Goal: Task Accomplishment & Management: Manage account settings

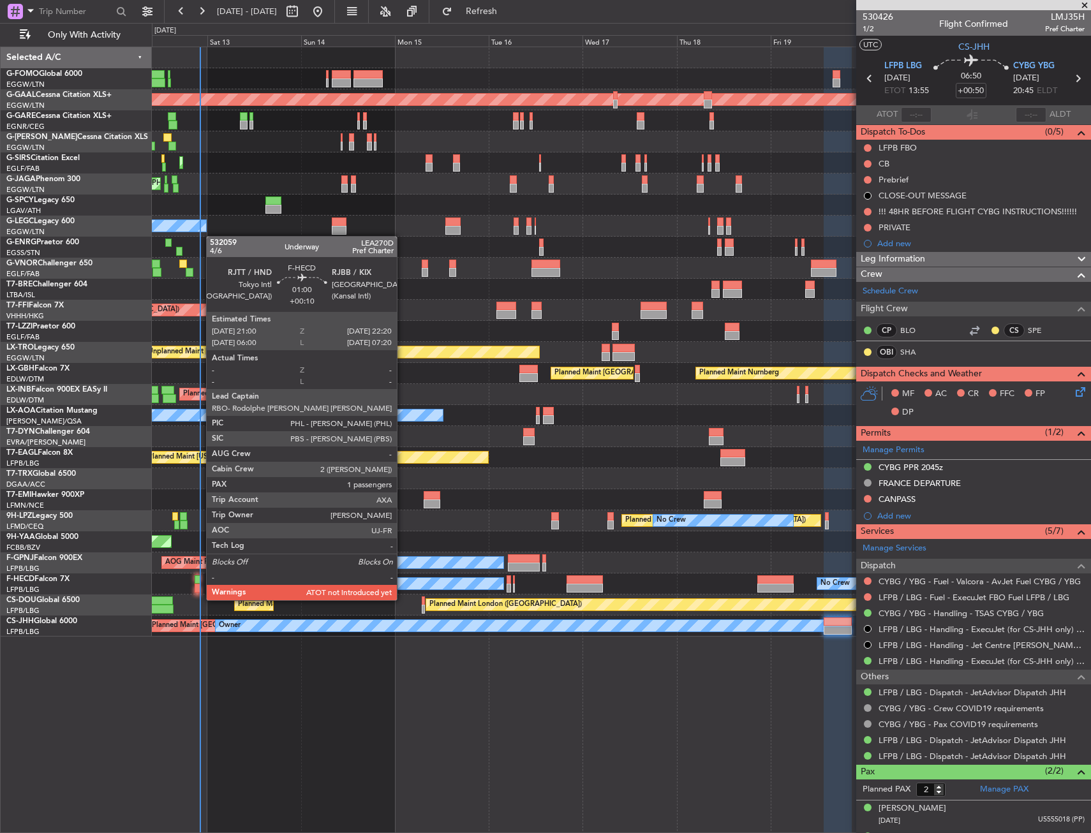
click at [200, 587] on div at bounding box center [198, 588] width 6 height 9
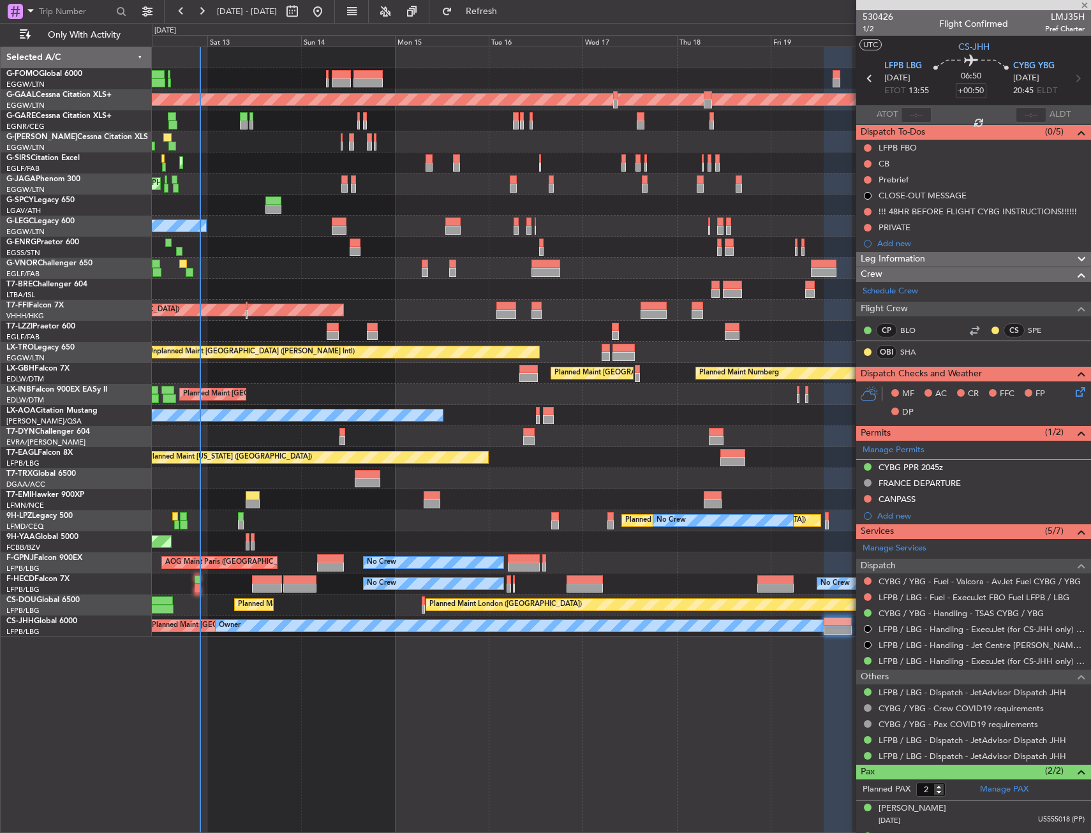
type input "+00:10"
type input "1"
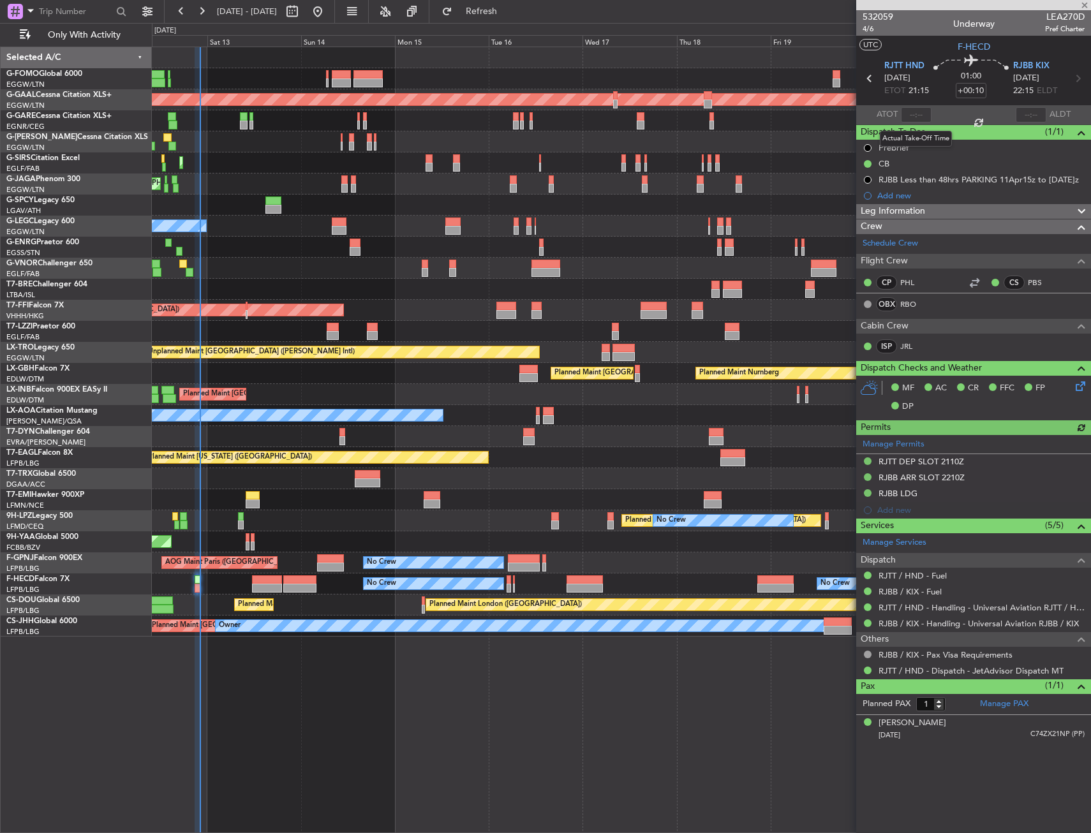
click at [921, 114] on div at bounding box center [916, 114] width 31 height 15
click at [920, 114] on input "text" at bounding box center [916, 114] width 31 height 15
click at [508, 13] on span "Refresh" at bounding box center [482, 11] width 54 height 9
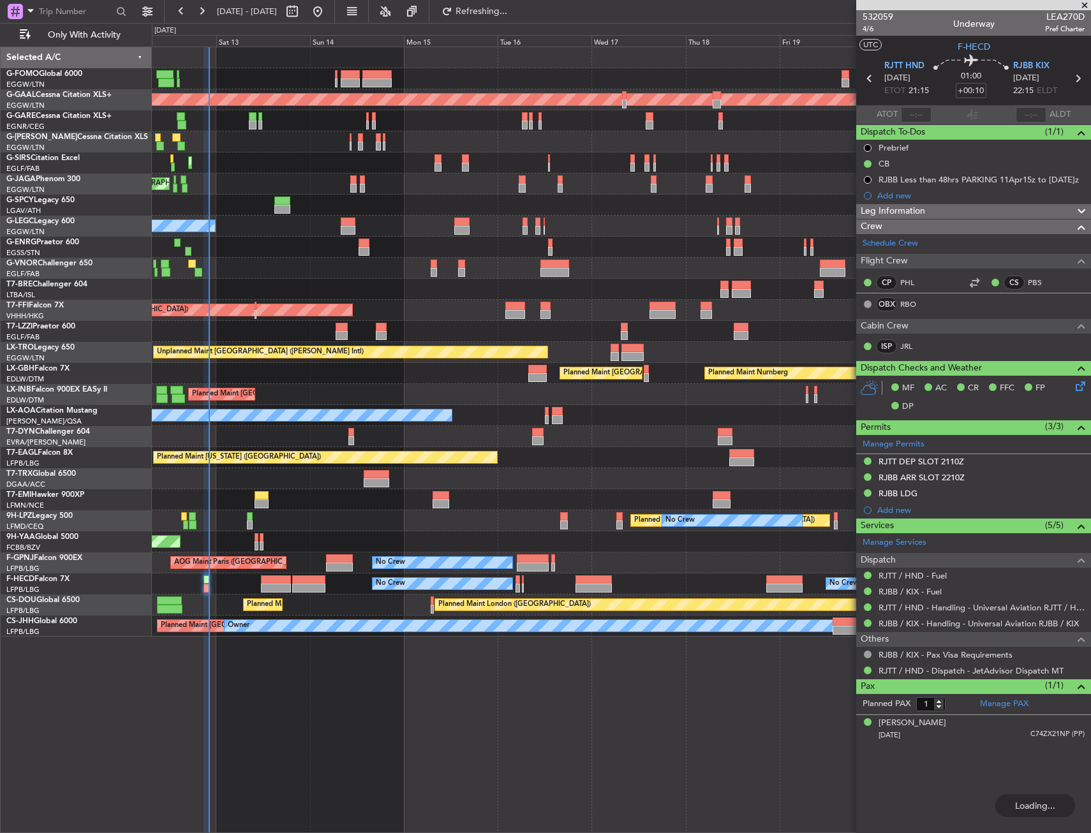
click at [503, 66] on div "Planned Maint London (Luton) Planned Maint Dusseldorf Planned Maint London (Lut…" at bounding box center [621, 341] width 938 height 589
click at [918, 117] on input "text" at bounding box center [916, 114] width 31 height 15
type input "2"
click at [932, 107] on section "ATOT 2131 ALDT" at bounding box center [973, 114] width 235 height 19
type input "21:31"
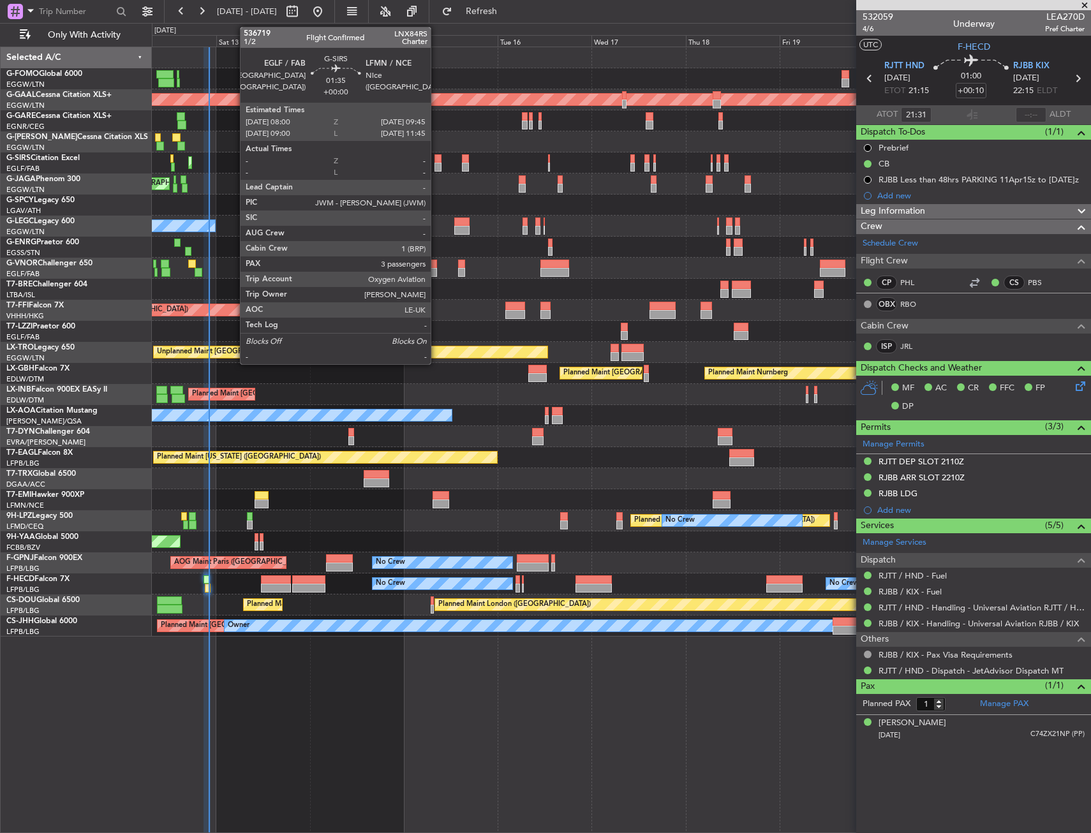
click at [436, 158] on div at bounding box center [437, 158] width 7 height 9
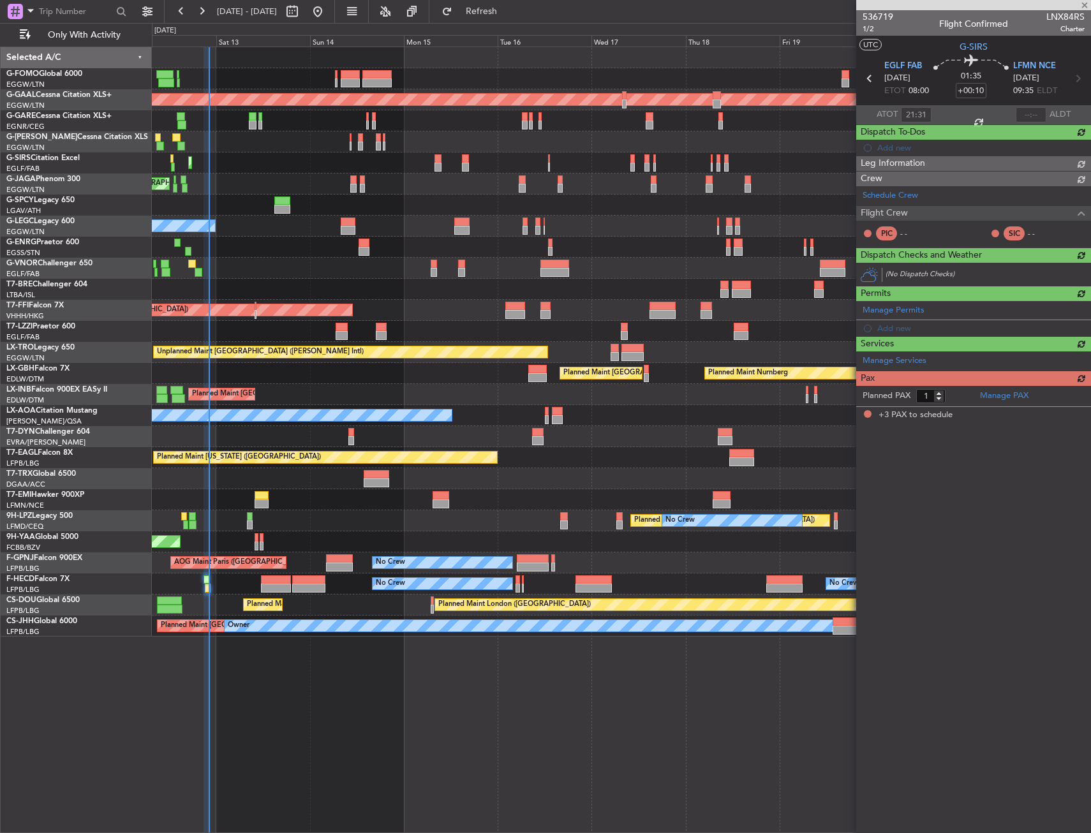
type input "3"
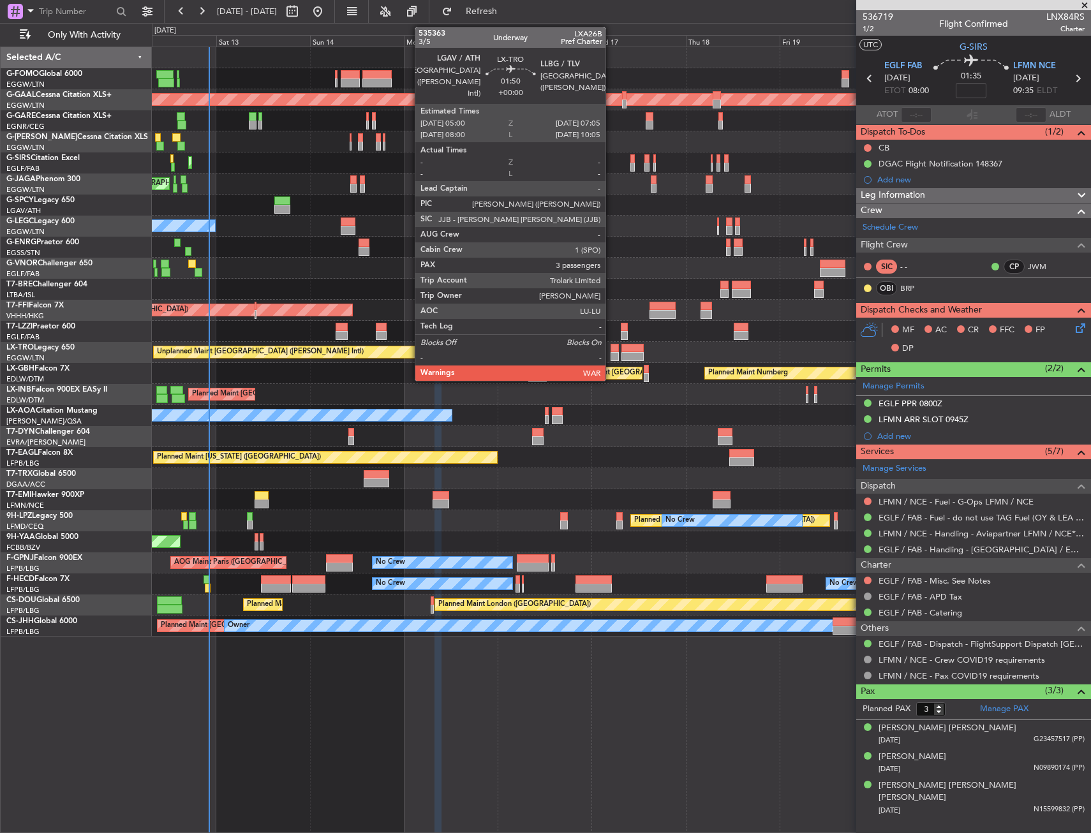
click at [611, 348] on div at bounding box center [614, 348] width 8 height 9
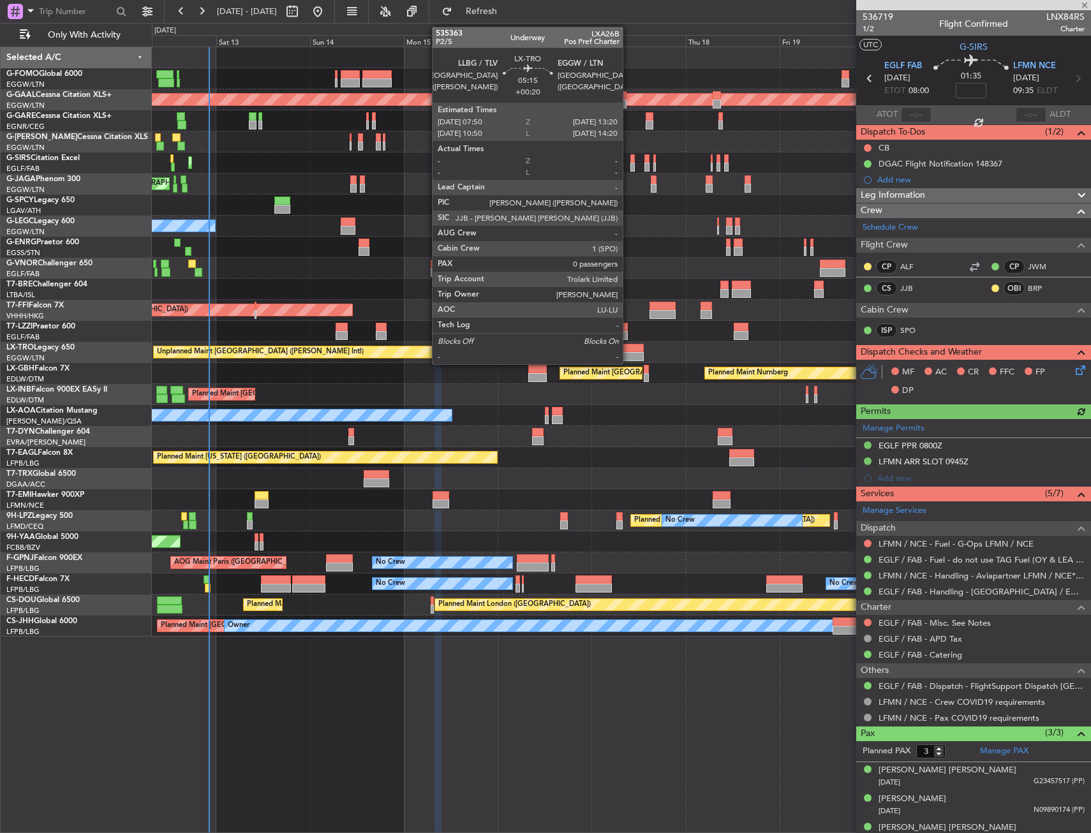
click at [628, 353] on div at bounding box center [632, 356] width 22 height 9
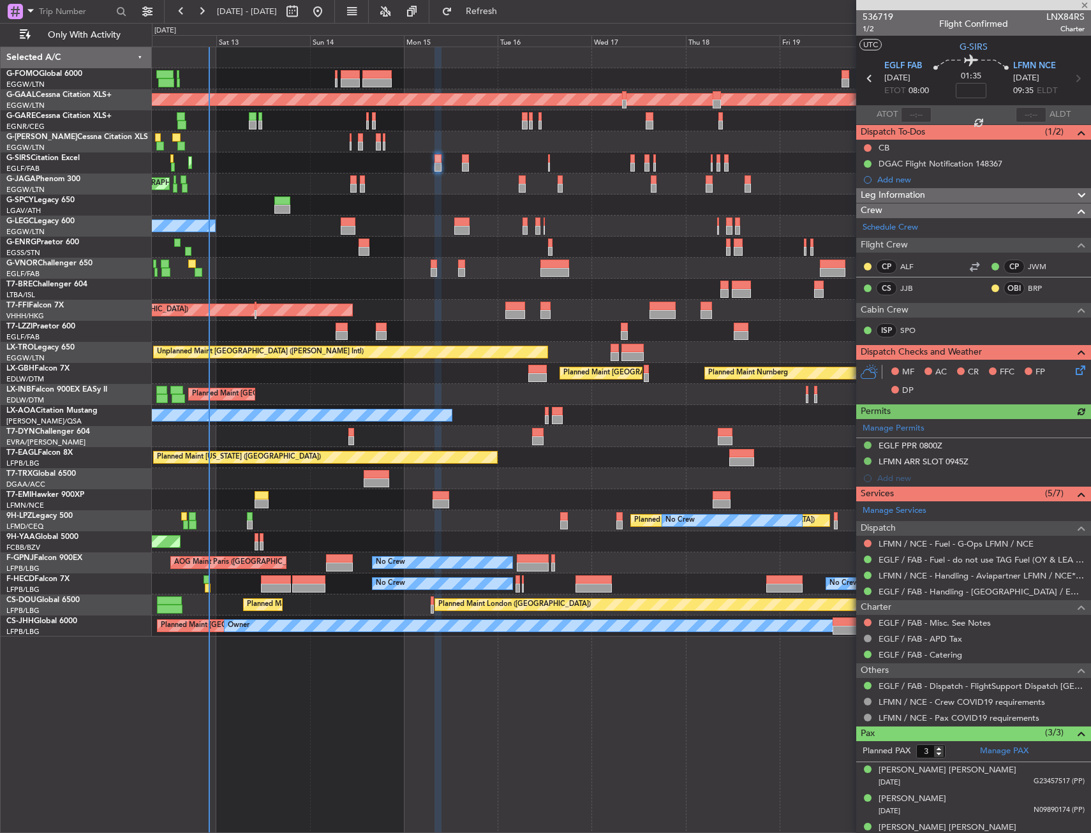
type input "+00:20"
type input "0"
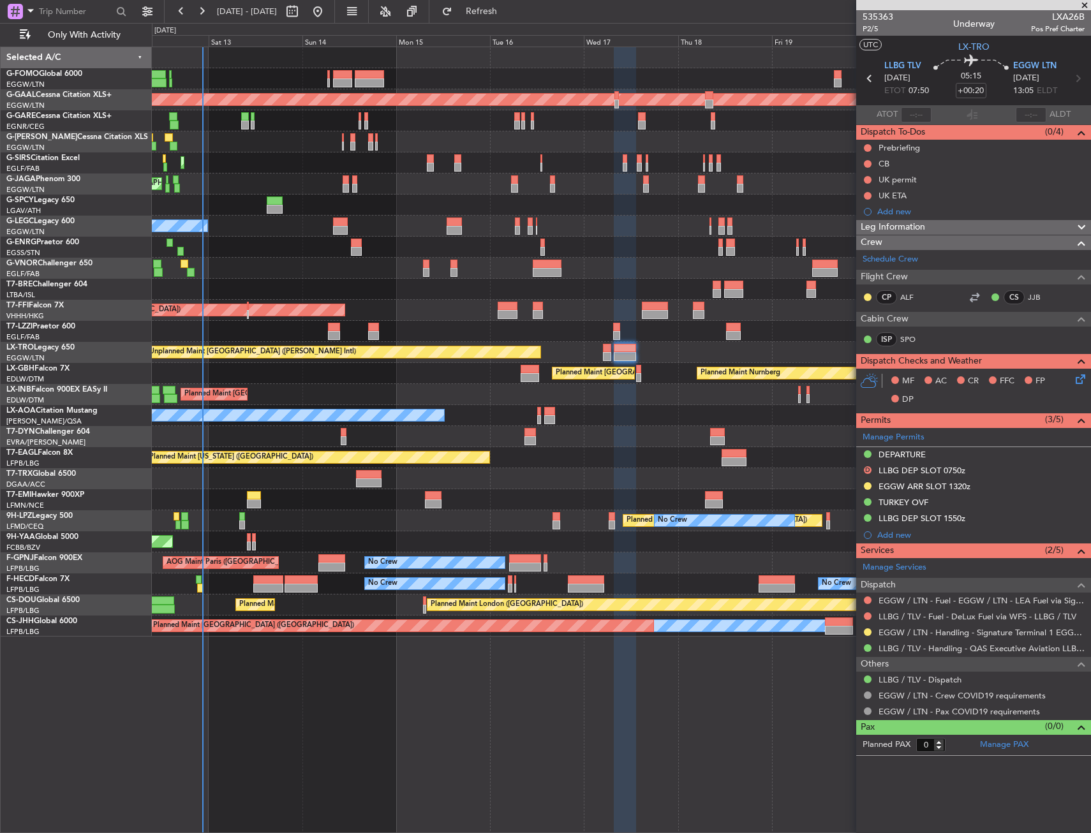
click at [254, 244] on div "No Crew" at bounding box center [621, 247] width 938 height 21
click at [868, 601] on div at bounding box center [867, 600] width 10 height 10
click at [865, 600] on button at bounding box center [868, 600] width 8 height 8
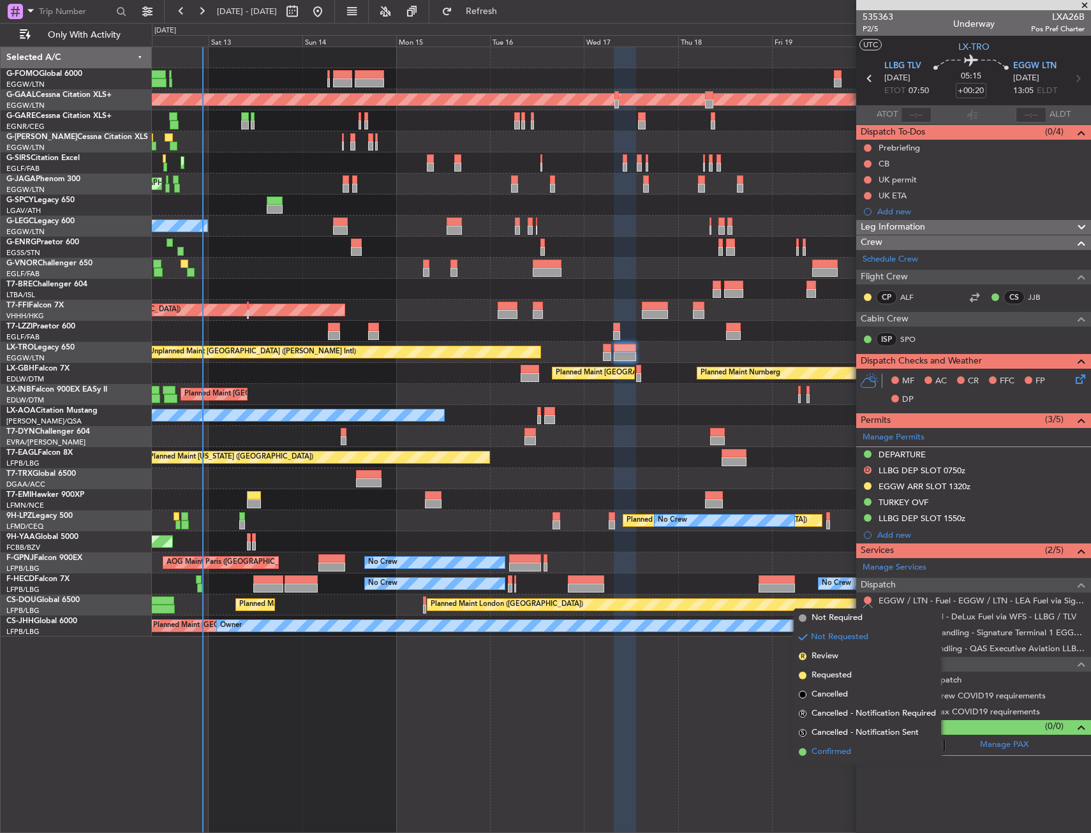
click at [851, 750] on span "Confirmed" at bounding box center [831, 752] width 40 height 13
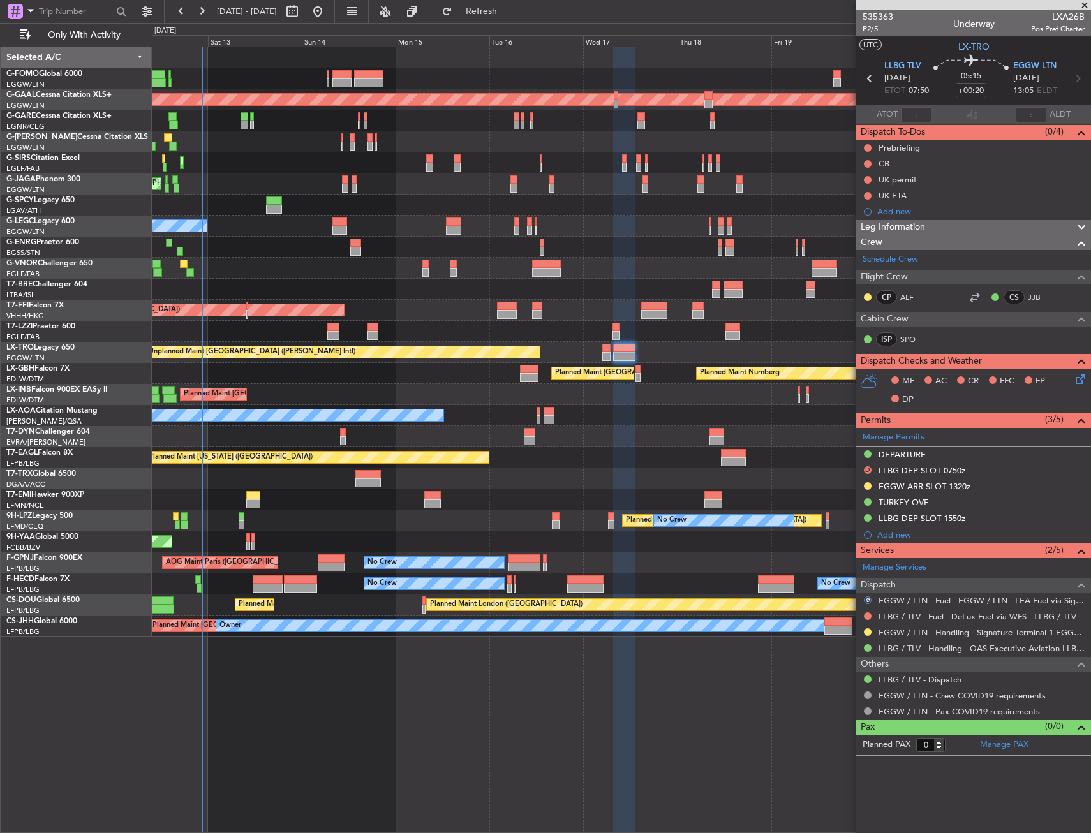
click at [654, 685] on div "Planned Maint London (Luton) Planned Maint Dusseldorf Planned Maint London (Lut…" at bounding box center [621, 440] width 939 height 786
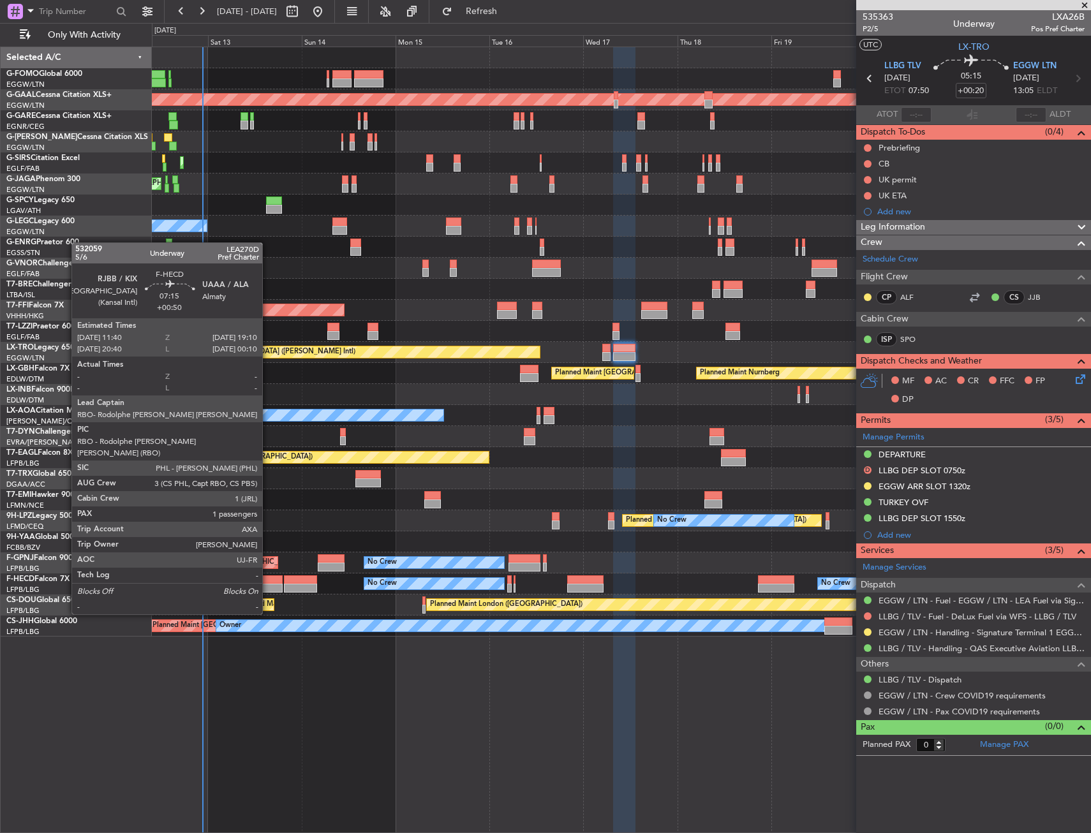
click at [268, 579] on div at bounding box center [267, 579] width 29 height 9
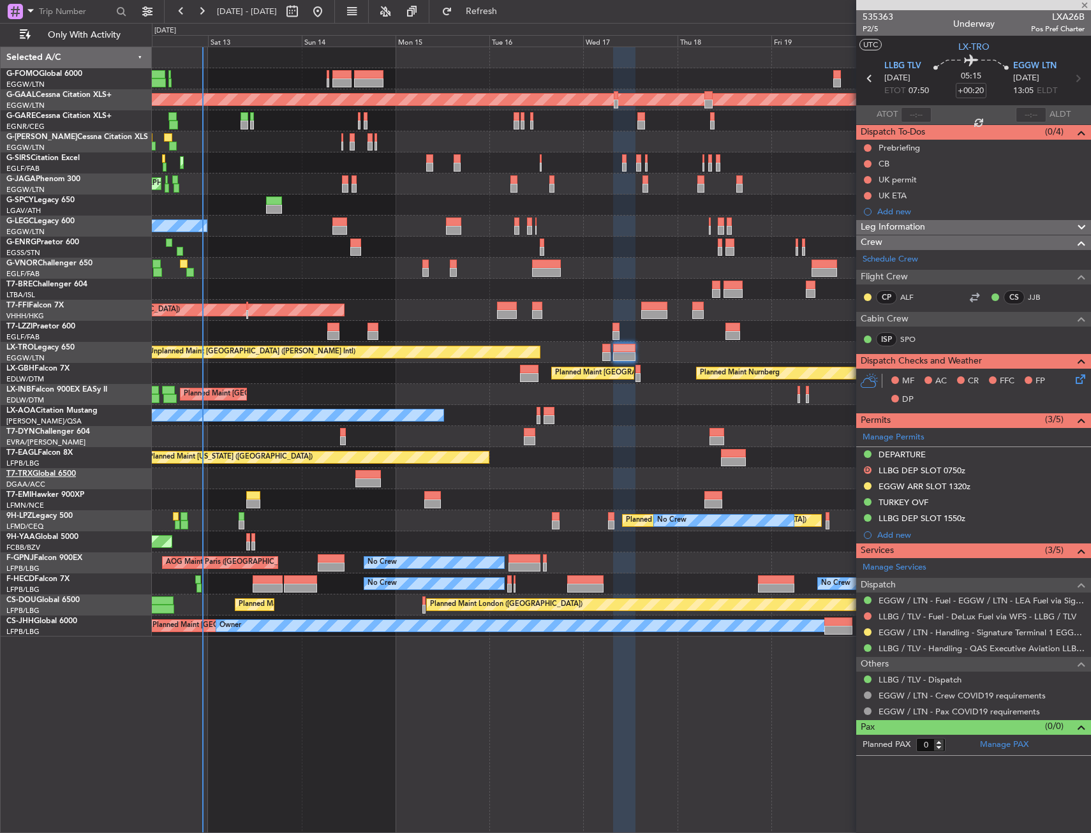
type input "+00:50"
type input "1"
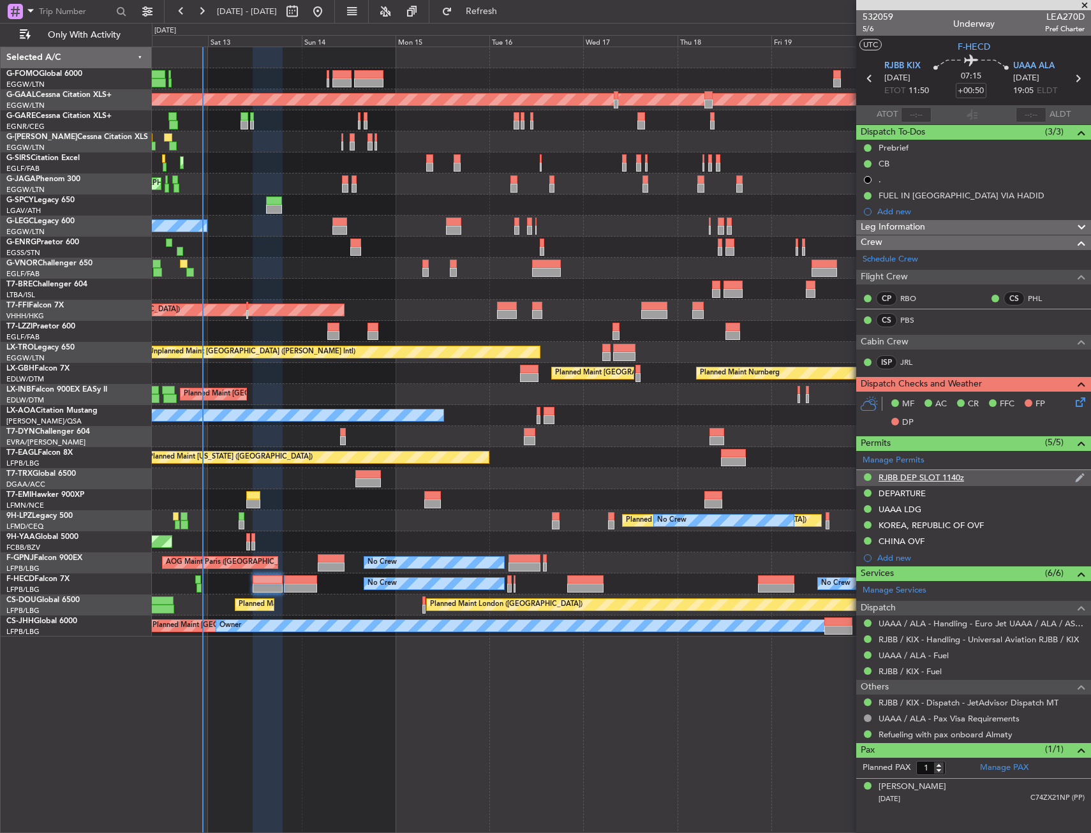
click at [921, 479] on div "RJBB DEP SLOT 1140z" at bounding box center [920, 477] width 85 height 11
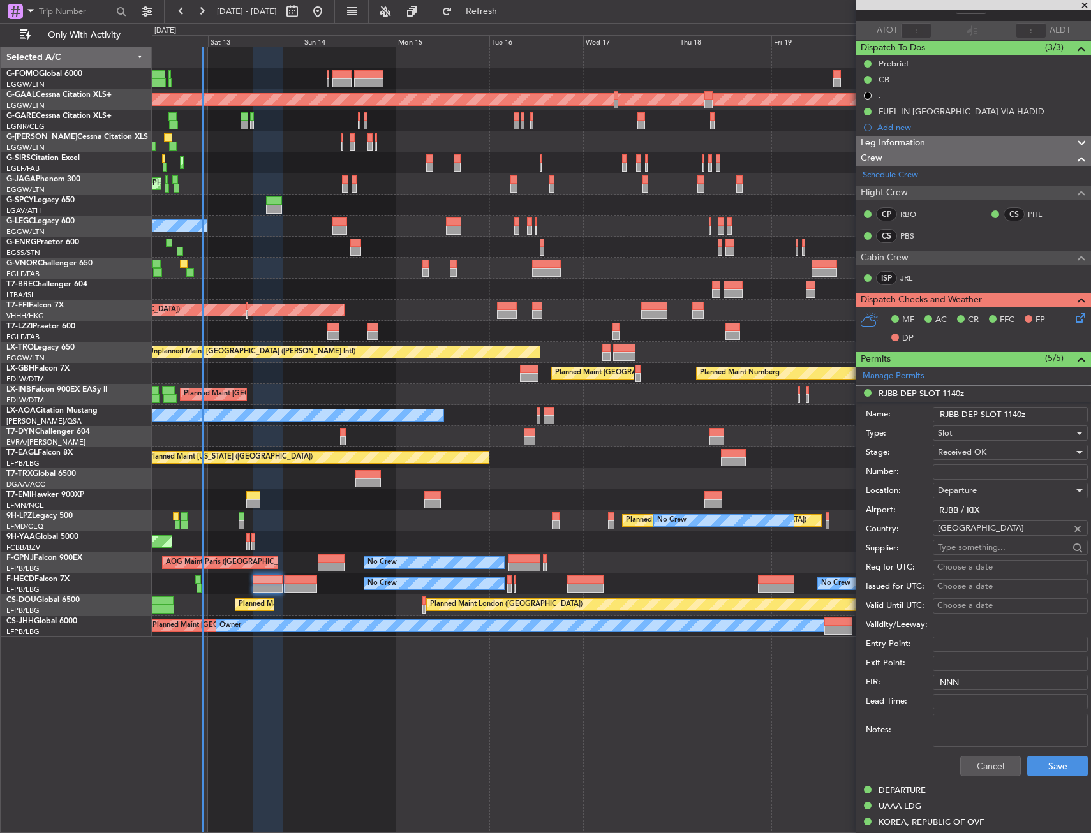
scroll to position [191, 0]
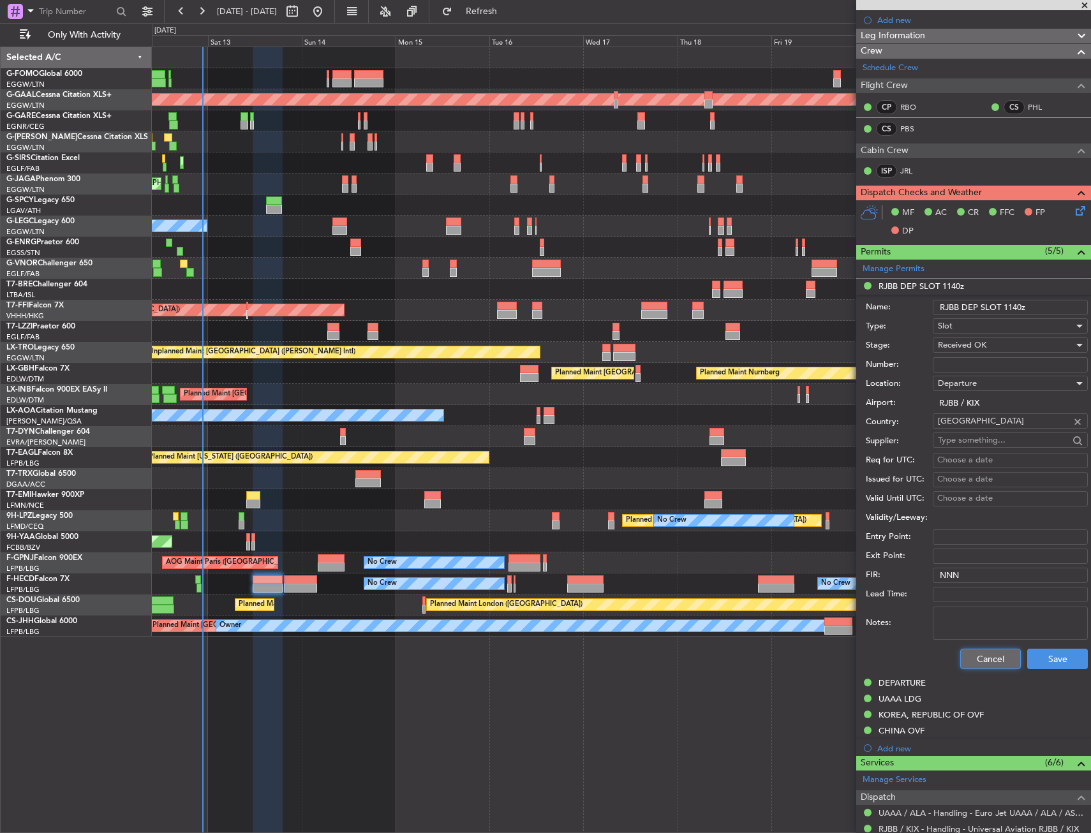
click at [968, 649] on button "Cancel" at bounding box center [990, 659] width 61 height 20
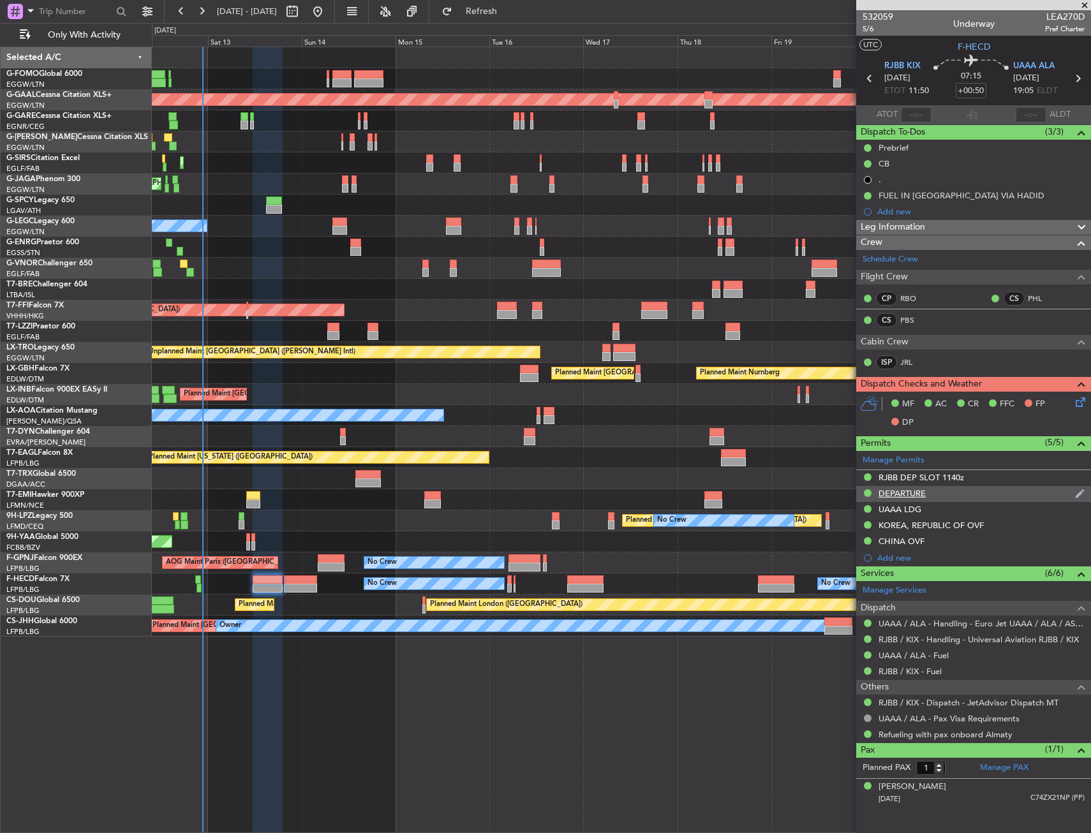
click at [906, 497] on div "DEPARTURE" at bounding box center [901, 493] width 47 height 11
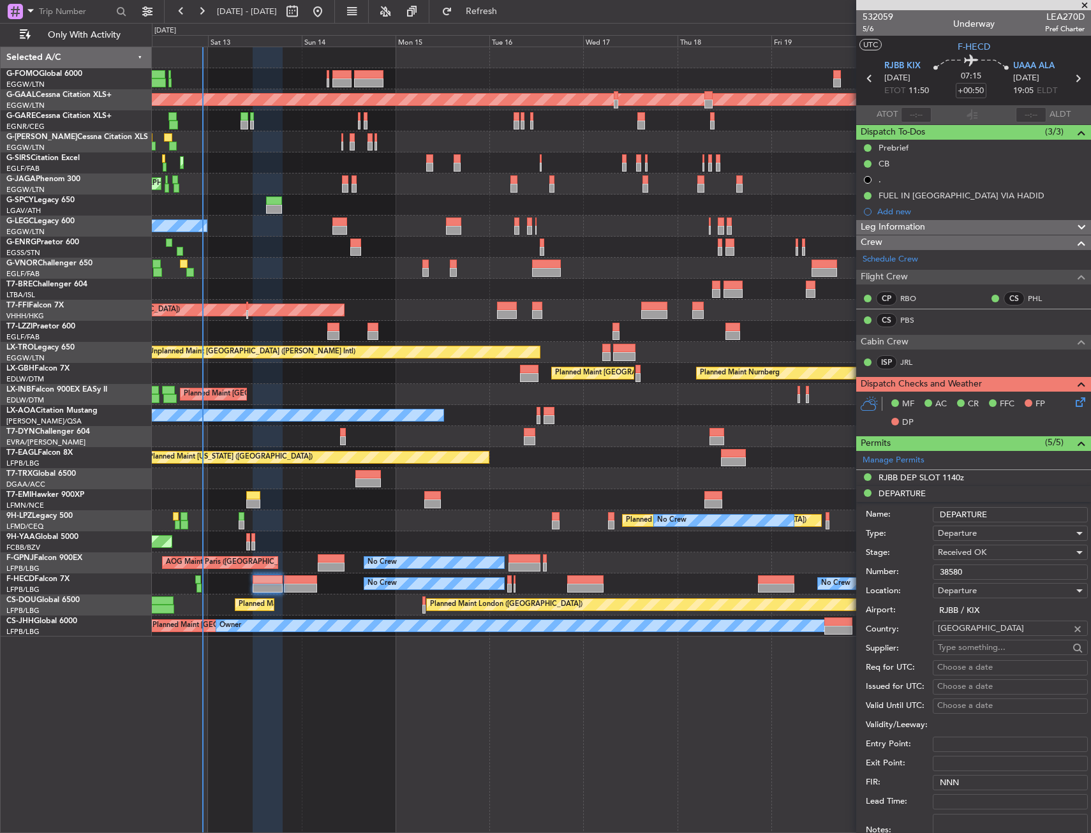
click at [969, 573] on input "38580" at bounding box center [1009, 571] width 155 height 15
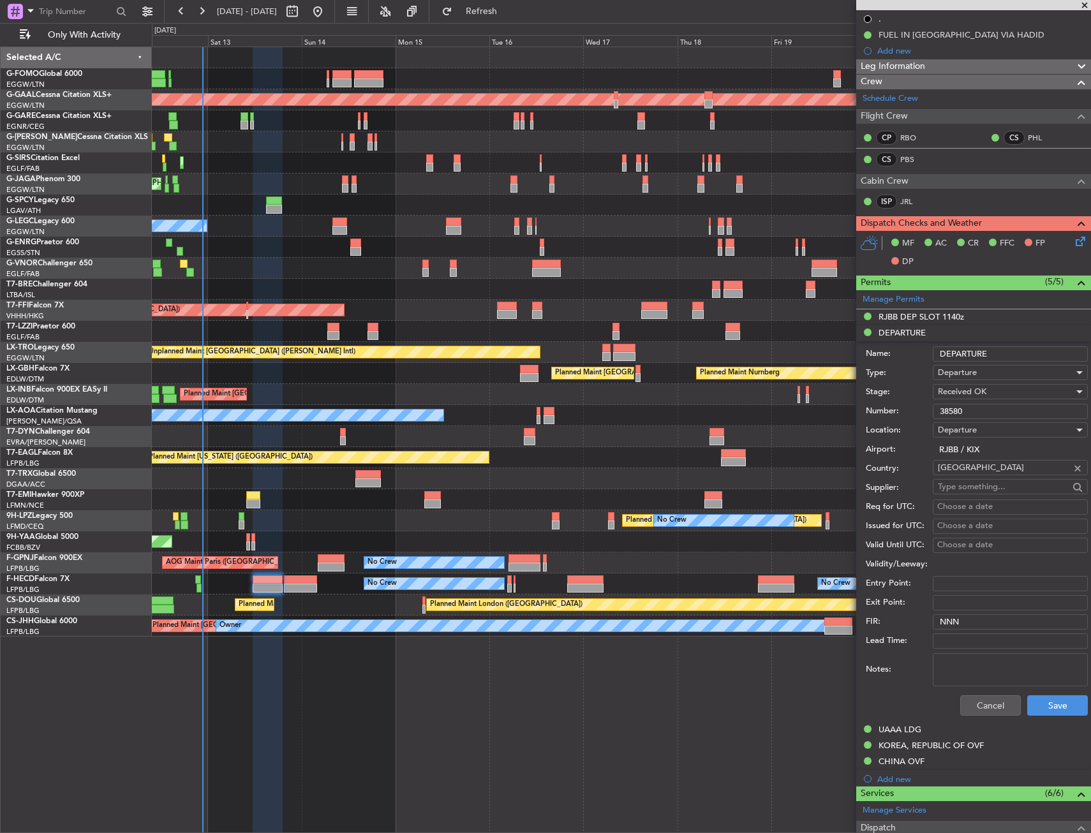
scroll to position [319, 0]
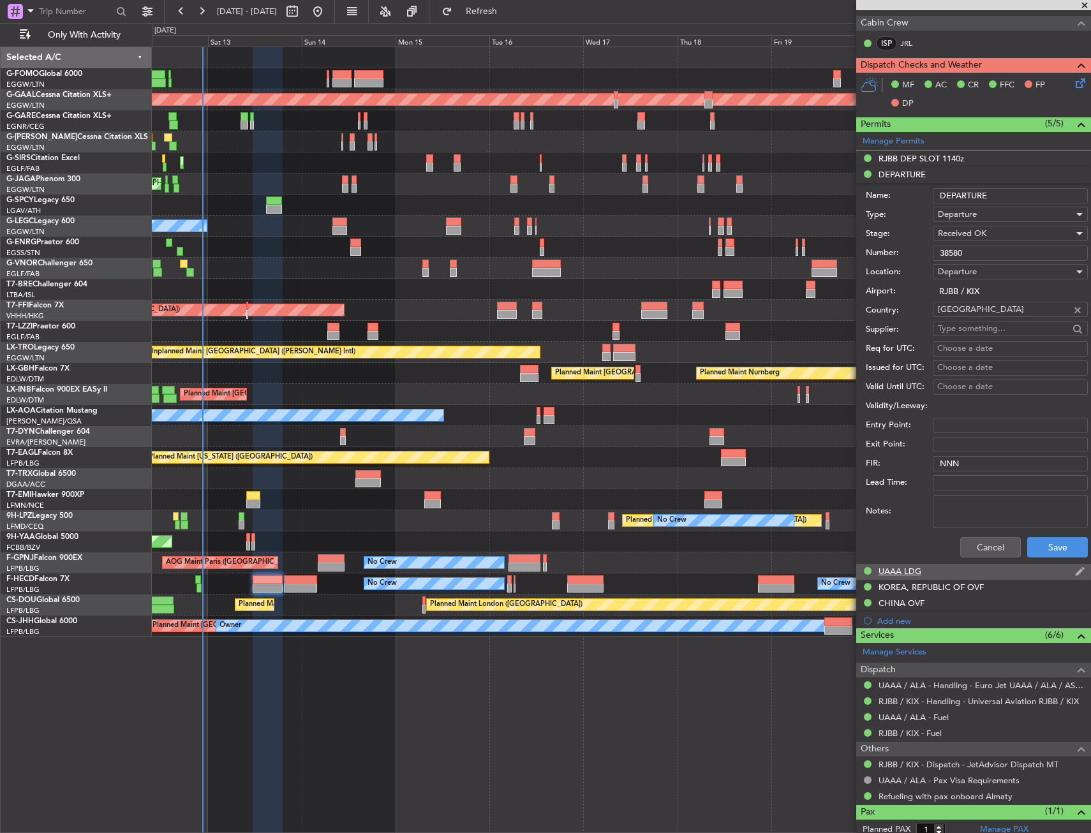
click at [927, 574] on div "UAAA LDG" at bounding box center [973, 572] width 235 height 16
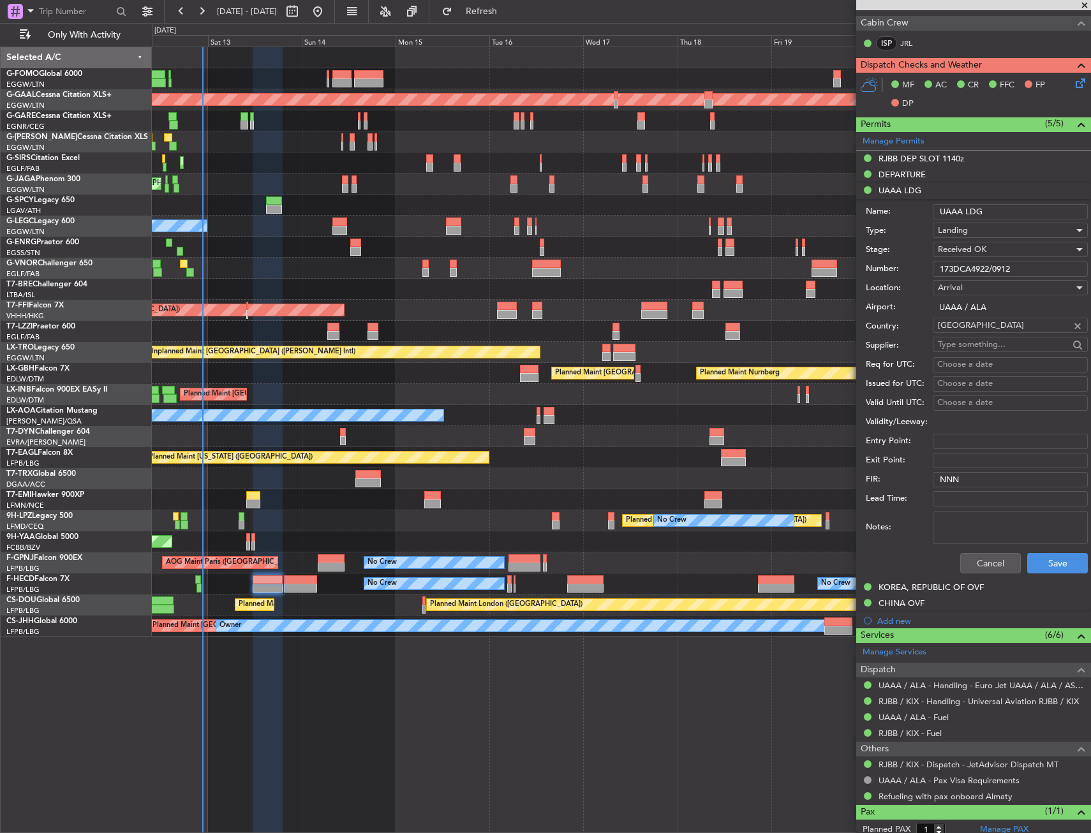
click at [978, 266] on input "173DCA4922/0912" at bounding box center [1009, 269] width 155 height 15
click at [943, 588] on div "KOREA, REPUBLIC OF OVF" at bounding box center [930, 587] width 105 height 11
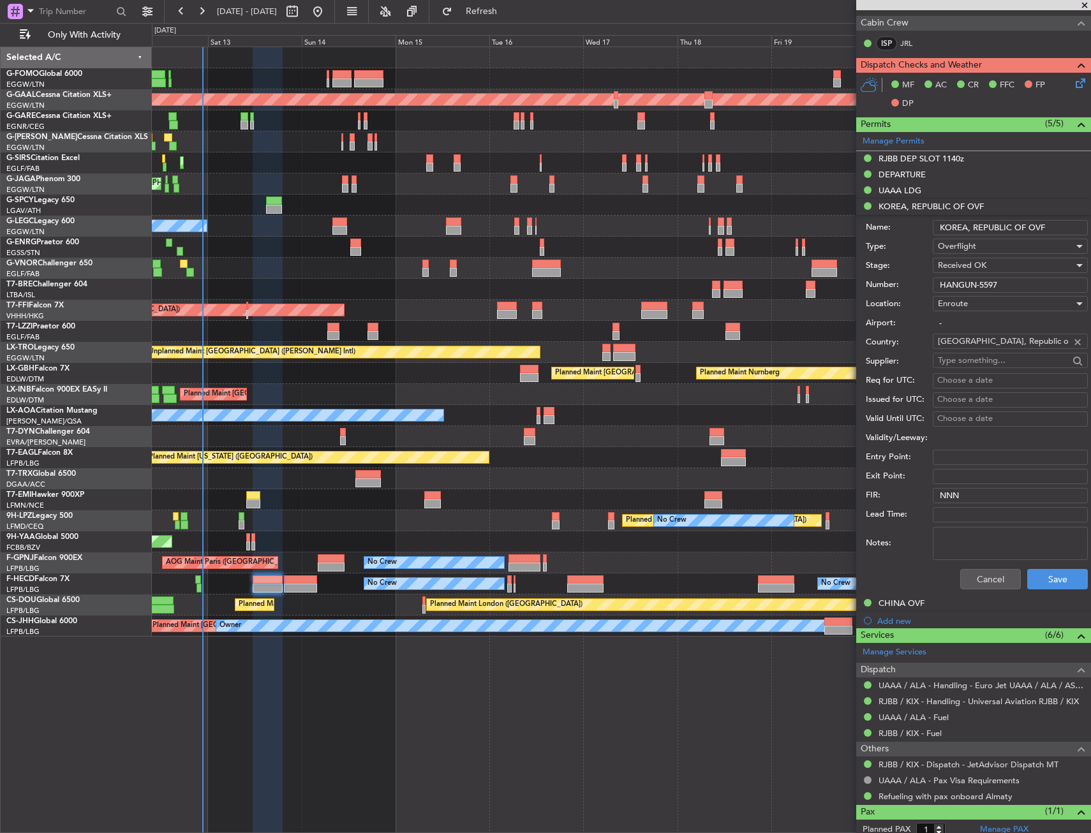
click at [962, 284] on input "HANGUN-5597" at bounding box center [1009, 284] width 155 height 15
click at [880, 603] on div "CHINA OVF" at bounding box center [901, 603] width 46 height 11
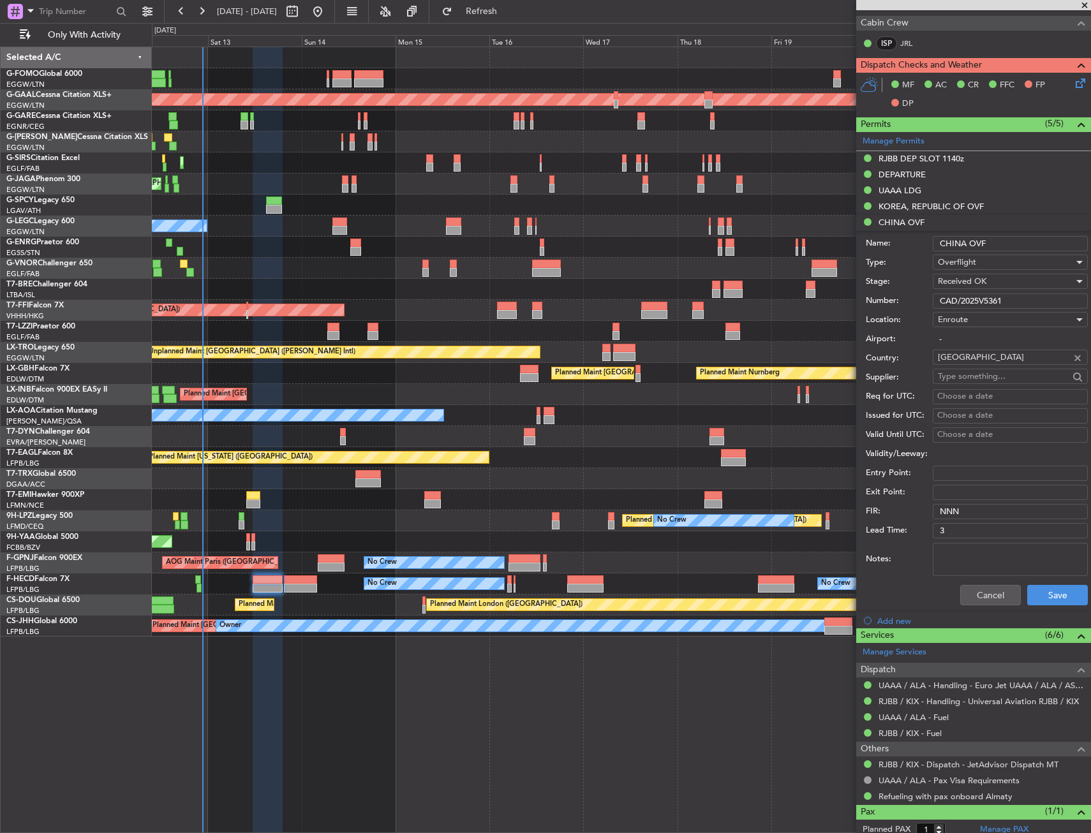
click at [1003, 298] on input "CAD/2025V5361" at bounding box center [1009, 300] width 155 height 15
click at [979, 599] on button "Cancel" at bounding box center [990, 595] width 61 height 20
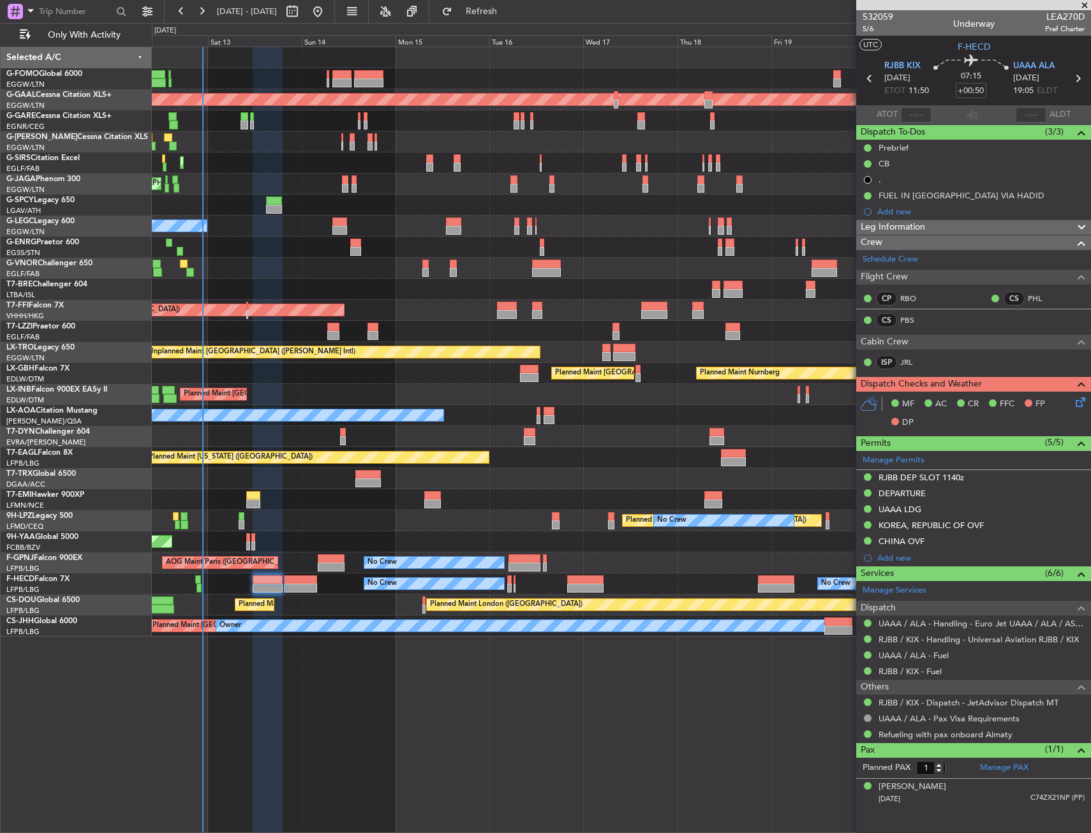
scroll to position [0, 0]
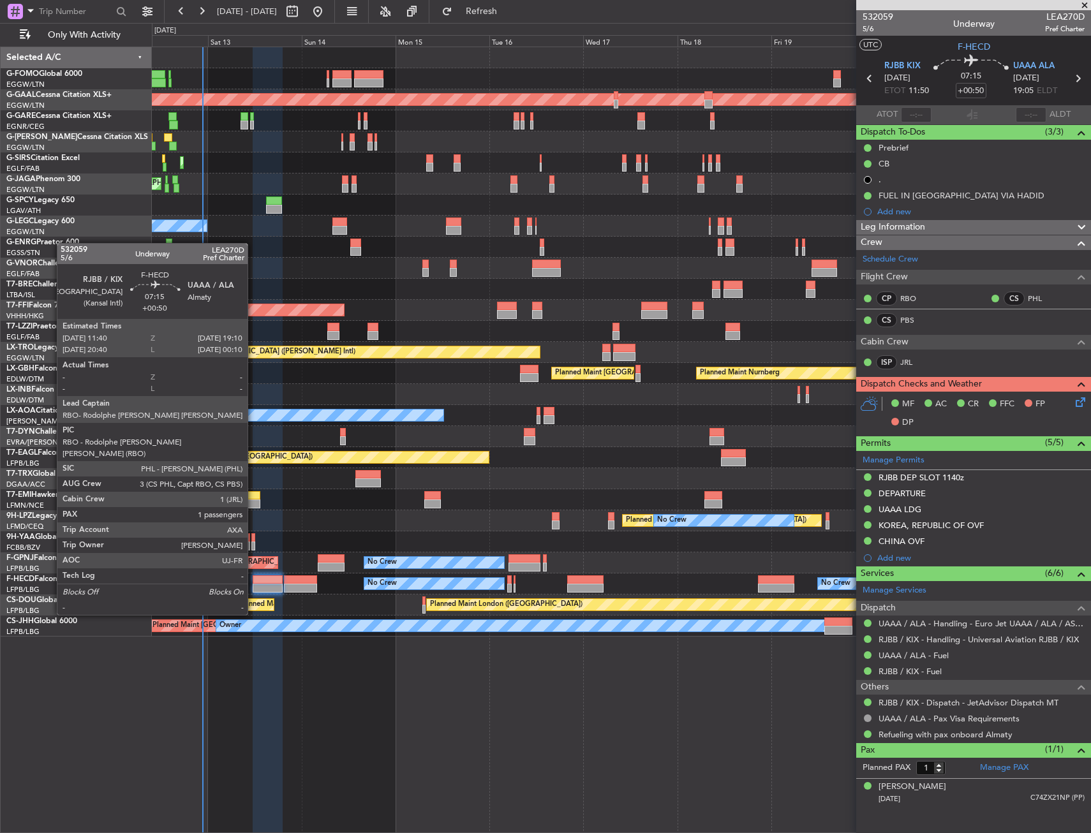
click at [256, 579] on div at bounding box center [267, 579] width 29 height 9
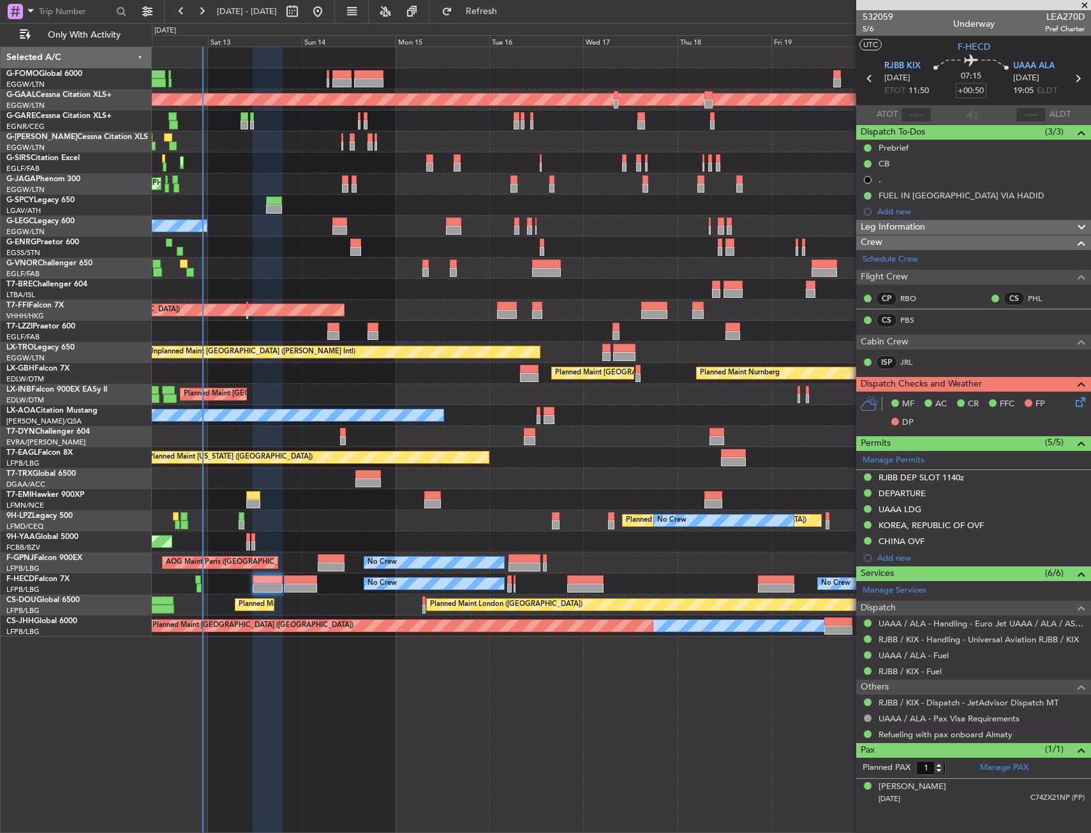
click at [1083, 402] on icon at bounding box center [1078, 400] width 10 height 10
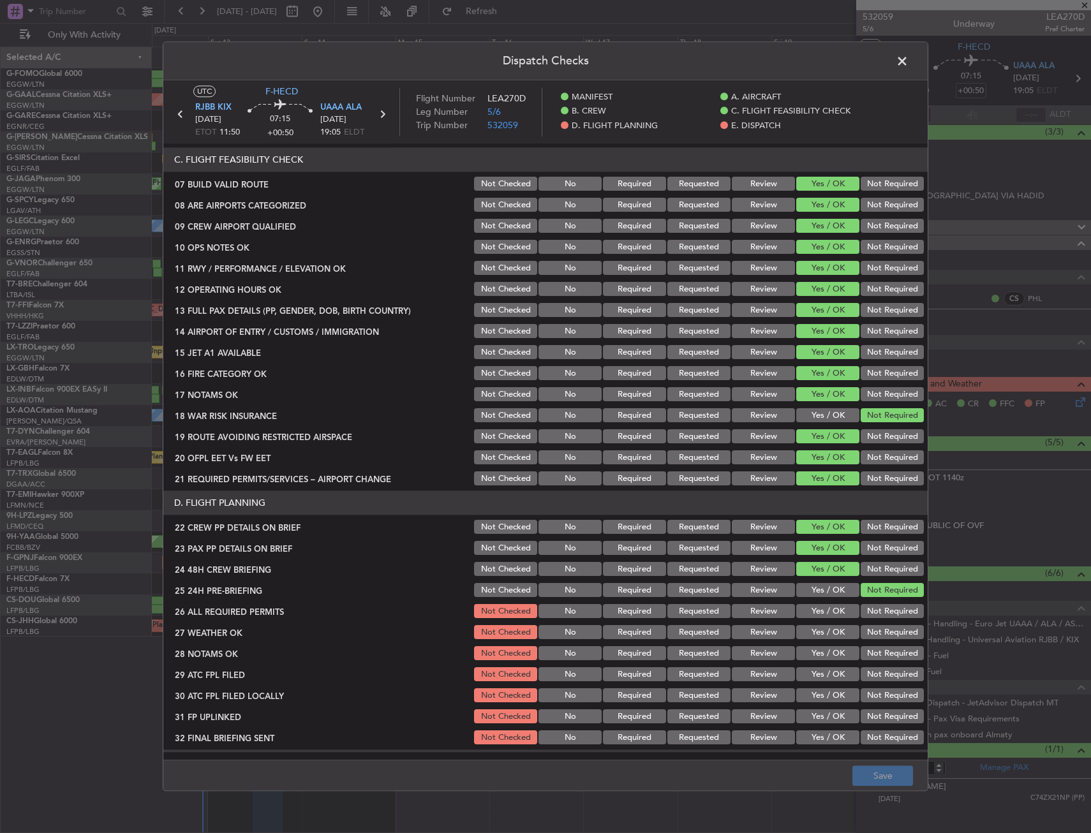
scroll to position [446, 0]
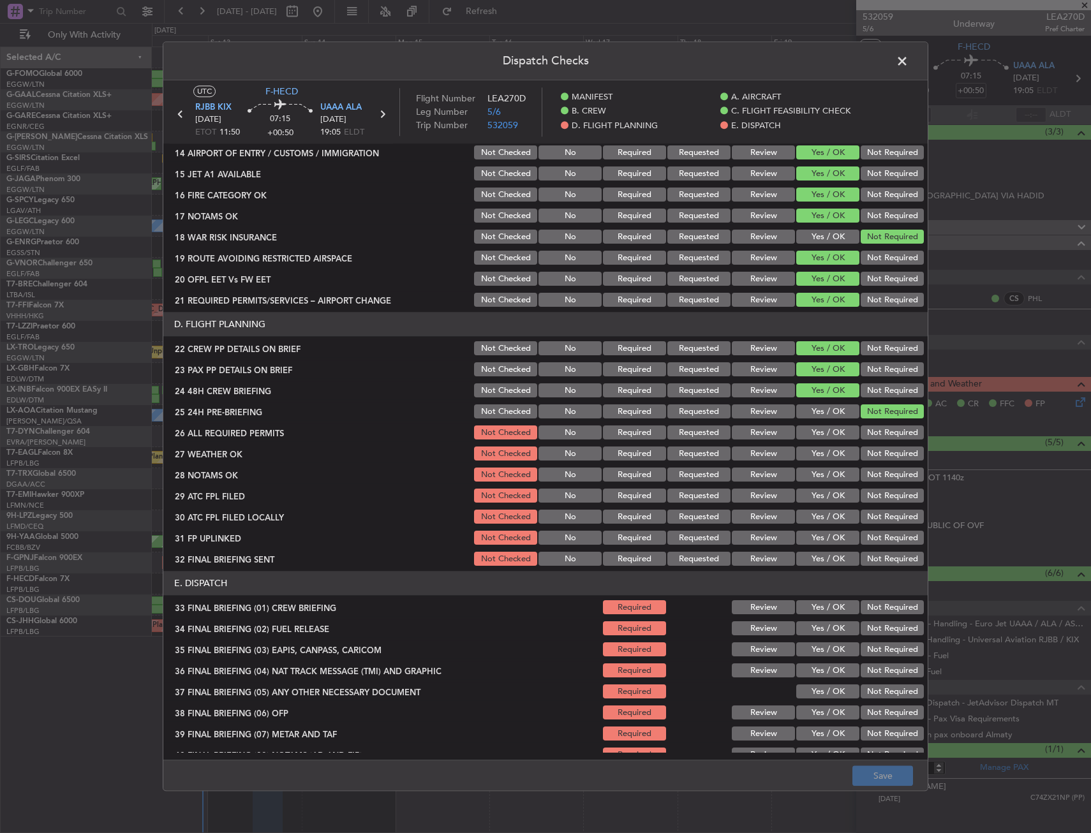
click at [814, 428] on button "Yes / OK" at bounding box center [827, 433] width 63 height 14
click at [812, 448] on div "Yes / OK" at bounding box center [826, 454] width 64 height 18
drag, startPoint x: 812, startPoint y: 464, endPoint x: 813, endPoint y: 471, distance: 7.8
click at [812, 466] on section "D. FLIGHT PLANNING 22 CREW PP DETAILS ON BRIEF Not Checked No Required Requeste…" at bounding box center [545, 441] width 764 height 256
click at [813, 471] on button "Yes / OK" at bounding box center [827, 475] width 63 height 14
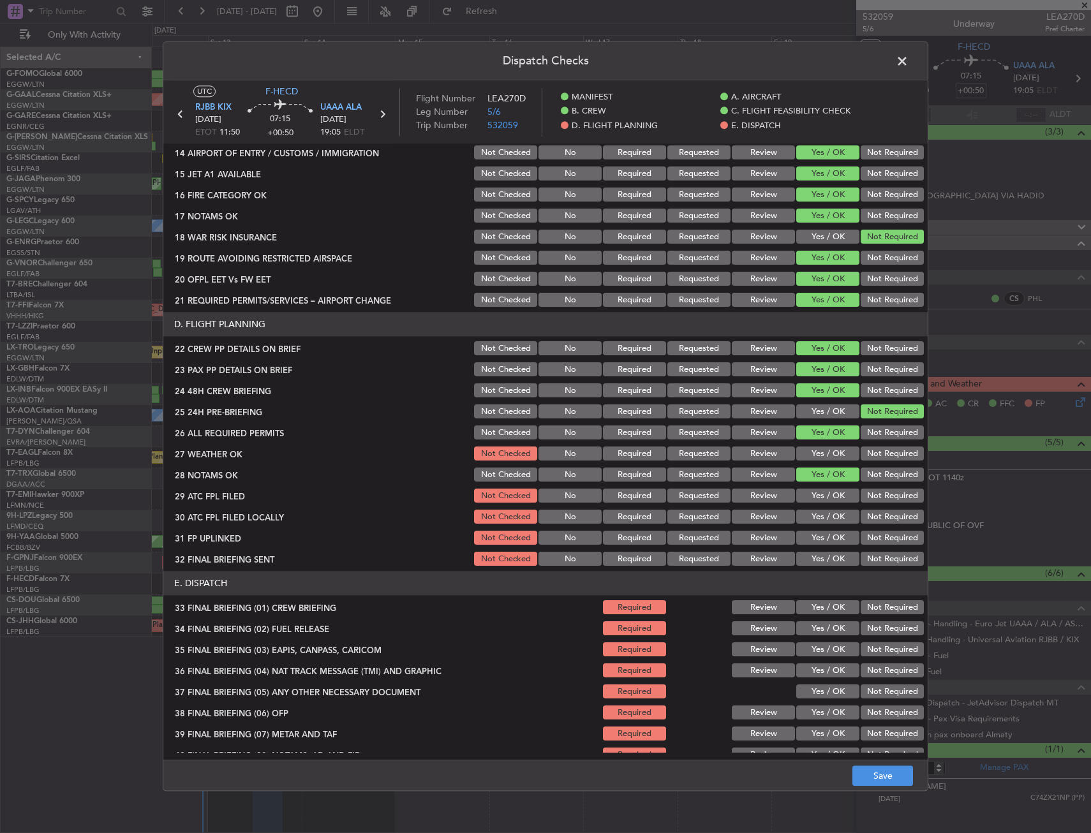
click at [812, 457] on button "Yes / OK" at bounding box center [827, 454] width 63 height 14
click at [806, 495] on button "Yes / OK" at bounding box center [827, 496] width 63 height 14
drag, startPoint x: 905, startPoint y: 516, endPoint x: 826, endPoint y: 534, distance: 81.1
click at [899, 515] on button "Not Required" at bounding box center [891, 517] width 63 height 14
drag, startPoint x: 825, startPoint y: 534, endPoint x: 839, endPoint y: 538, distance: 14.5
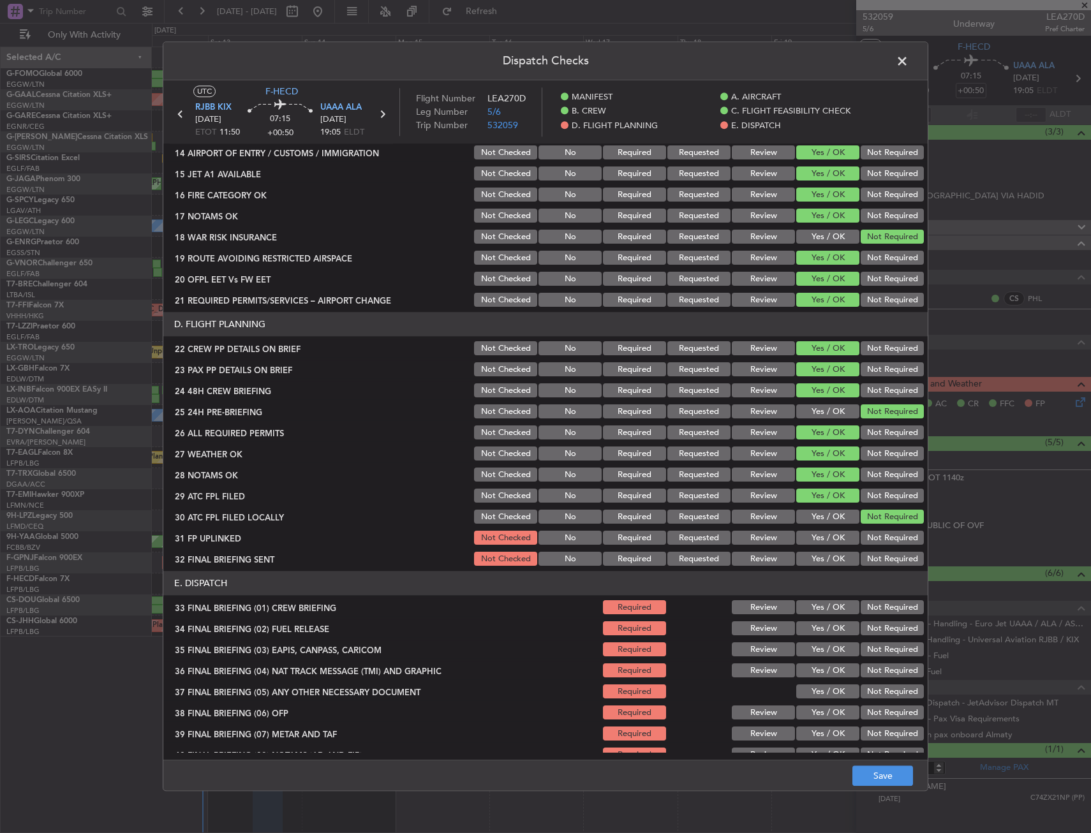
click at [825, 535] on button "Yes / OK" at bounding box center [827, 538] width 63 height 14
drag, startPoint x: 899, startPoint y: 545, endPoint x: 893, endPoint y: 555, distance: 12.0
click at [893, 554] on section "D. FLIGHT PLANNING 22 CREW PP DETAILS ON BRIEF Not Checked No Required Requeste…" at bounding box center [545, 441] width 764 height 256
click at [892, 560] on button "Not Required" at bounding box center [891, 559] width 63 height 14
click at [825, 519] on button "Yes / OK" at bounding box center [827, 517] width 63 height 14
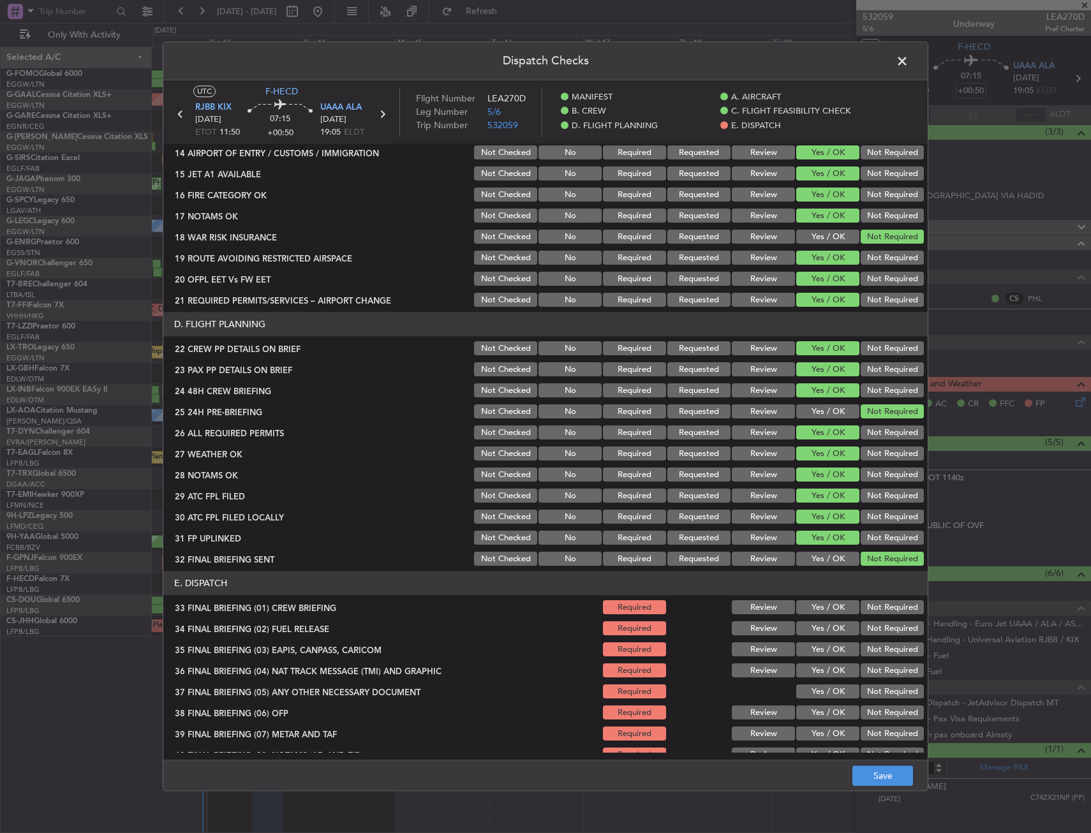
scroll to position [545, 0]
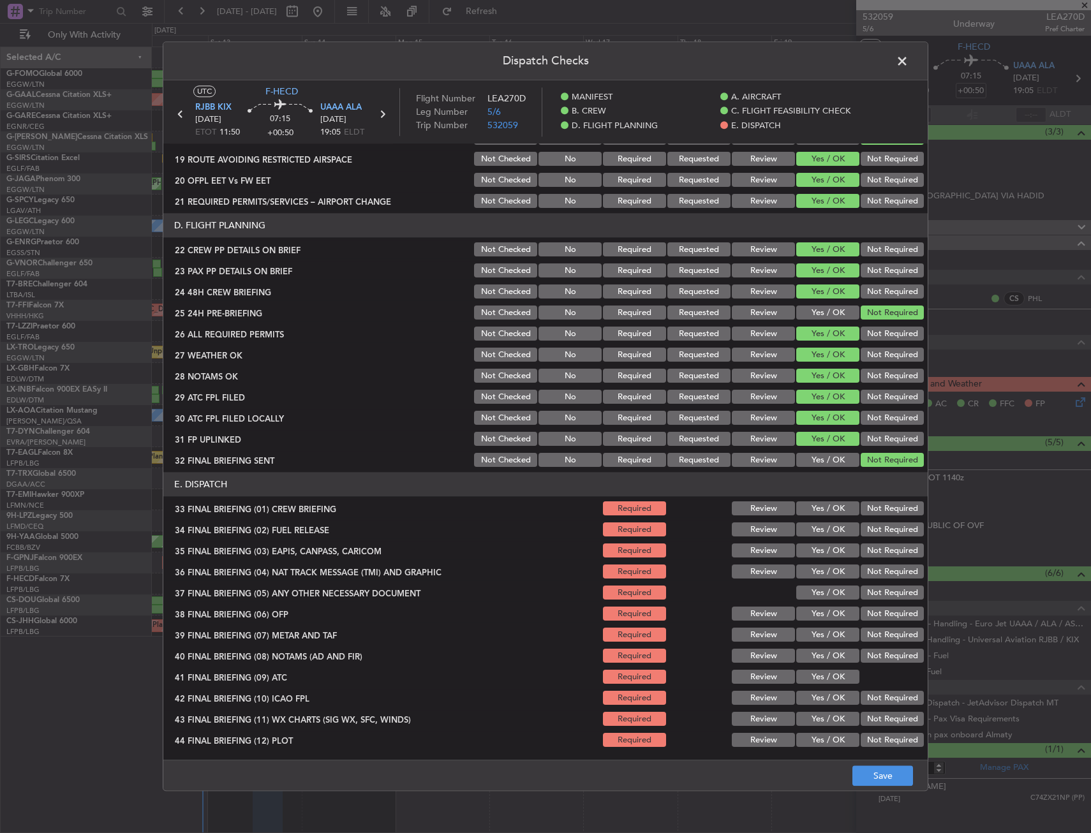
click at [762, 358] on button "Review" at bounding box center [763, 355] width 63 height 14
click at [757, 373] on button "Review" at bounding box center [763, 376] width 63 height 14
click at [806, 503] on button "Yes / OK" at bounding box center [827, 509] width 63 height 14
click at [814, 533] on button "Yes / OK" at bounding box center [827, 530] width 63 height 14
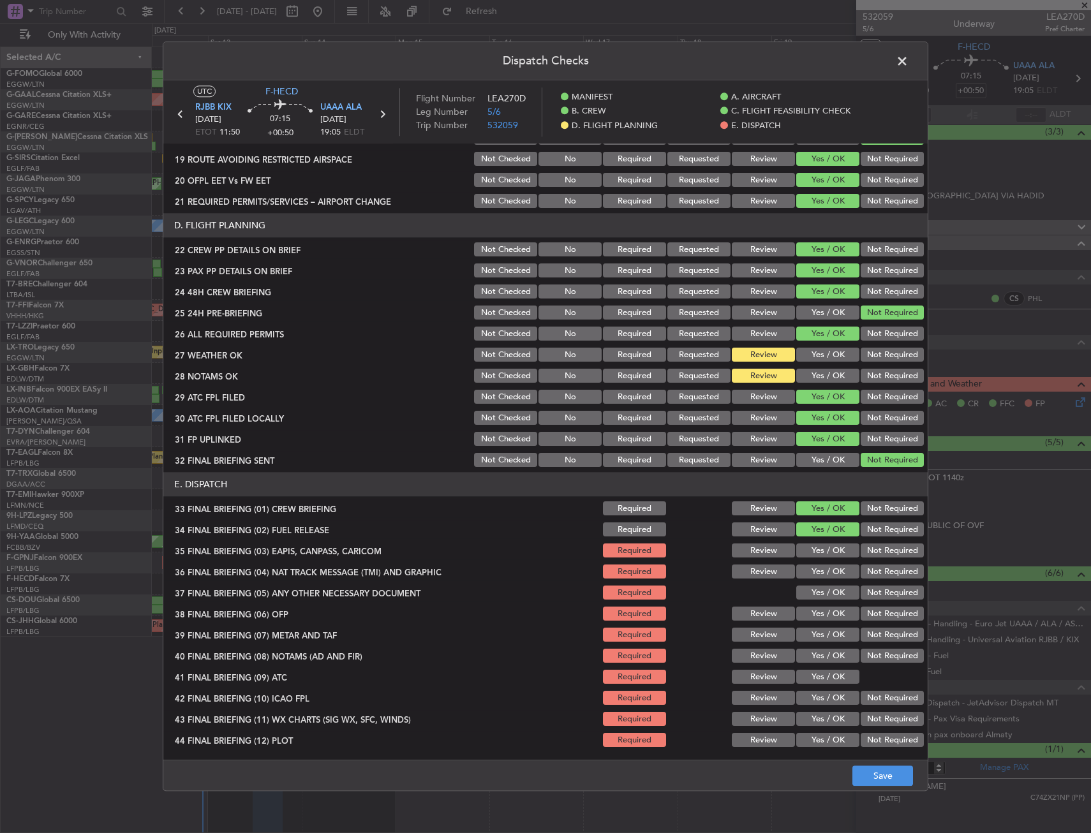
drag, startPoint x: 857, startPoint y: 555, endPoint x: 859, endPoint y: 561, distance: 6.5
click at [860, 556] on button "Not Required" at bounding box center [891, 551] width 63 height 14
click at [860, 570] on button "Not Required" at bounding box center [891, 572] width 63 height 14
drag, startPoint x: 823, startPoint y: 583, endPoint x: 826, endPoint y: 596, distance: 13.8
click at [823, 584] on section "E. DISPATCH 33 FINAL BRIEFING (01) CREW BRIEFING Required Review Yes / OK Not R…" at bounding box center [545, 611] width 764 height 277
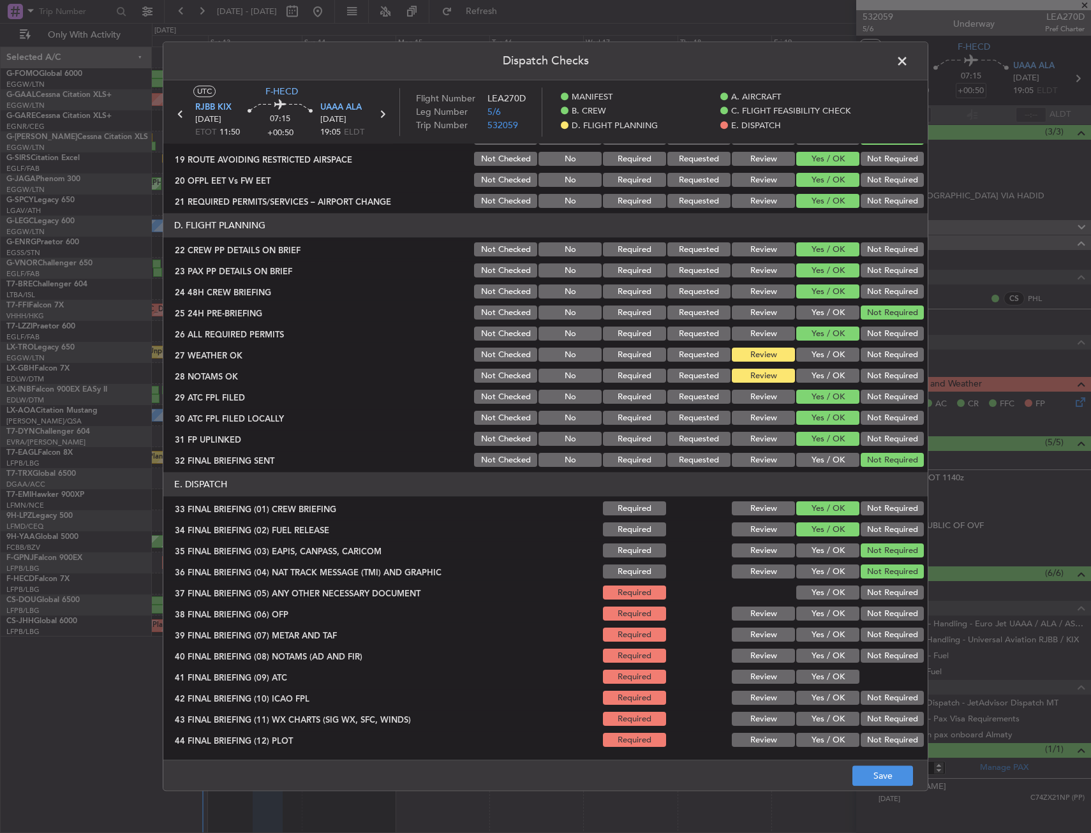
click at [827, 617] on button "Yes / OK" at bounding box center [827, 614] width 63 height 14
drag, startPoint x: 822, startPoint y: 588, endPoint x: 814, endPoint y: 649, distance: 61.7
click at [822, 589] on button "Yes / OK" at bounding box center [827, 593] width 63 height 14
click at [813, 654] on button "Yes / OK" at bounding box center [827, 656] width 63 height 14
drag, startPoint x: 813, startPoint y: 669, endPoint x: 814, endPoint y: 679, distance: 9.6
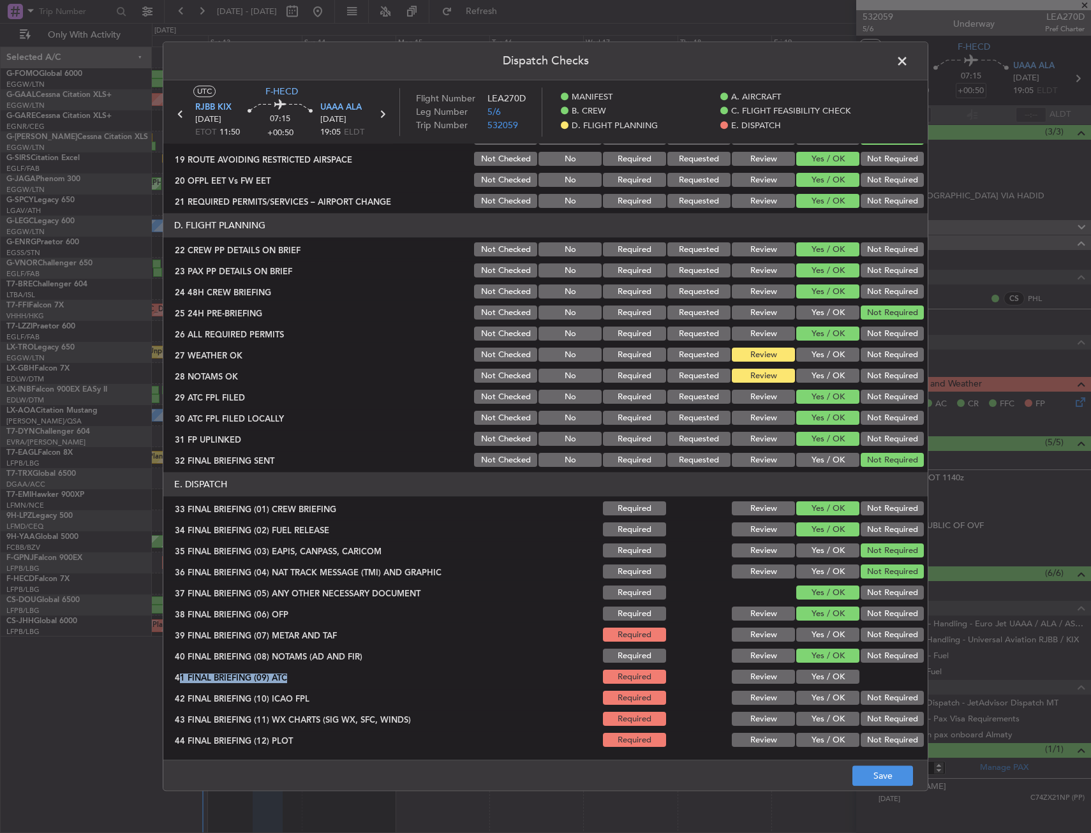
click at [813, 677] on section "E. DISPATCH 33 FINAL BRIEFING (01) CREW BRIEFING Required Review Yes / OK Not R…" at bounding box center [545, 611] width 764 height 277
click at [815, 639] on button "Yes / OK" at bounding box center [827, 635] width 63 height 14
click at [816, 681] on button "Yes / OK" at bounding box center [827, 677] width 63 height 14
click at [819, 704] on button "Yes / OK" at bounding box center [827, 698] width 63 height 14
click at [818, 711] on section "E. DISPATCH 33 FINAL BRIEFING (01) CREW BRIEFING Required Review Yes / OK Not R…" at bounding box center [545, 611] width 764 height 277
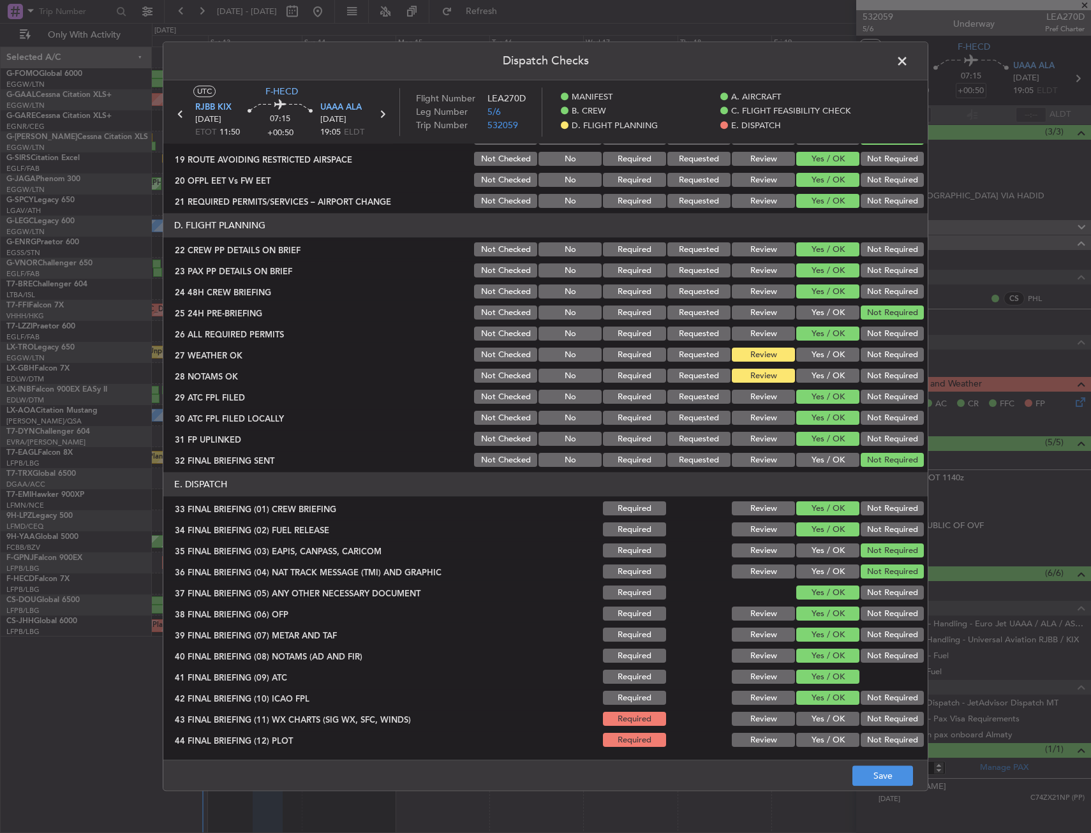
click at [812, 730] on section "E. DISPATCH 33 FINAL BRIEFING (01) CREW BRIEFING Required Review Yes / OK Not R…" at bounding box center [545, 611] width 764 height 277
drag, startPoint x: 809, startPoint y: 739, endPoint x: 813, endPoint y: 726, distance: 12.7
click at [809, 741] on button "Yes / OK" at bounding box center [827, 740] width 63 height 14
drag, startPoint x: 816, startPoint y: 720, endPoint x: 823, endPoint y: 728, distance: 10.9
click at [818, 723] on button "Yes / OK" at bounding box center [827, 719] width 63 height 14
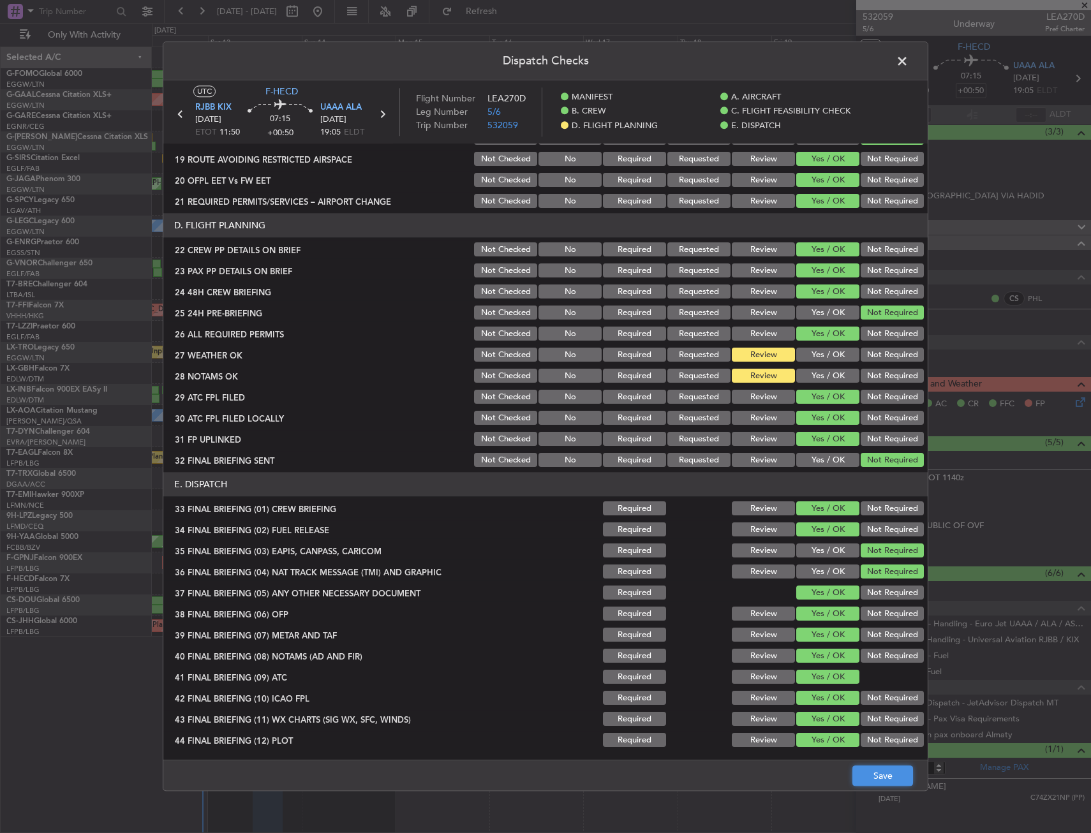
click at [903, 776] on button "Save" at bounding box center [882, 776] width 61 height 20
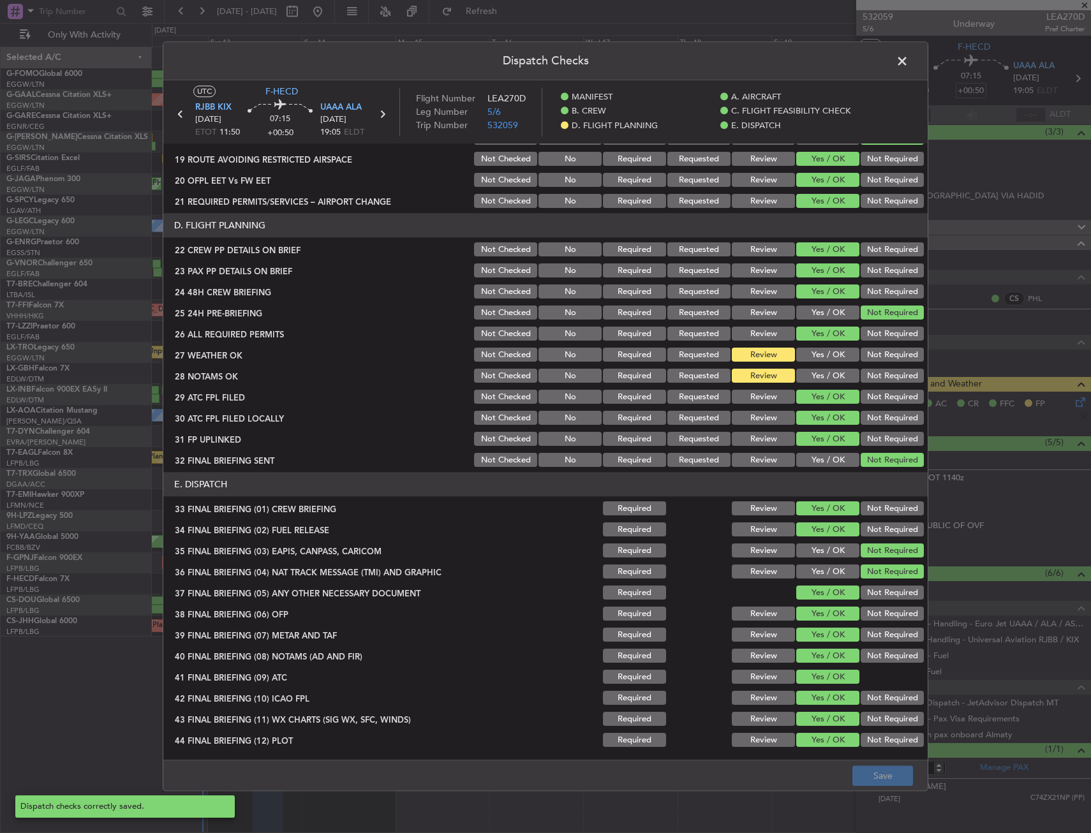
click at [908, 57] on span at bounding box center [908, 65] width 0 height 26
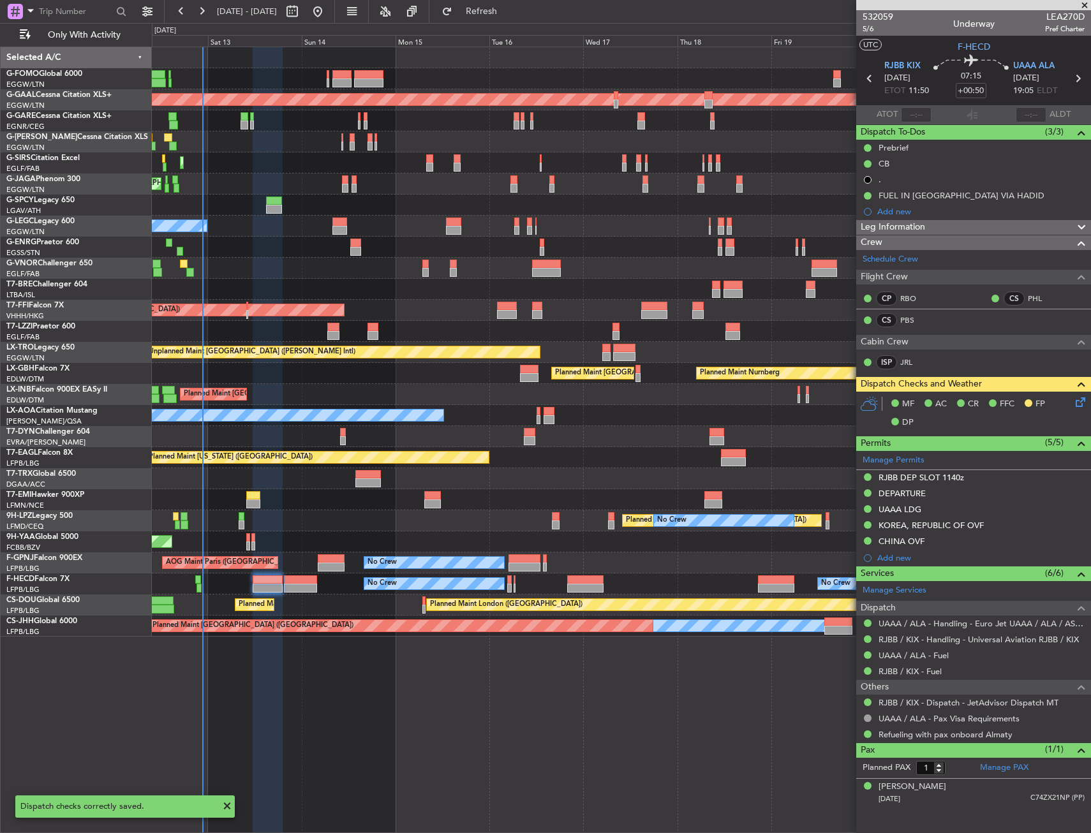
click at [570, 138] on div "Planned Maint [GEOGRAPHIC_DATA] ([GEOGRAPHIC_DATA])" at bounding box center [621, 141] width 938 height 21
click at [1085, 77] on icon at bounding box center [1077, 78] width 17 height 17
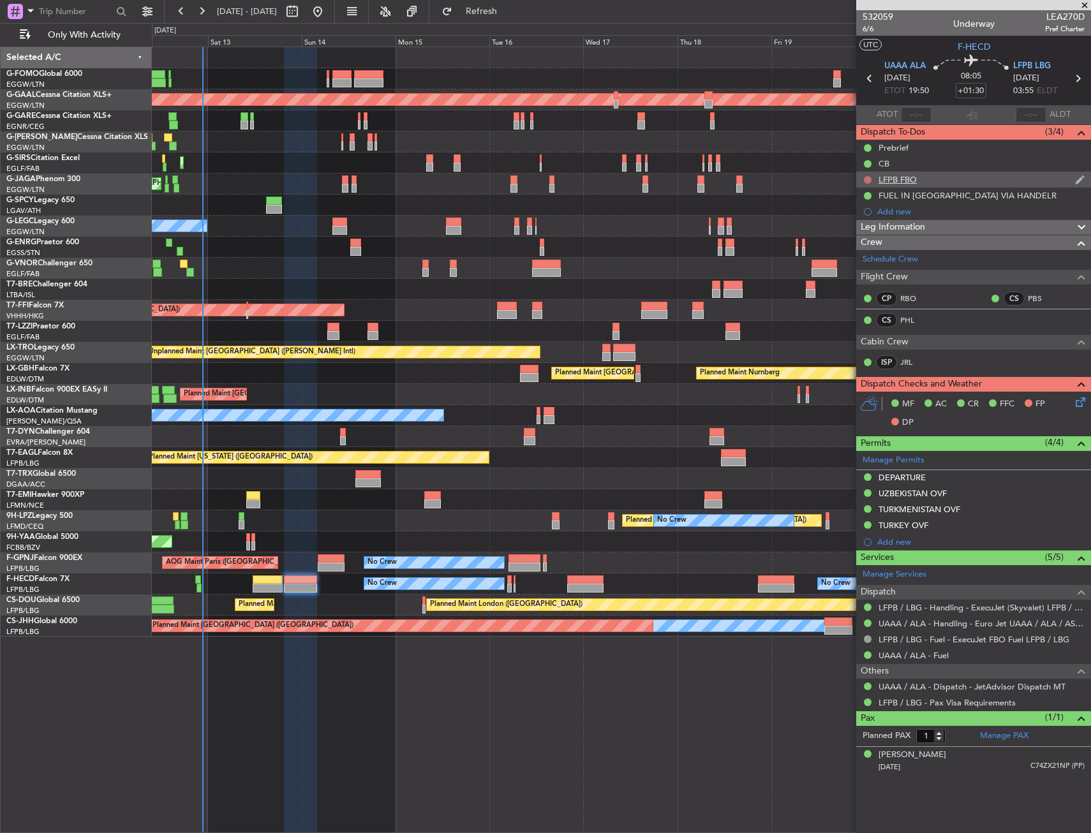
click at [865, 179] on button at bounding box center [868, 180] width 8 height 8
click at [863, 229] on li "Completed" at bounding box center [868, 235] width 68 height 19
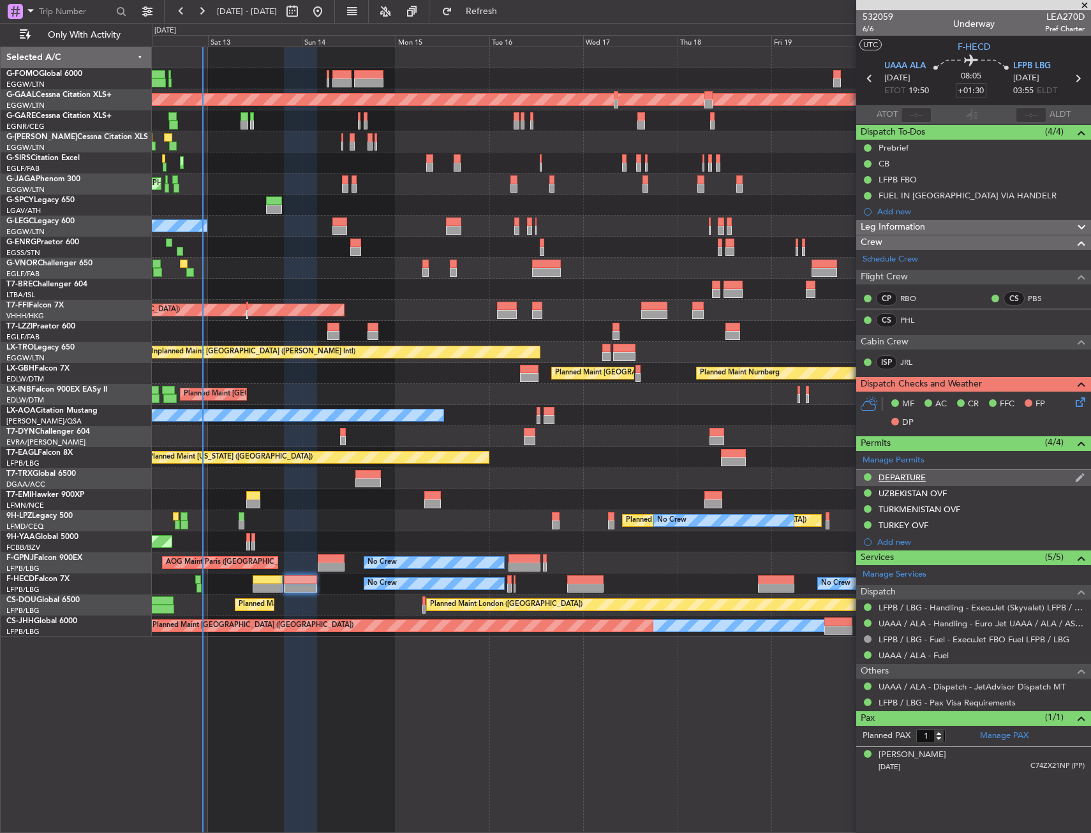
click at [906, 476] on div "DEPARTURE" at bounding box center [901, 477] width 47 height 11
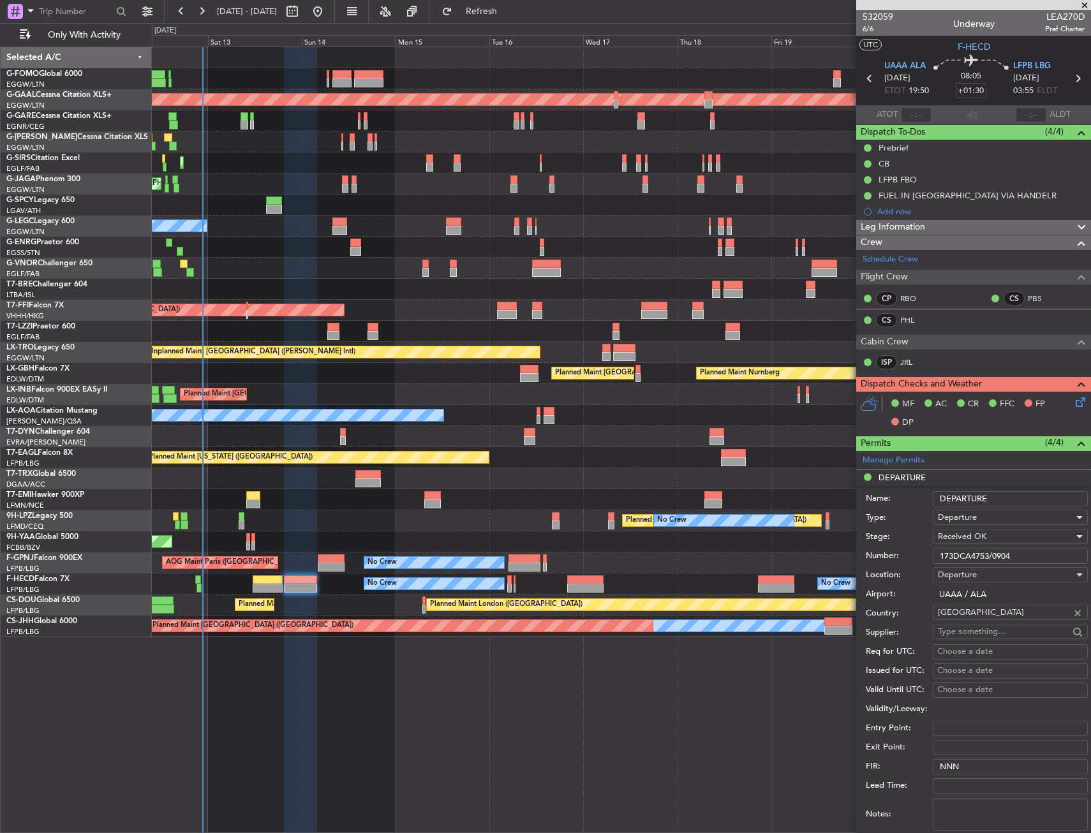
click at [948, 550] on input "173DCA4753/0904" at bounding box center [1009, 556] width 155 height 15
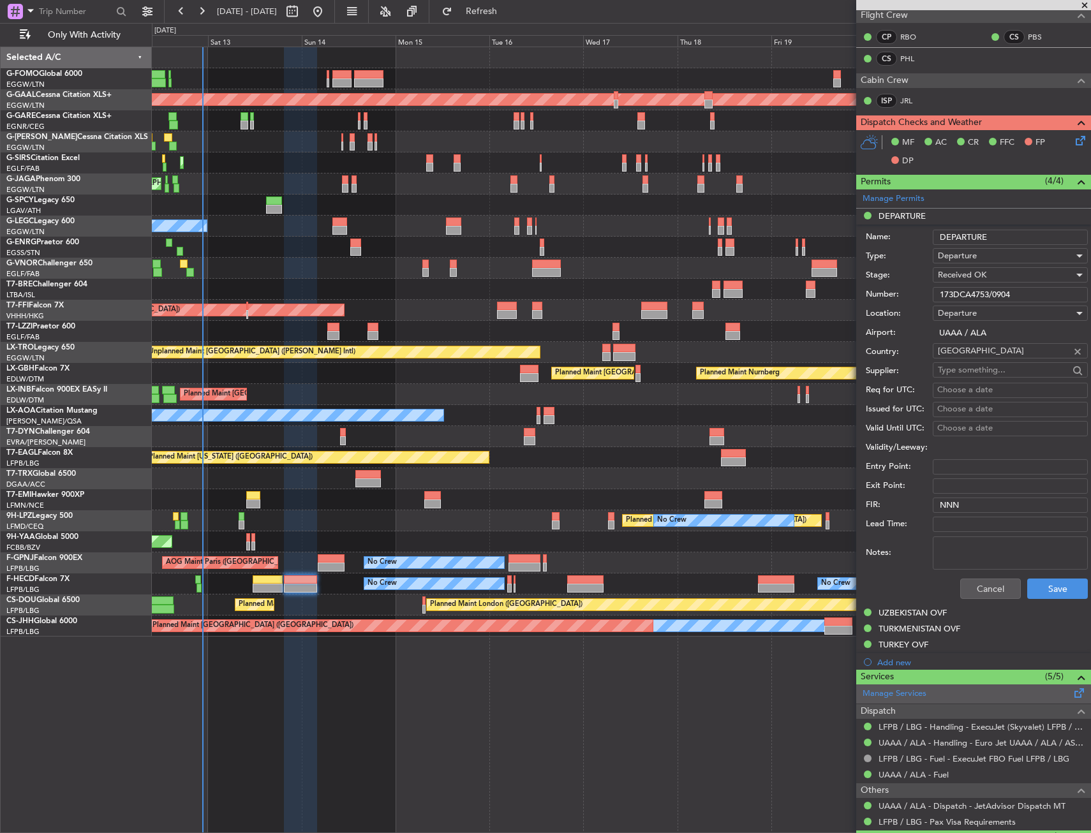
scroll to position [319, 0]
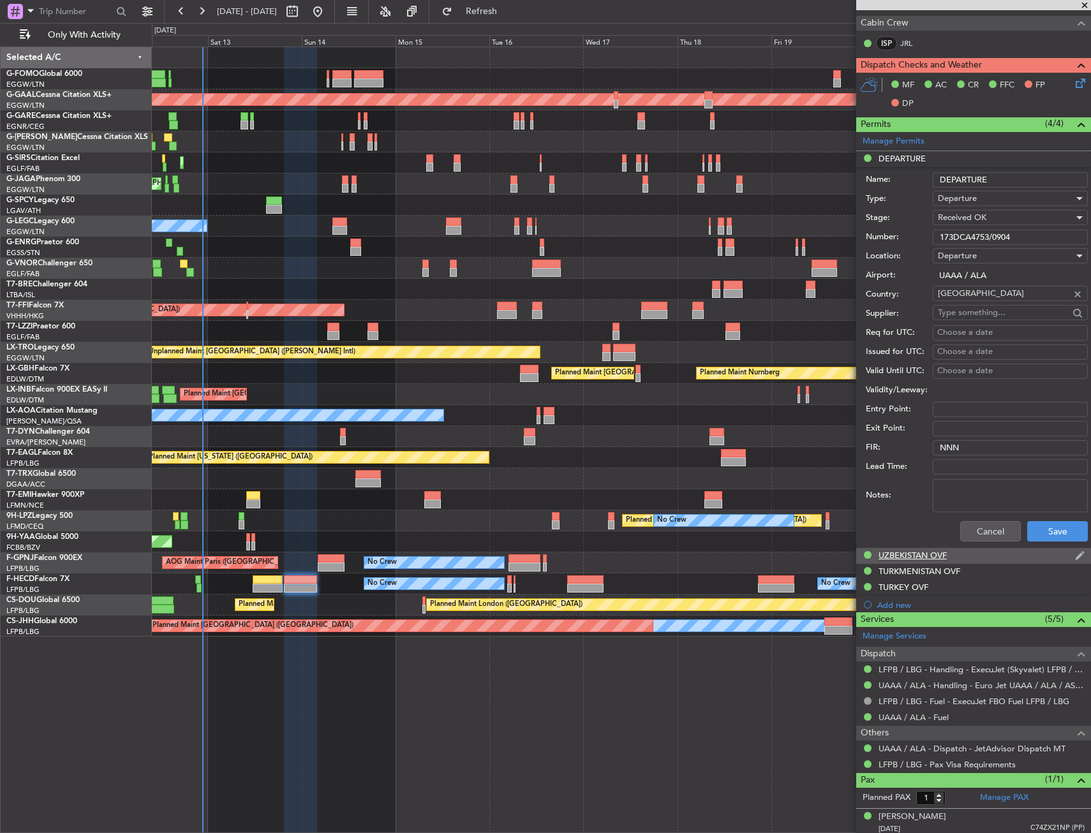
click at [920, 559] on div "UZBEKISTAN OVF" at bounding box center [912, 555] width 68 height 11
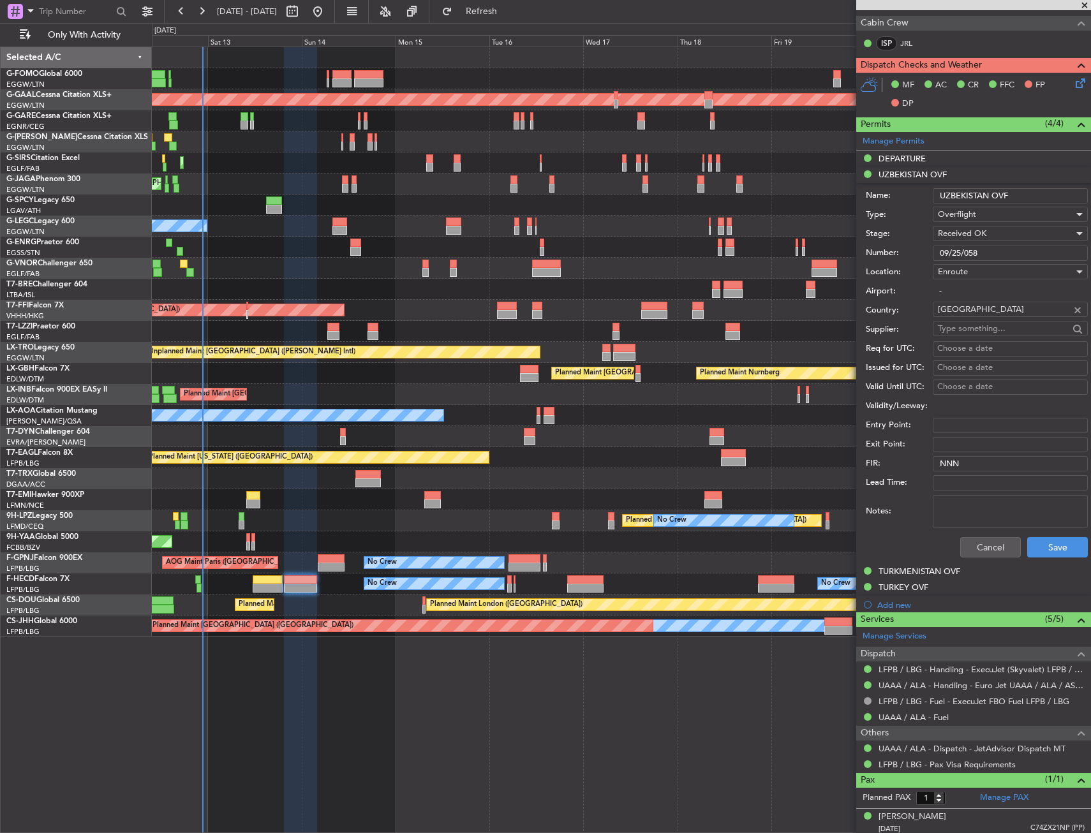
click at [957, 251] on input "09/25/058" at bounding box center [1009, 253] width 155 height 15
click at [933, 569] on div "TURKMENISTAN OVF" at bounding box center [919, 571] width 82 height 11
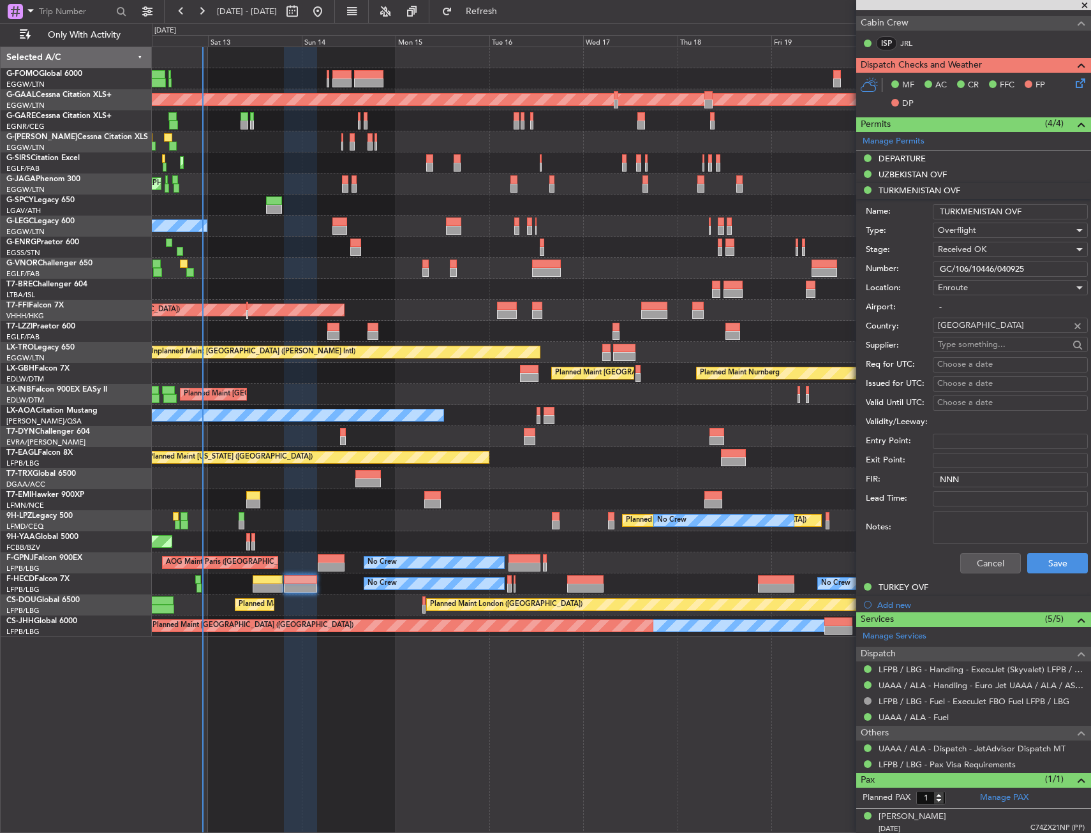
click at [968, 269] on input "GC/106/10446/040925" at bounding box center [1009, 269] width 155 height 15
drag, startPoint x: 1005, startPoint y: 575, endPoint x: 991, endPoint y: 565, distance: 16.5
click at [996, 568] on div "Cancel Save" at bounding box center [977, 563] width 222 height 33
click at [991, 565] on button "Cancel" at bounding box center [990, 563] width 61 height 20
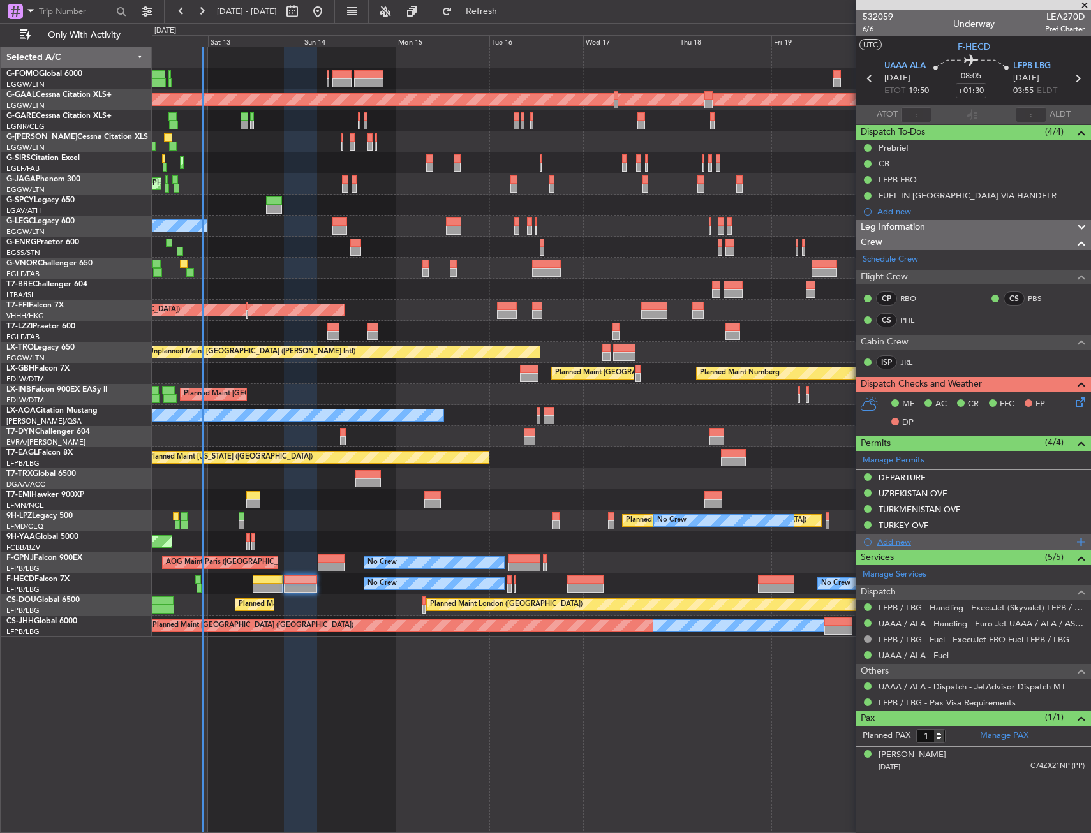
scroll to position [0, 0]
click at [1080, 402] on icon at bounding box center [1078, 400] width 10 height 10
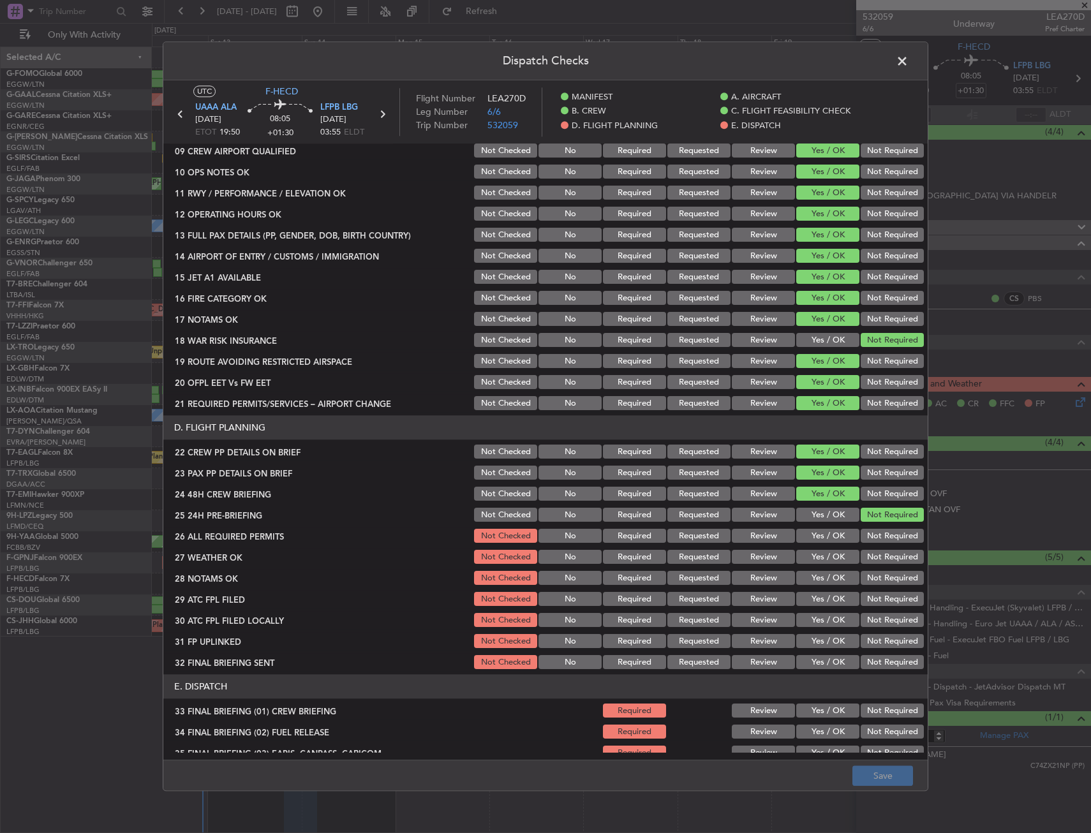
scroll to position [446, 0]
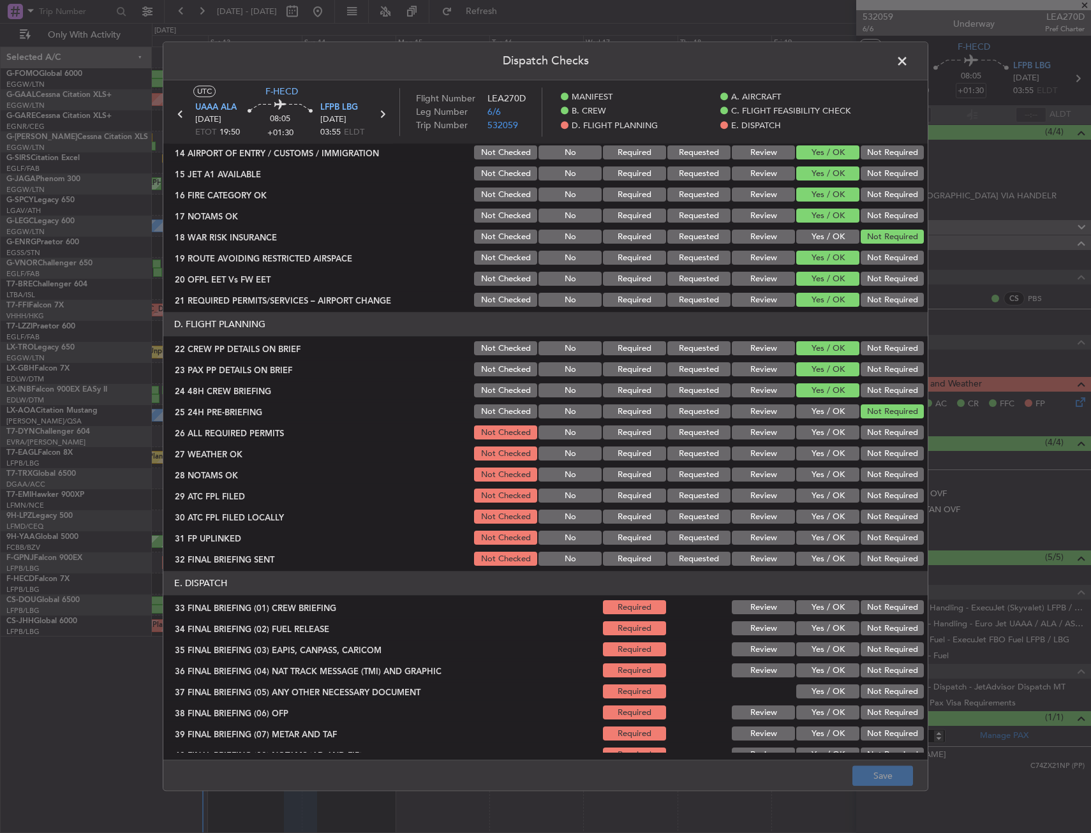
click at [816, 439] on button "Yes / OK" at bounding box center [827, 433] width 63 height 14
click at [813, 459] on button "Yes / OK" at bounding box center [827, 454] width 63 height 14
click at [761, 458] on button "Review" at bounding box center [763, 454] width 63 height 14
click at [758, 469] on button "Review" at bounding box center [763, 475] width 63 height 14
drag, startPoint x: 818, startPoint y: 491, endPoint x: 816, endPoint y: 526, distance: 35.2
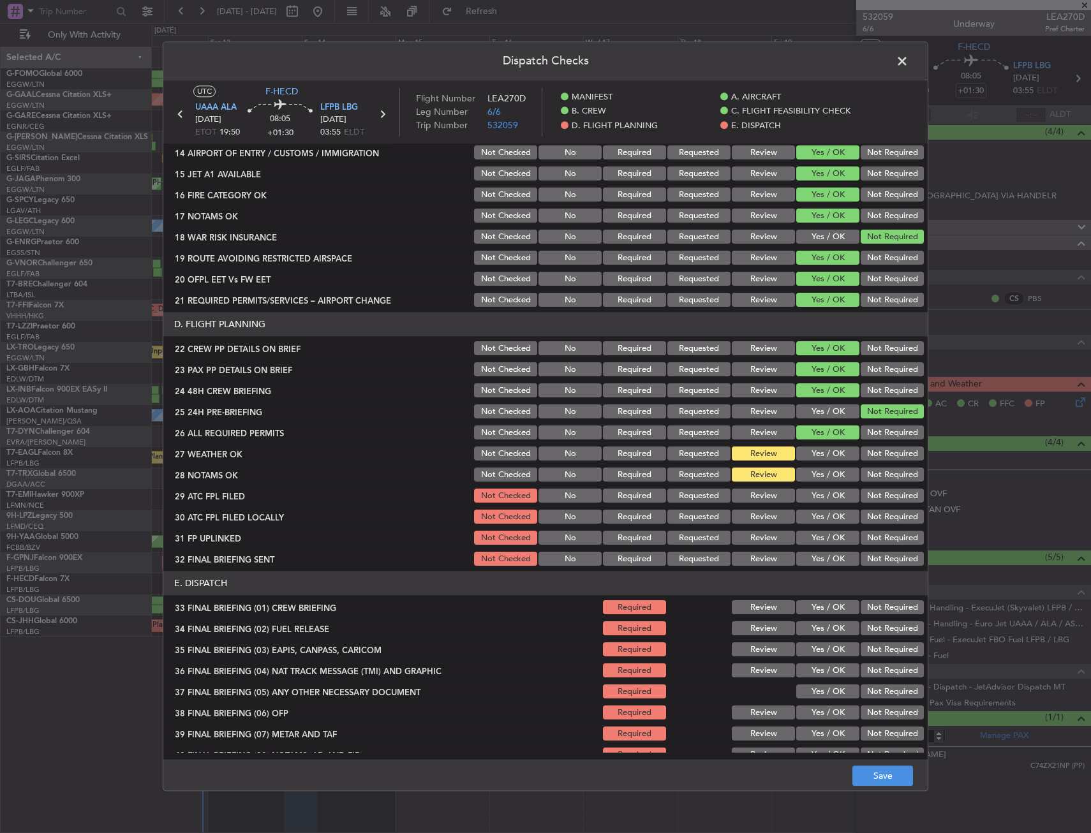
click at [818, 520] on section "D. FLIGHT PLANNING 22 CREW PP DETAILS ON BRIEF Not Checked No Required Requeste…" at bounding box center [545, 441] width 764 height 256
click at [830, 538] on button "Yes / OK" at bounding box center [827, 538] width 63 height 14
click at [866, 554] on button "Not Required" at bounding box center [891, 559] width 63 height 14
click at [821, 610] on button "Yes / OK" at bounding box center [827, 608] width 63 height 14
click at [822, 633] on button "Yes / OK" at bounding box center [827, 629] width 63 height 14
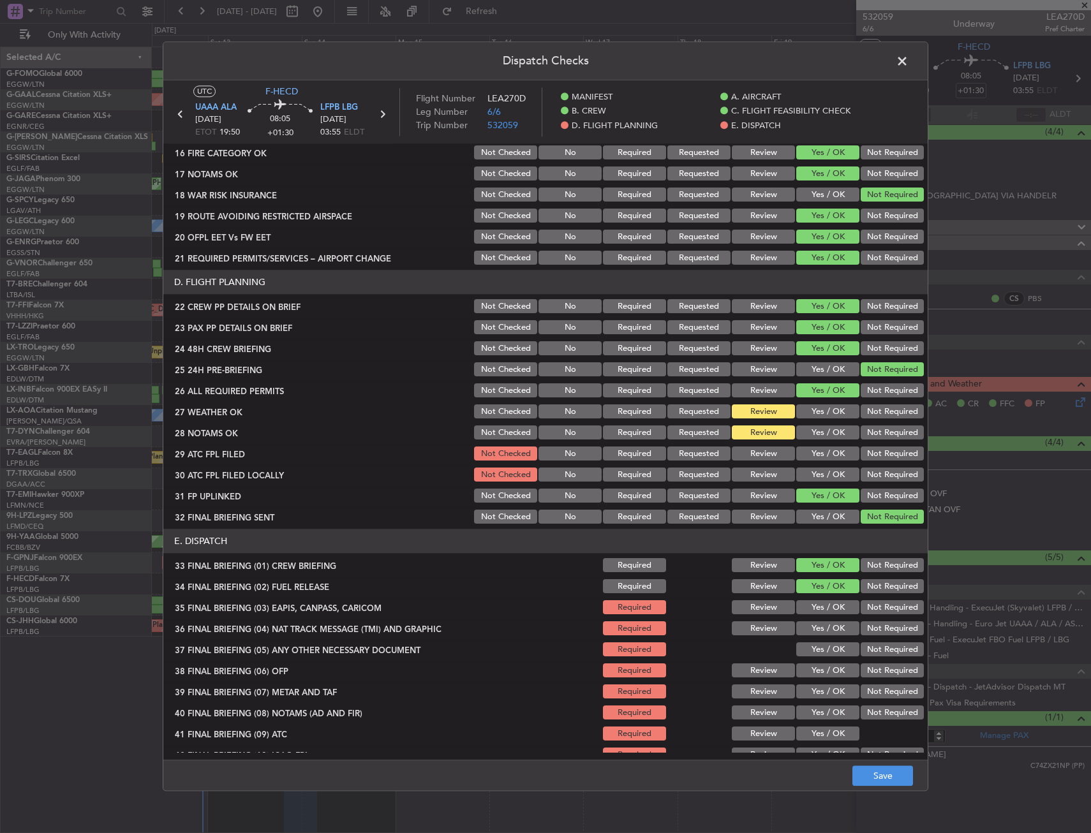
scroll to position [545, 0]
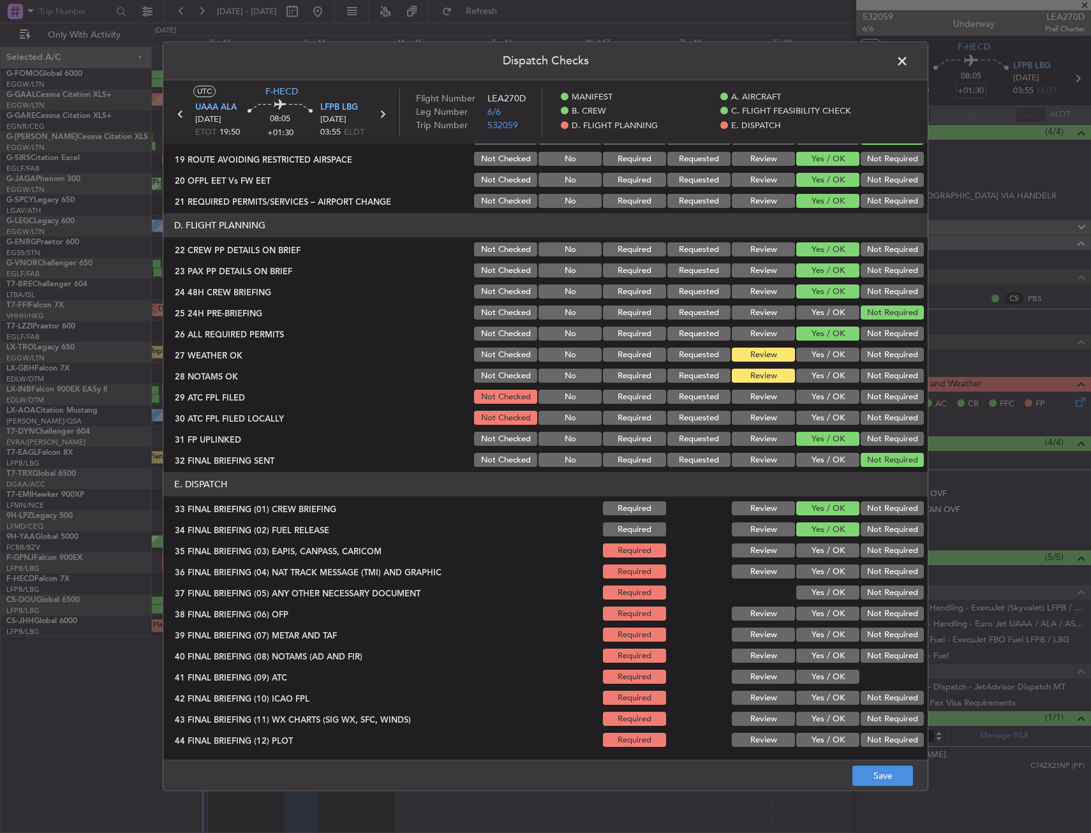
click at [860, 557] on button "Not Required" at bounding box center [891, 551] width 63 height 14
click at [860, 575] on button "Not Required" at bounding box center [891, 572] width 63 height 14
click at [819, 596] on button "Yes / OK" at bounding box center [827, 593] width 63 height 14
click at [822, 621] on button "Yes / OK" at bounding box center [827, 614] width 63 height 14
click at [822, 627] on div "Yes / OK" at bounding box center [826, 635] width 64 height 18
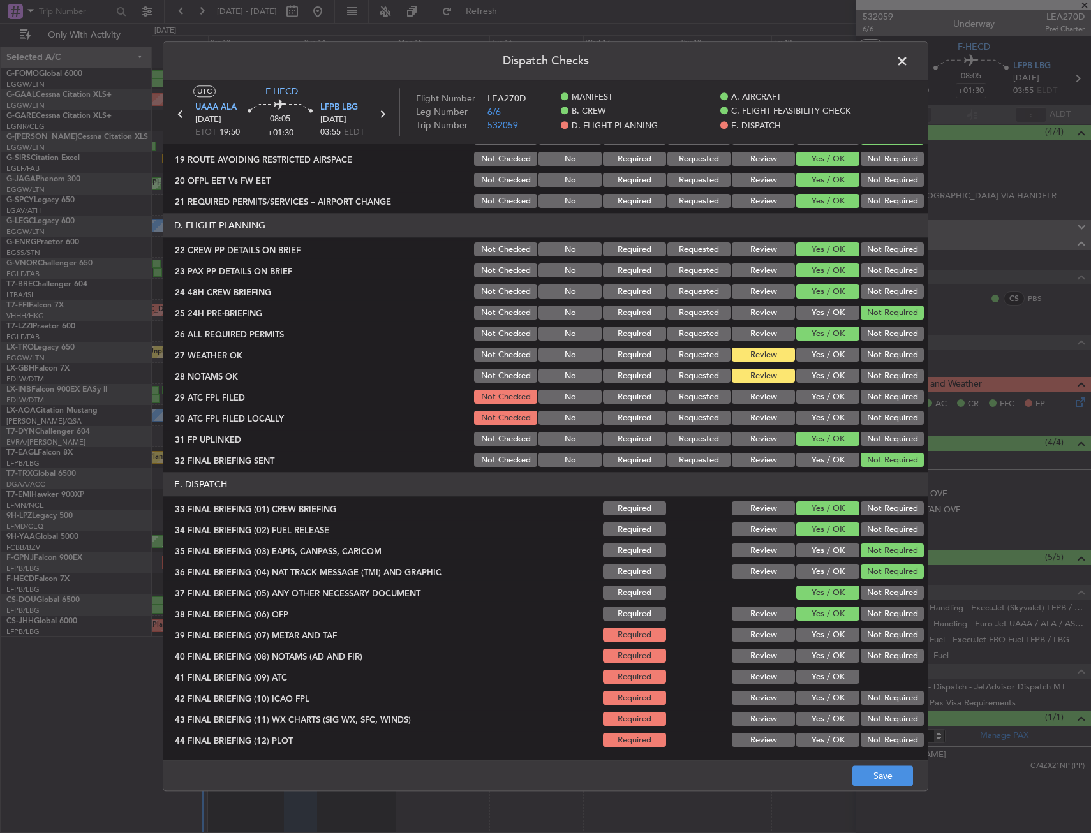
click at [820, 652] on button "Yes / OK" at bounding box center [827, 656] width 63 height 14
click at [816, 669] on section "E. DISPATCH 33 FINAL BRIEFING (01) CREW BRIEFING Required Review Yes / OK Not R…" at bounding box center [545, 611] width 764 height 277
click at [810, 677] on button "Yes / OK" at bounding box center [827, 677] width 63 height 14
drag, startPoint x: 809, startPoint y: 688, endPoint x: 812, endPoint y: 613, distance: 75.3
click at [808, 682] on section "E. DISPATCH 33 FINAL BRIEFING (01) CREW BRIEFING Required Review Yes / OK Not R…" at bounding box center [545, 611] width 764 height 277
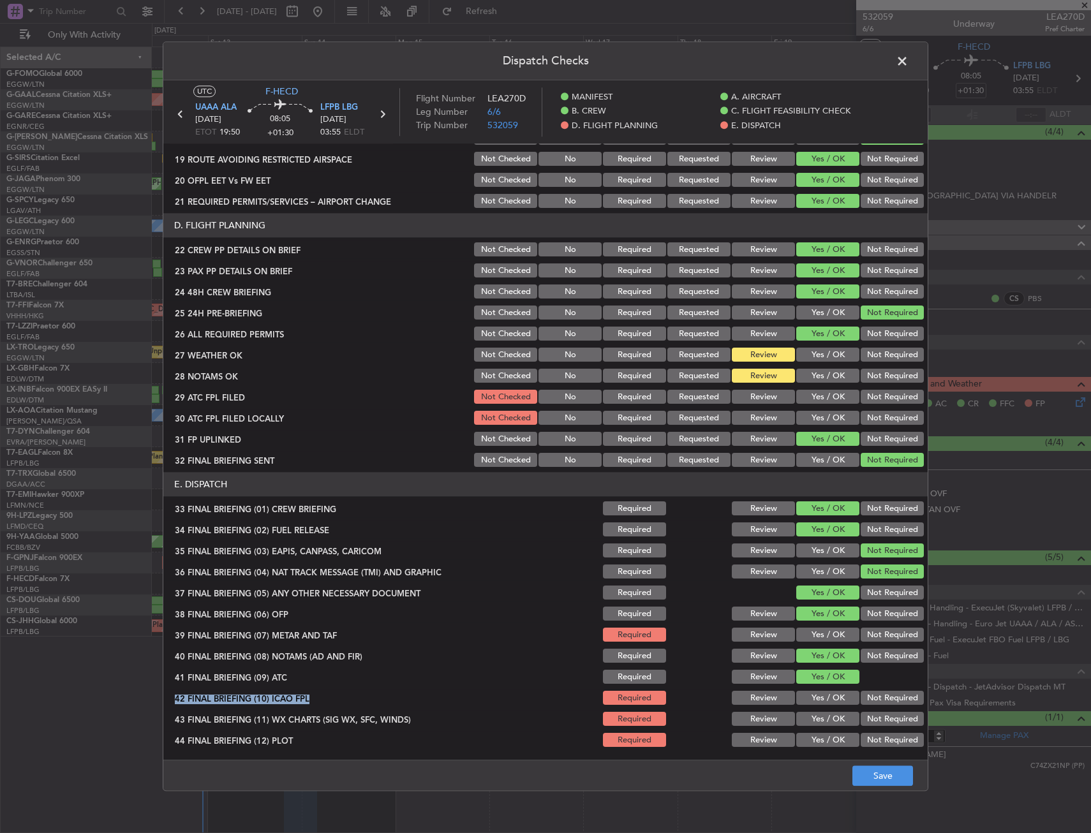
click at [812, 613] on button "Yes / OK" at bounding box center [827, 614] width 63 height 14
click at [814, 628] on button "Yes / OK" at bounding box center [827, 635] width 63 height 14
click at [814, 709] on section "E. DISPATCH 33 FINAL BRIEFING (01) CREW BRIEFING Required Review Yes / OK Not R…" at bounding box center [545, 611] width 764 height 277
click at [816, 732] on div "Yes / OK" at bounding box center [826, 741] width 64 height 18
click at [814, 701] on button "Yes / OK" at bounding box center [827, 698] width 63 height 14
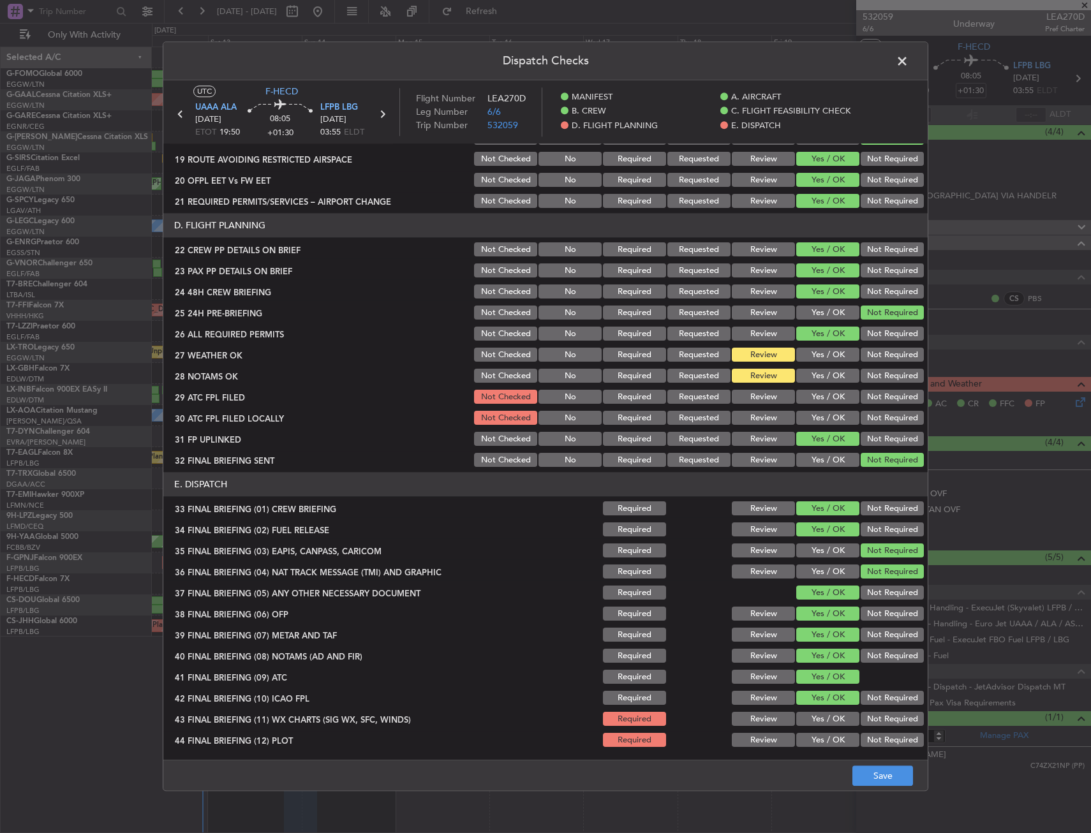
drag, startPoint x: 813, startPoint y: 722, endPoint x: 814, endPoint y: 734, distance: 12.1
click at [813, 724] on button "Yes / OK" at bounding box center [827, 719] width 63 height 14
drag, startPoint x: 814, startPoint y: 734, endPoint x: 816, endPoint y: 746, distance: 11.8
click at [815, 736] on button "Yes / OK" at bounding box center [827, 740] width 63 height 14
click at [816, 746] on button "Yes / OK" at bounding box center [827, 740] width 63 height 14
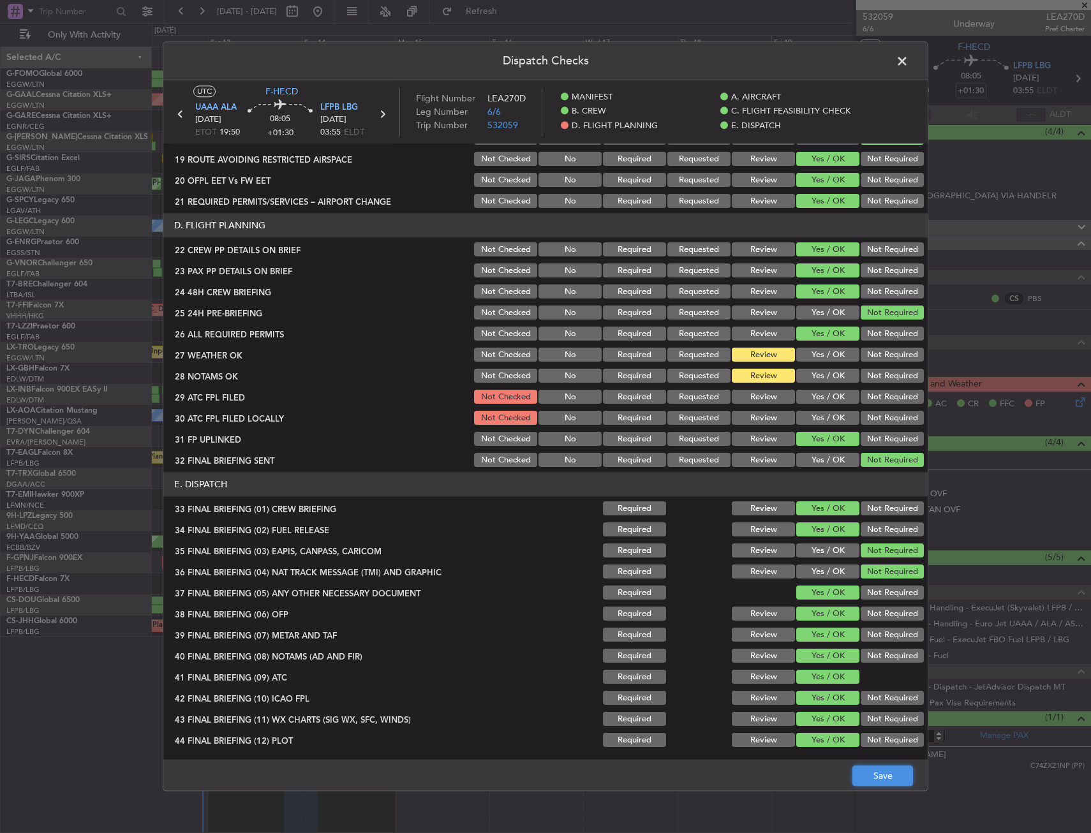
click at [870, 778] on button "Save" at bounding box center [882, 776] width 61 height 20
click at [908, 60] on span at bounding box center [908, 65] width 0 height 26
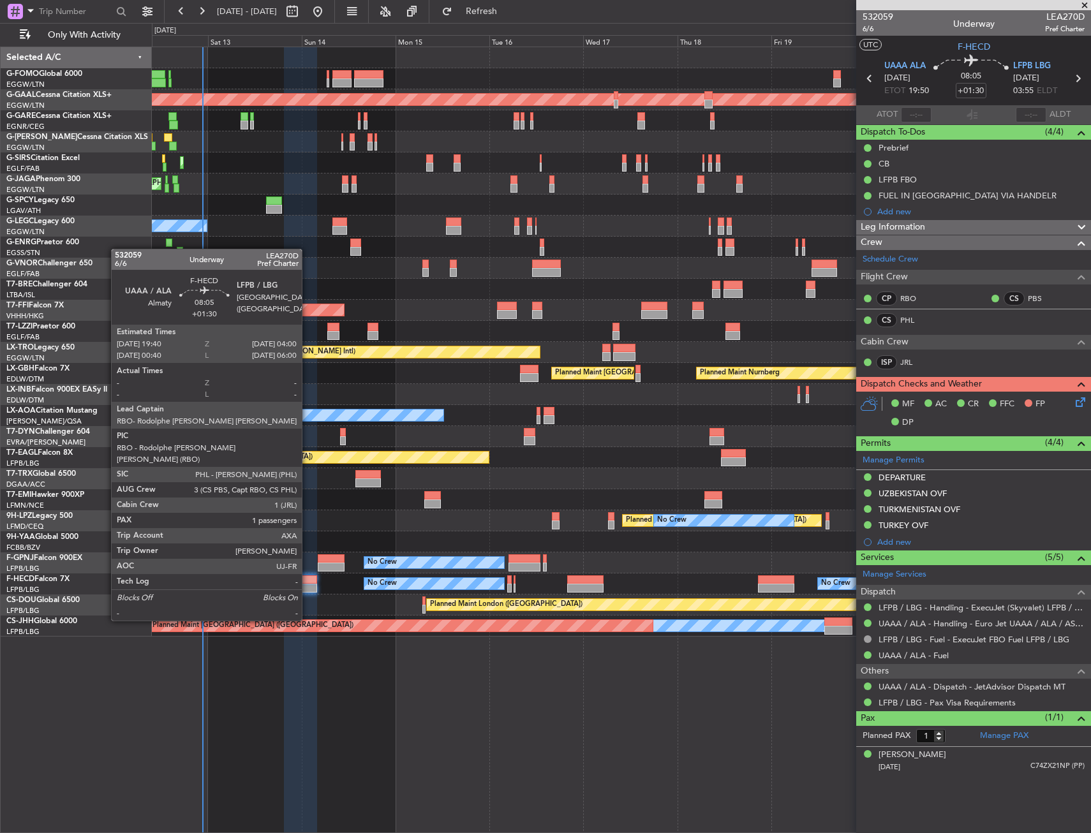
click at [307, 585] on div at bounding box center [300, 588] width 33 height 9
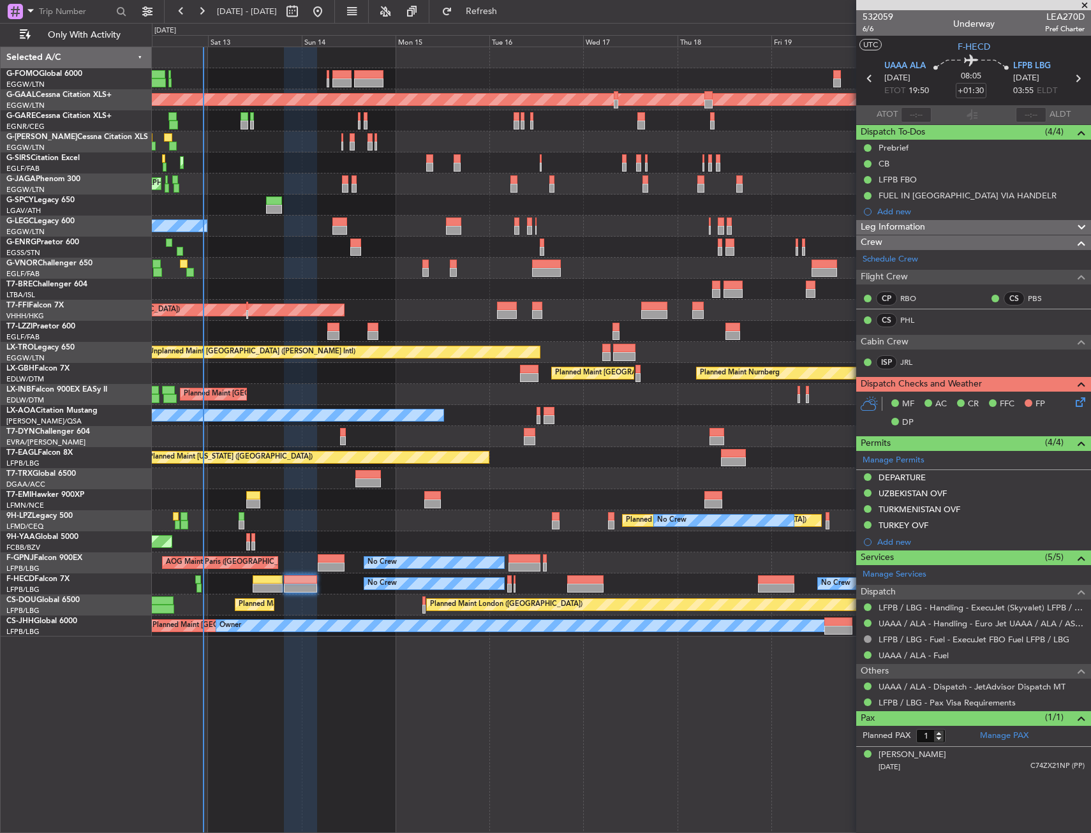
click at [386, 284] on div at bounding box center [621, 289] width 938 height 21
click at [311, 590] on div at bounding box center [300, 588] width 33 height 9
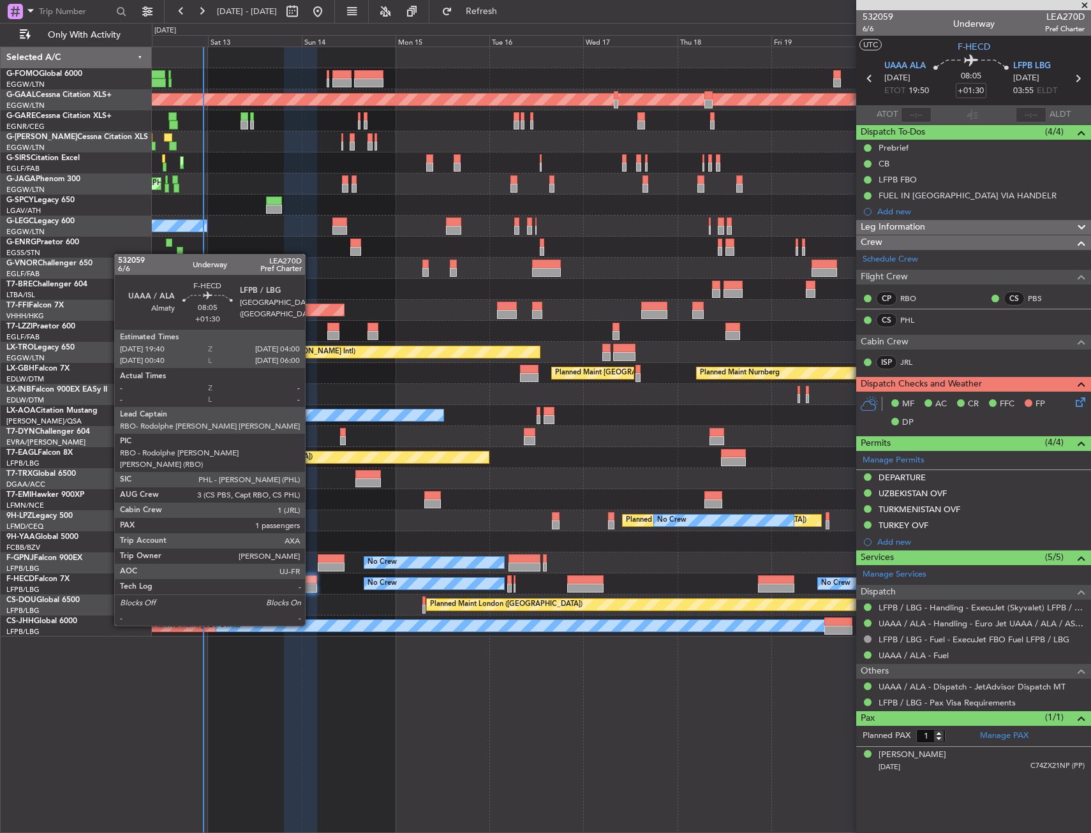
click at [311, 590] on div at bounding box center [300, 588] width 33 height 9
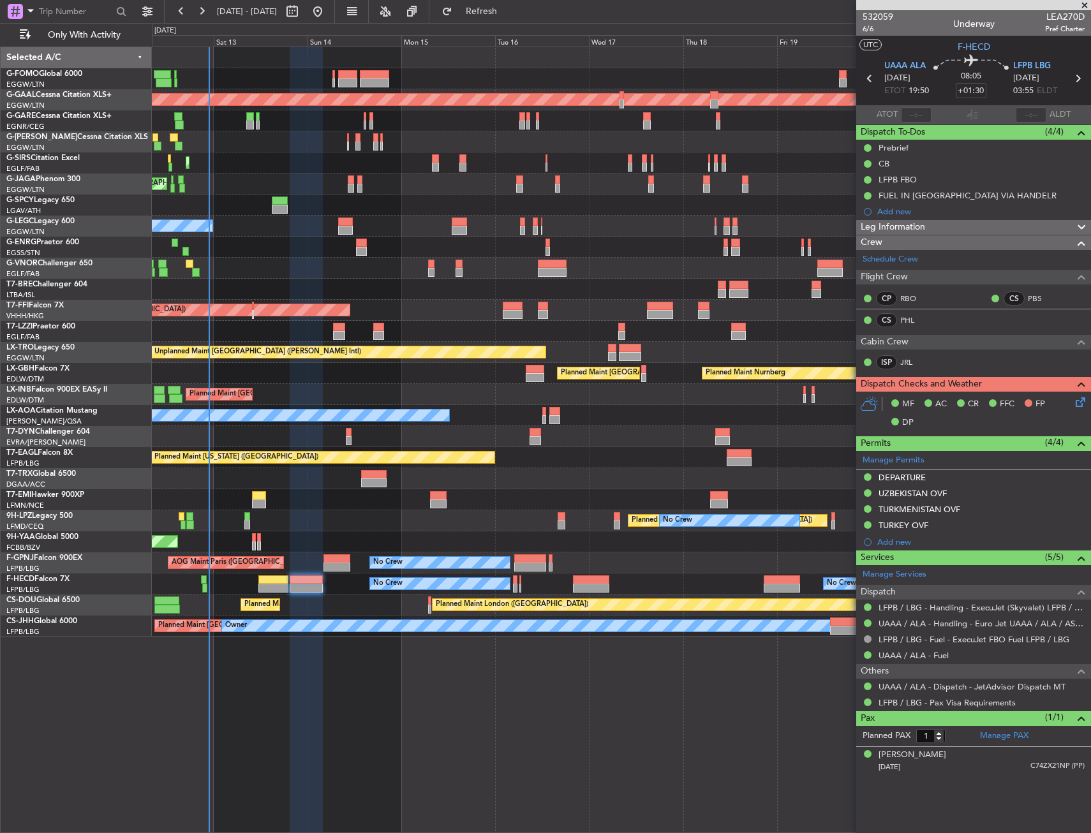
click at [211, 155] on div "Planned Maint London (Luton) Planned Maint Dusseldorf Planned Maint London (Lut…" at bounding box center [621, 341] width 938 height 589
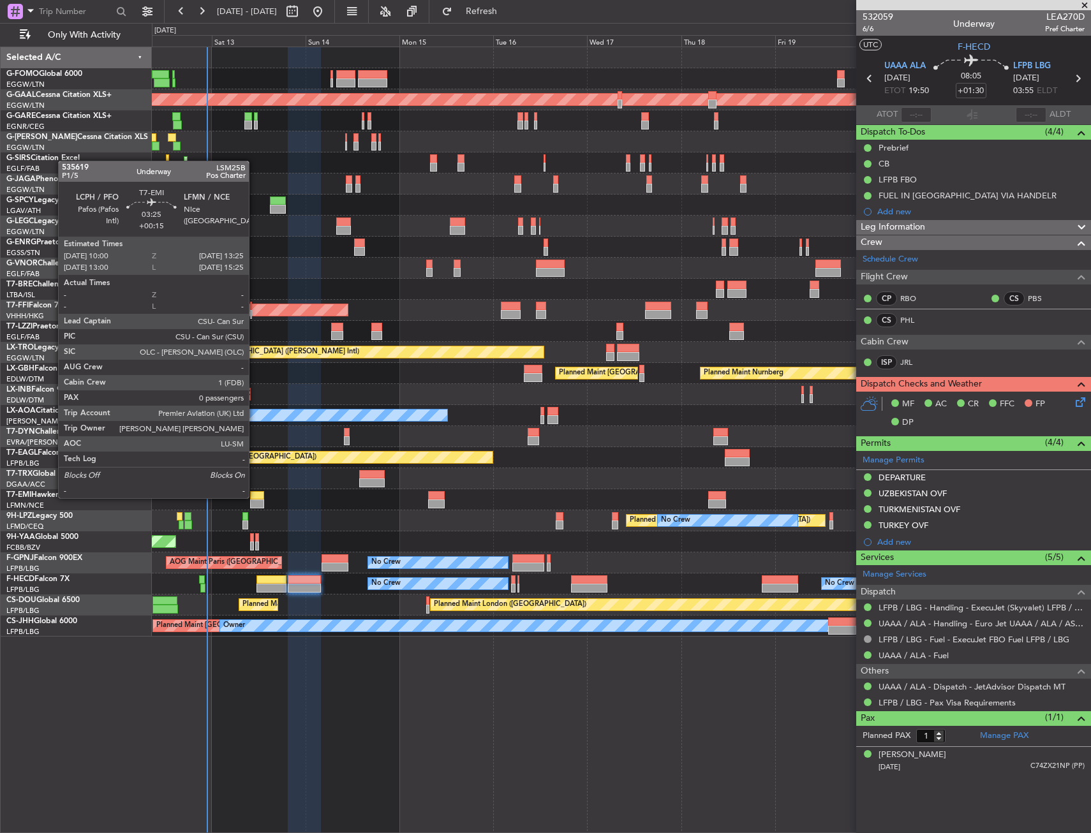
click at [254, 497] on div at bounding box center [256, 495] width 13 height 9
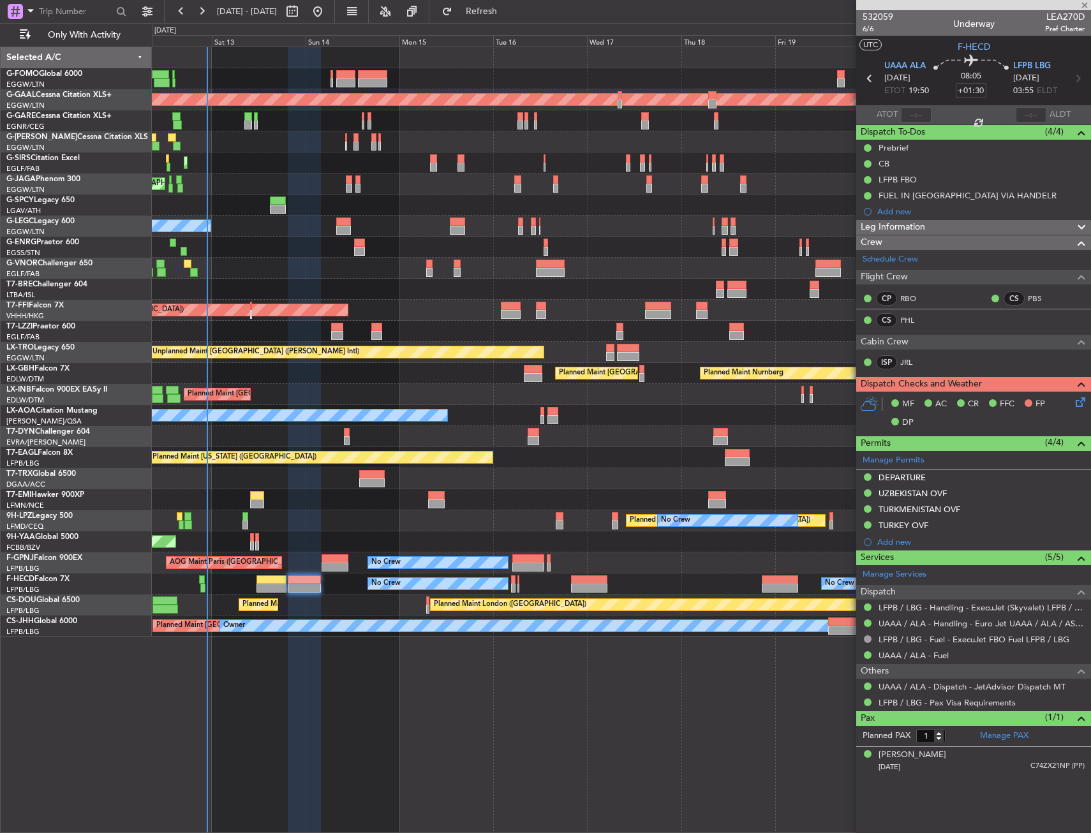
type input "+00:15"
type input "0"
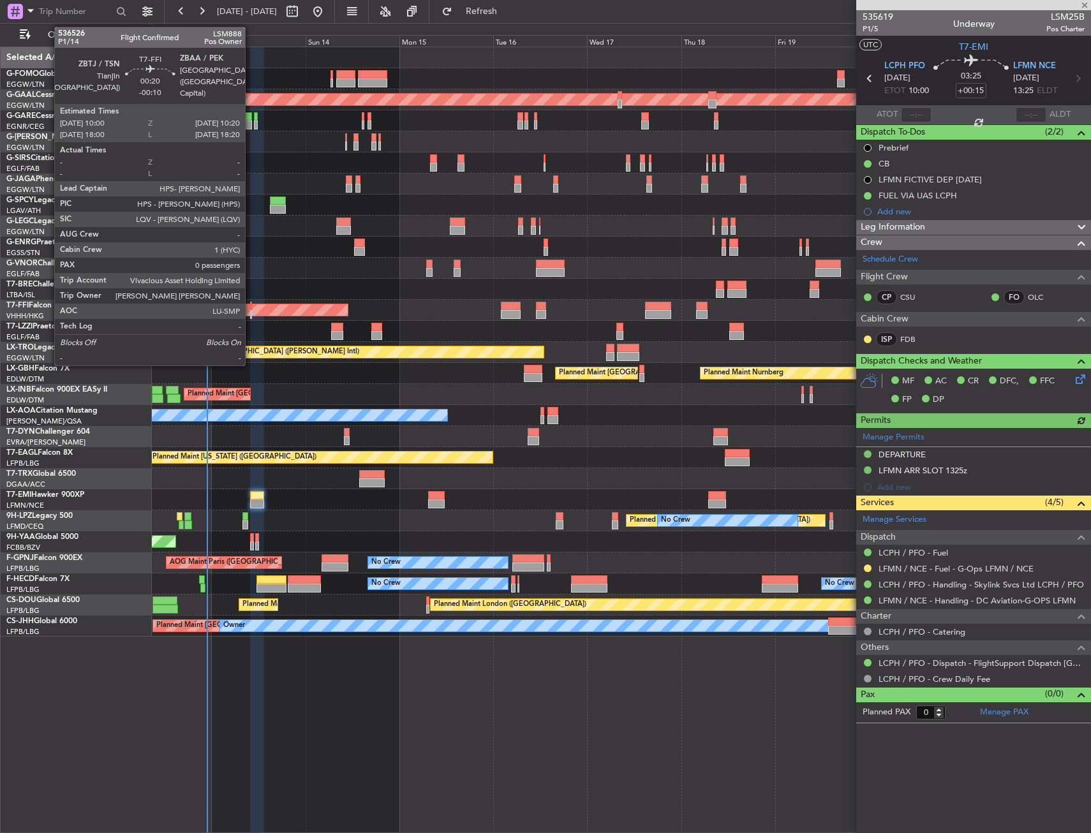
click at [251, 307] on div at bounding box center [251, 306] width 2 height 9
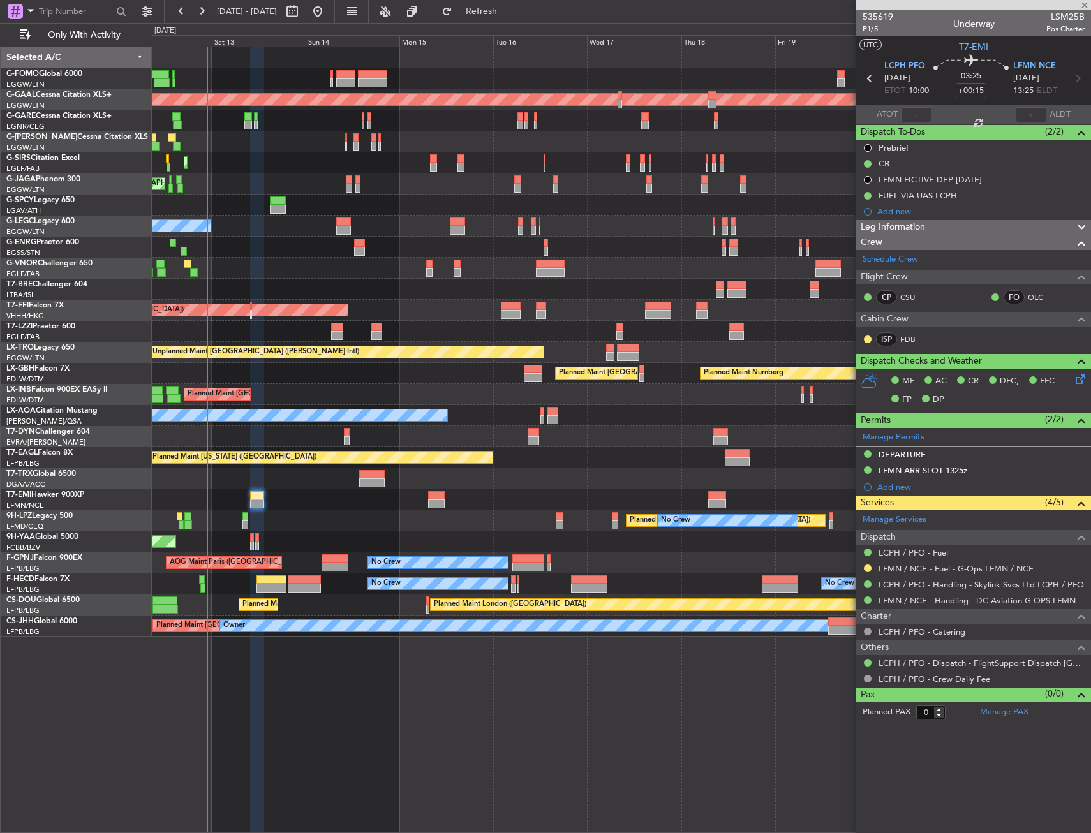
type input "-00:10"
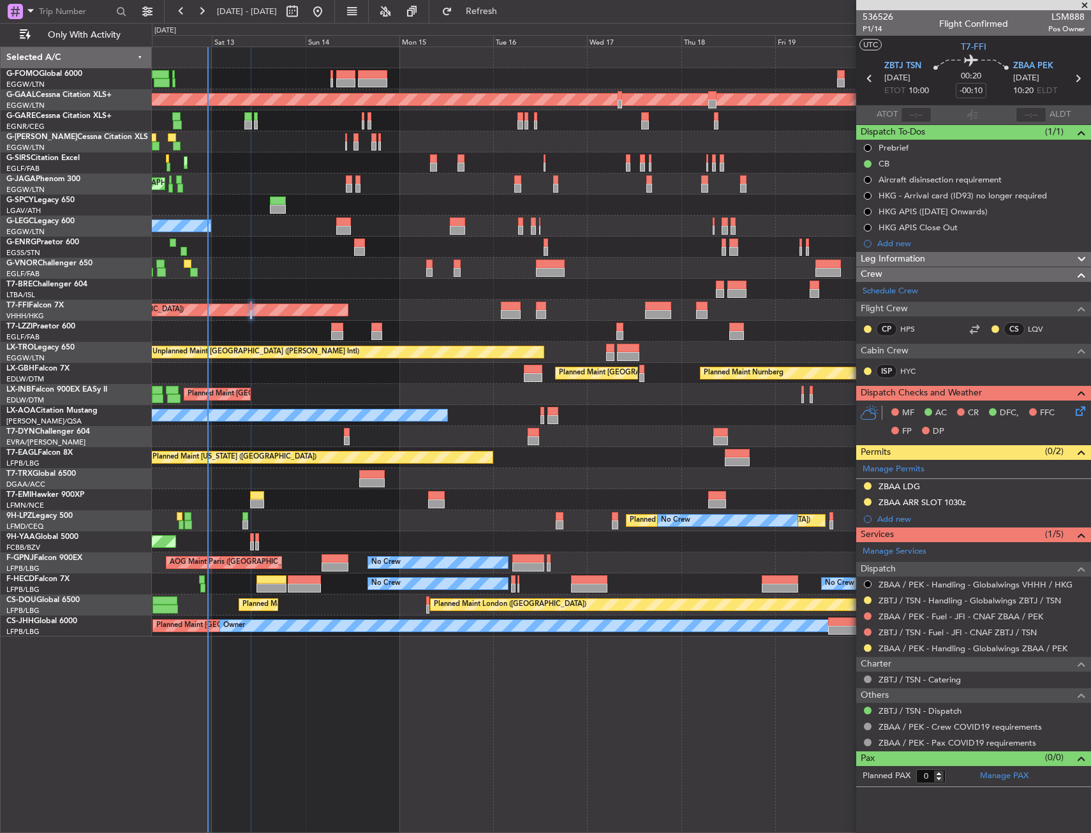
drag, startPoint x: 1085, startPoint y: 423, endPoint x: 1080, endPoint y: 404, distance: 19.2
click at [1085, 423] on div "MF AC CR DFC, FFC FP DP" at bounding box center [973, 423] width 235 height 44
click at [1080, 404] on icon at bounding box center [1078, 409] width 10 height 10
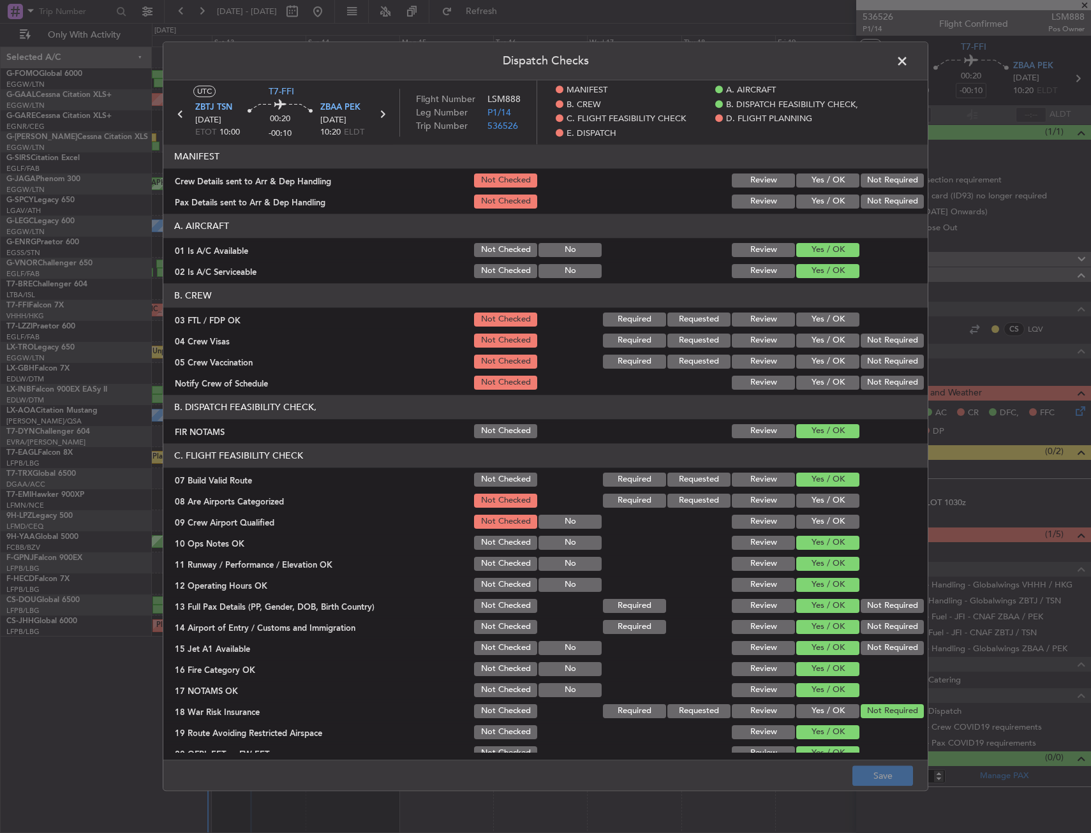
click at [313, 179] on div "Crew Details sent to Arr & Dep Handling" at bounding box center [317, 180] width 309 height 13
click at [908, 65] on span at bounding box center [908, 65] width 0 height 26
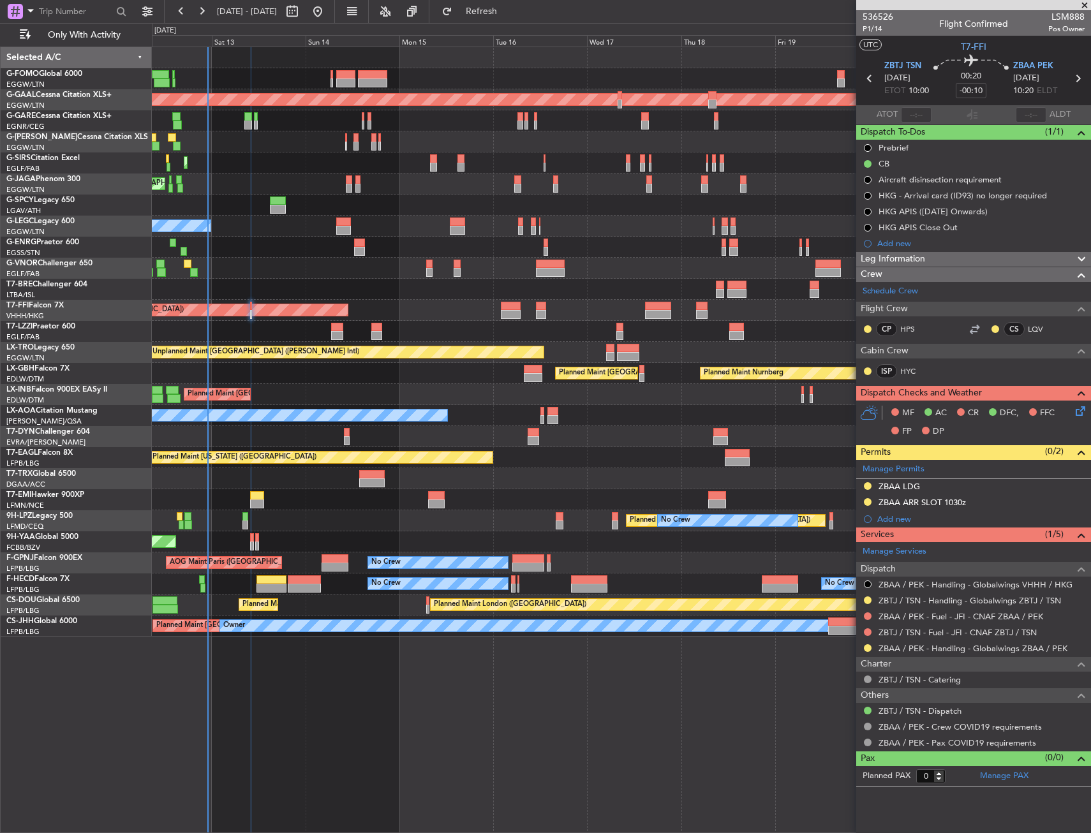
click at [439, 304] on div "Planned Maint Tianjin ([GEOGRAPHIC_DATA])" at bounding box center [621, 310] width 938 height 21
click at [864, 618] on button at bounding box center [868, 616] width 8 height 8
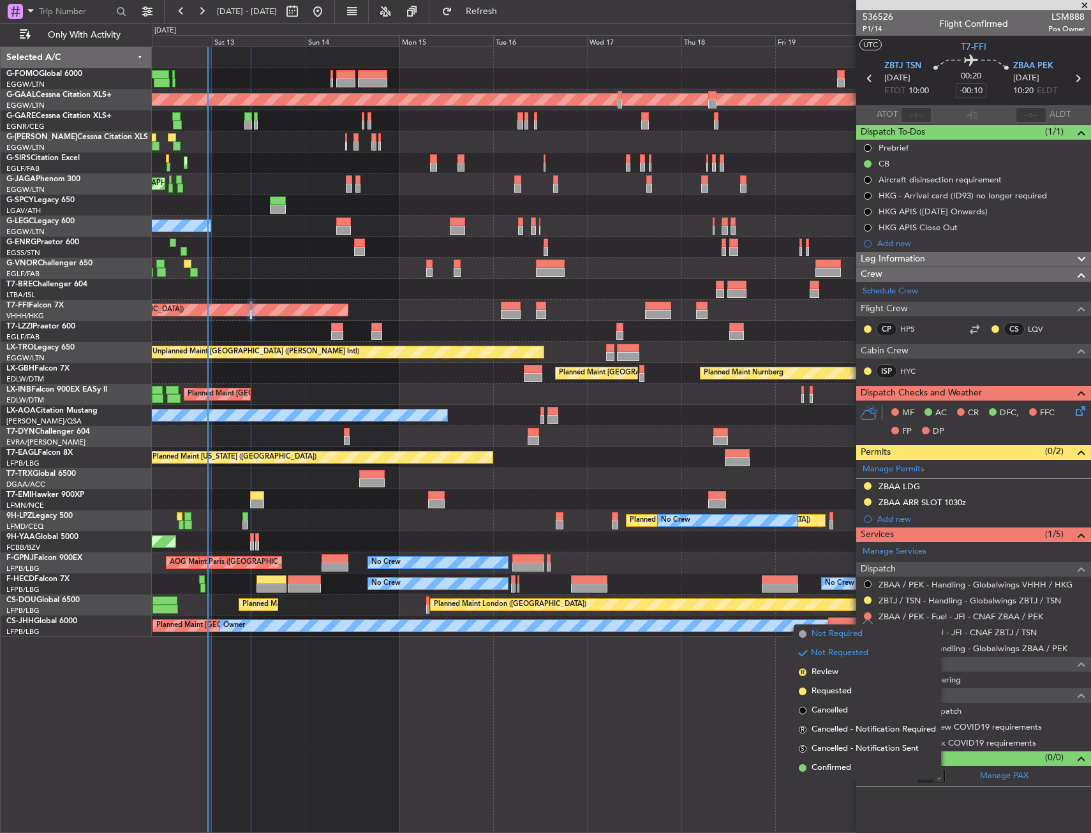
click at [831, 627] on li "Not Required" at bounding box center [866, 633] width 147 height 19
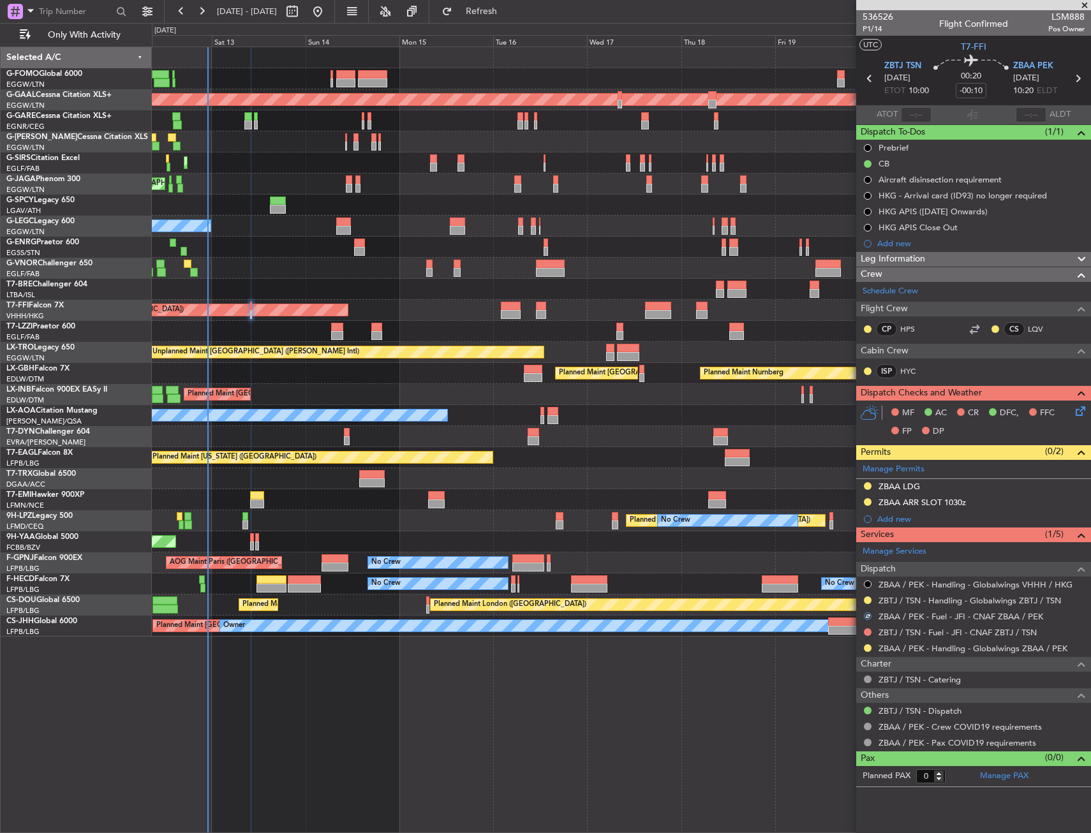
click at [675, 670] on div "Planned Maint London (Luton) Planned Maint Dusseldorf Planned Maint London (Lut…" at bounding box center [621, 440] width 939 height 786
click at [989, 633] on div "ZBAA / PEK - Fuel - JFI - CNAF ZBAA / PEK" at bounding box center [960, 638] width 144 height 16
click at [974, 631] on link "ZBTJ / TSN - Fuel - JFI - CNAF ZBTJ / TSN" at bounding box center [957, 632] width 158 height 11
click at [508, 15] on span "Refresh" at bounding box center [482, 11] width 54 height 9
click at [519, 22] on fb-refresh-button "Refresh" at bounding box center [473, 11] width 89 height 23
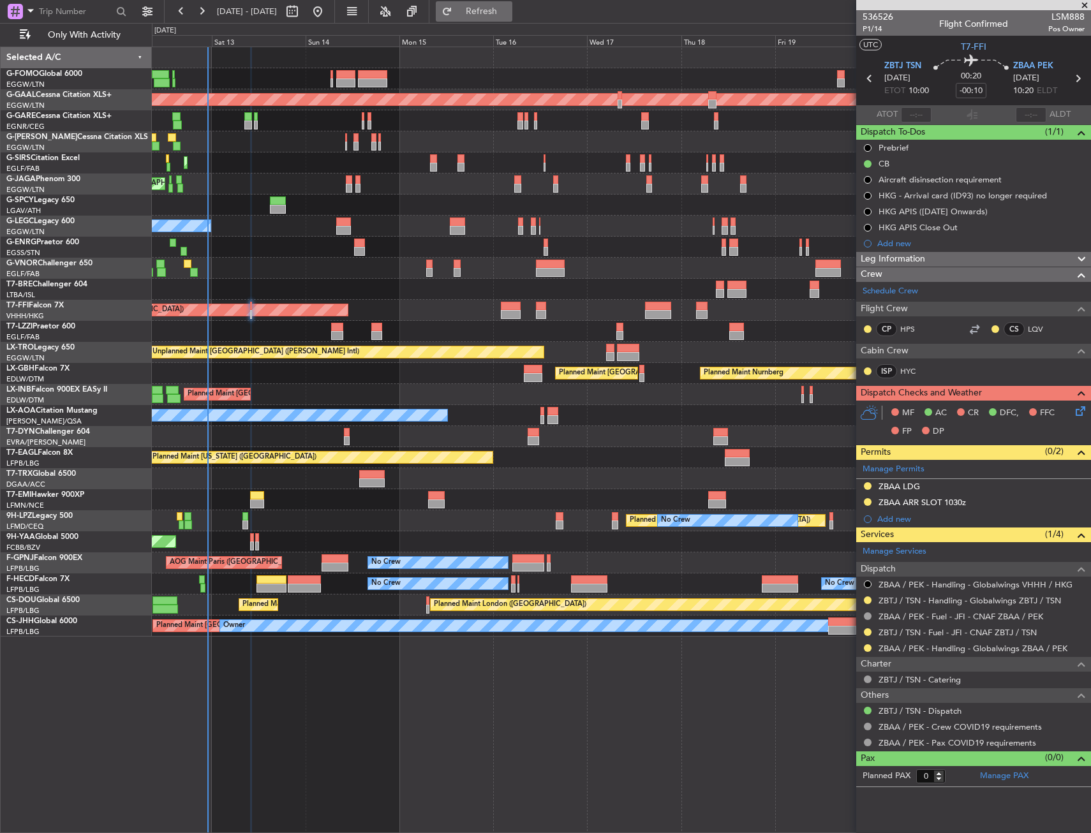
click at [508, 16] on span "Refresh" at bounding box center [482, 11] width 54 height 9
click at [577, 309] on div "Planned Maint Tianjin ([GEOGRAPHIC_DATA])" at bounding box center [621, 310] width 938 height 21
click at [253, 429] on div at bounding box center [621, 436] width 938 height 21
click at [269, 266] on div at bounding box center [621, 268] width 938 height 21
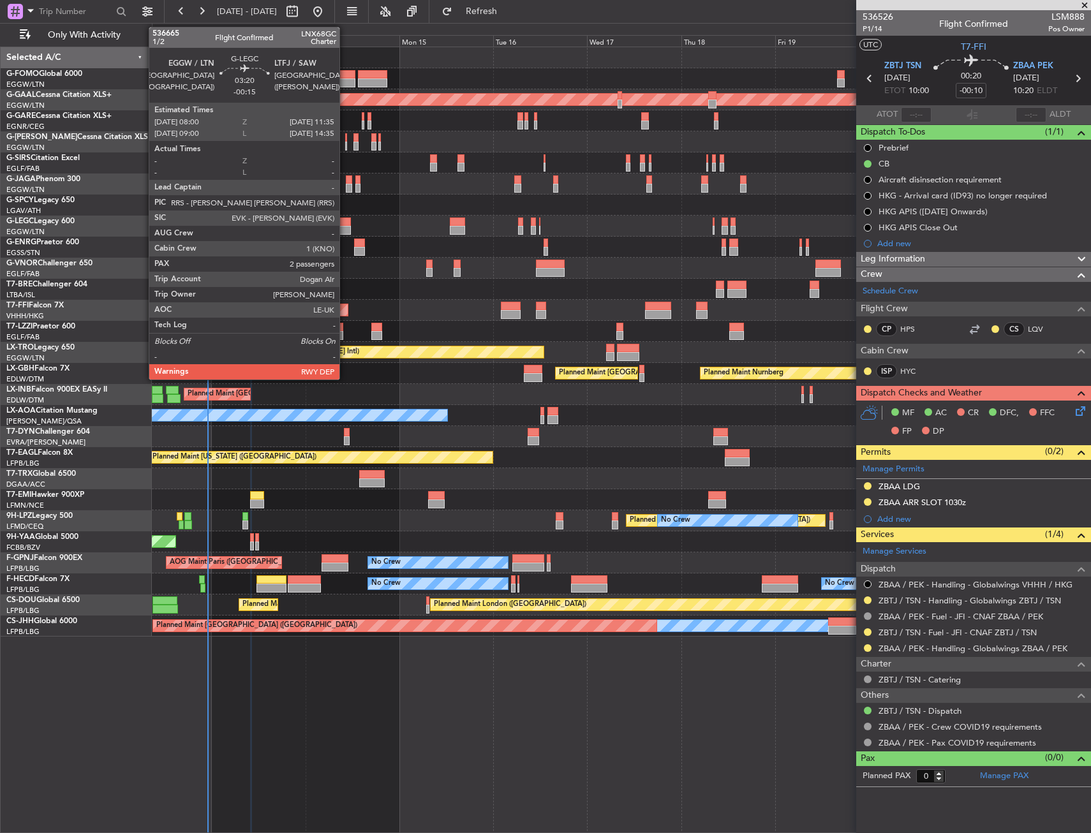
click at [345, 228] on div at bounding box center [343, 230] width 14 height 9
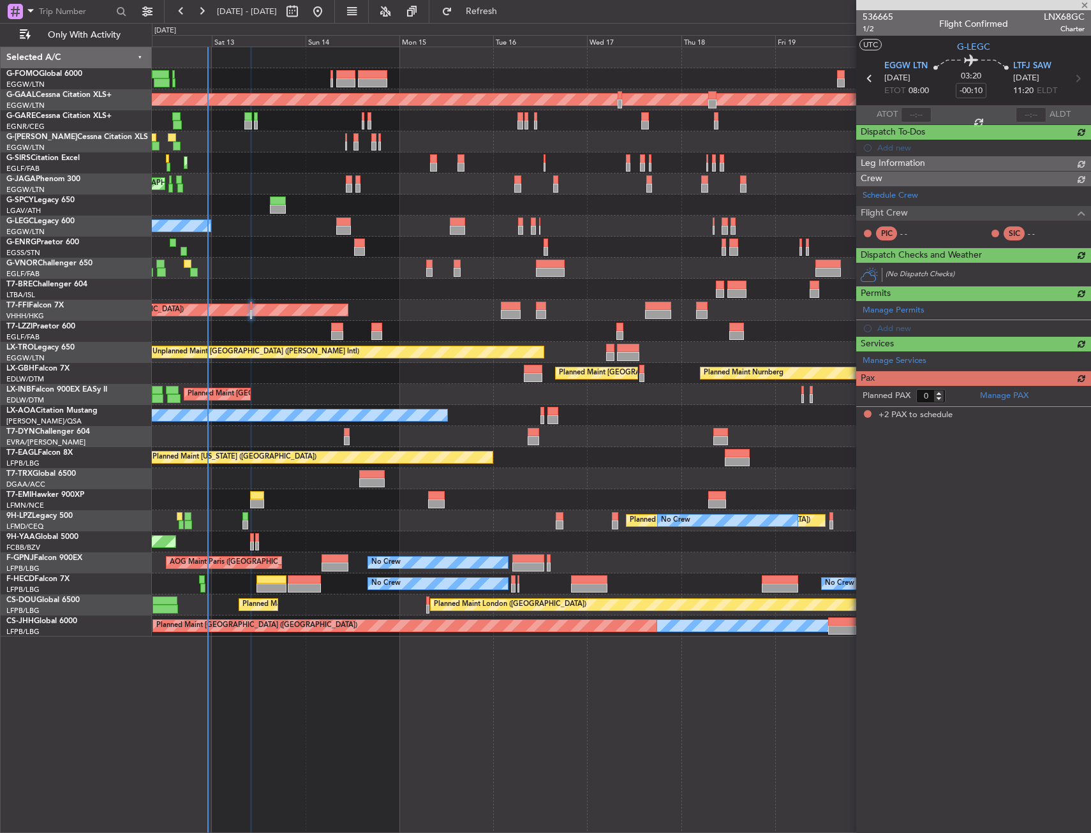
type input "-00:15"
type input "2"
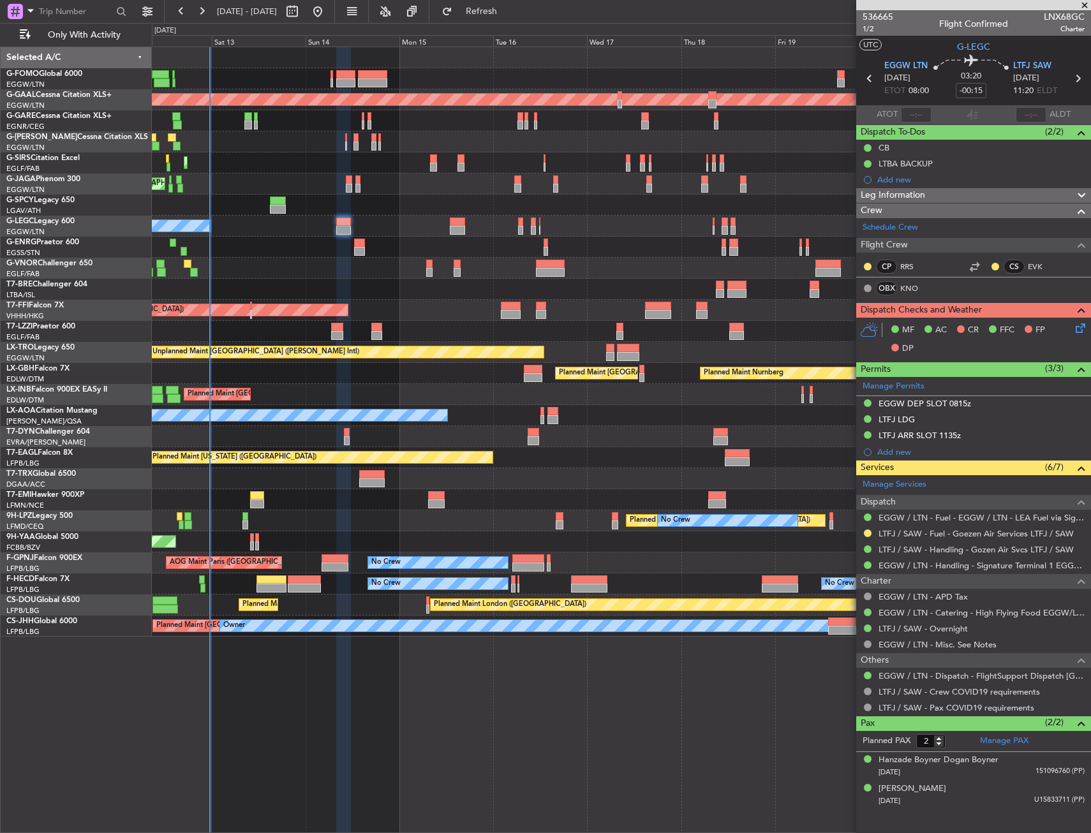
click at [291, 255] on div "No Crew" at bounding box center [621, 247] width 938 height 21
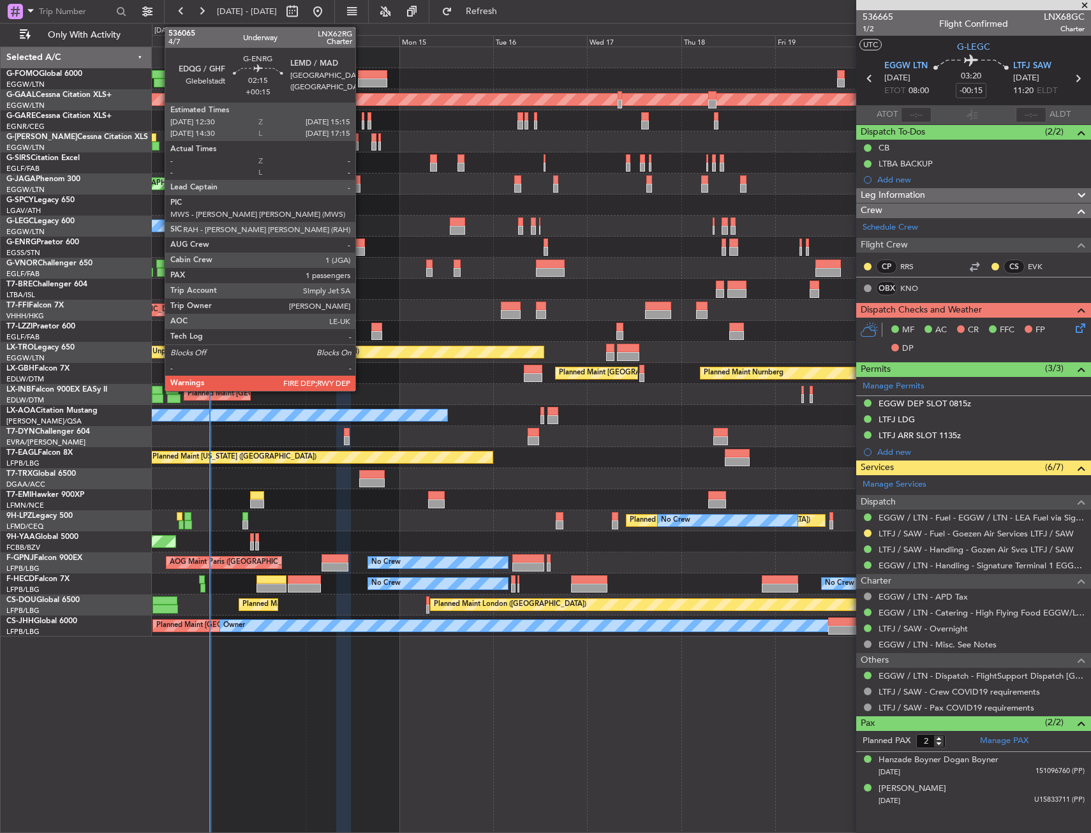
click at [361, 246] on div at bounding box center [359, 243] width 11 height 9
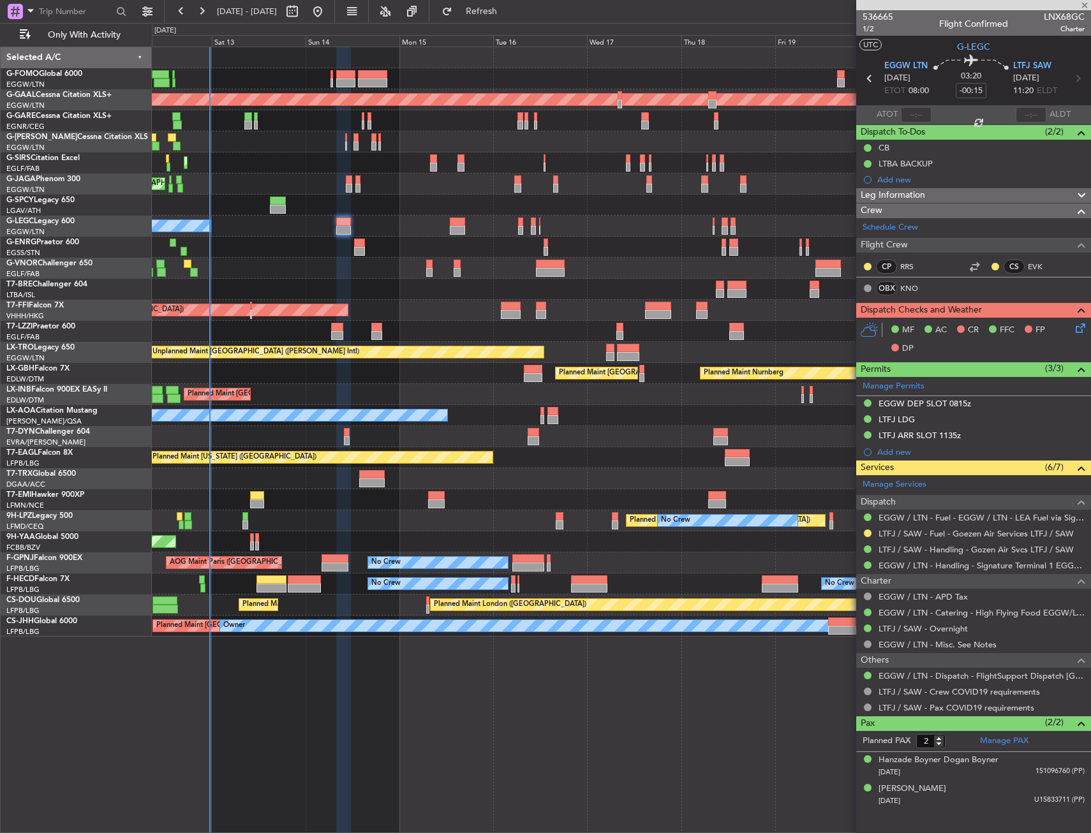
type input "+00:15"
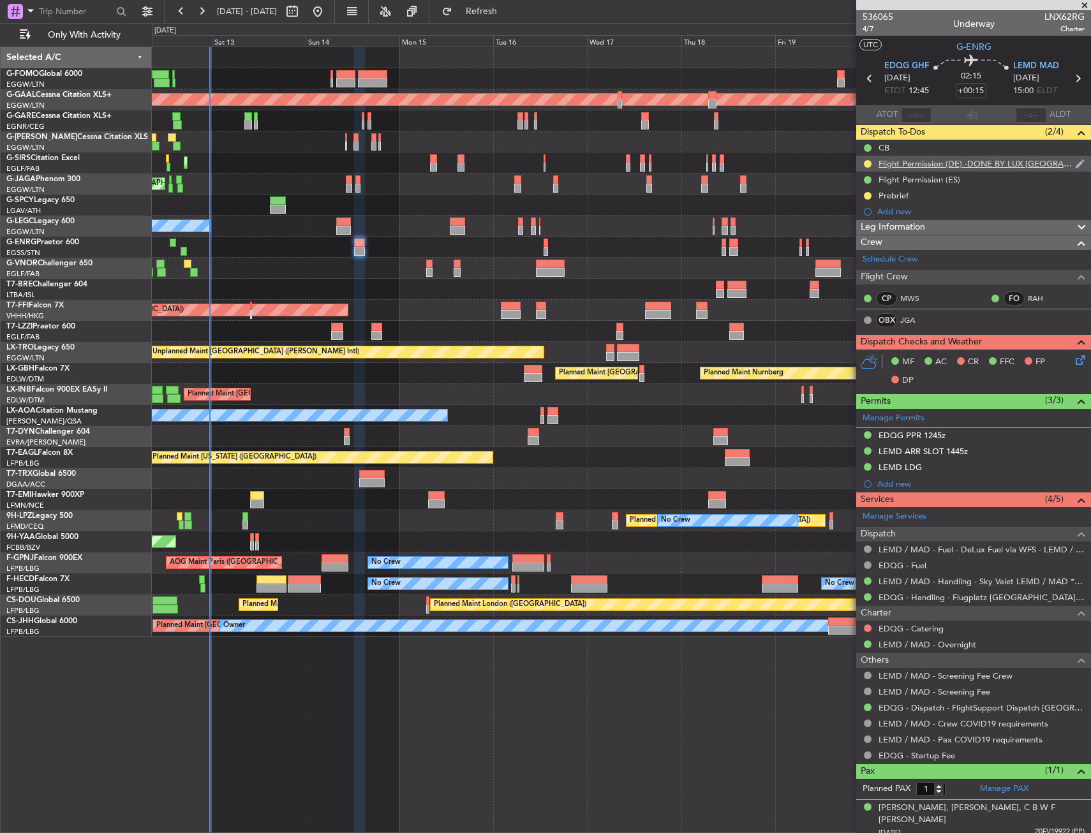
click at [959, 166] on div "Flight Permission (DE) -DONE BY LUX [GEOGRAPHIC_DATA]" at bounding box center [976, 163] width 196 height 11
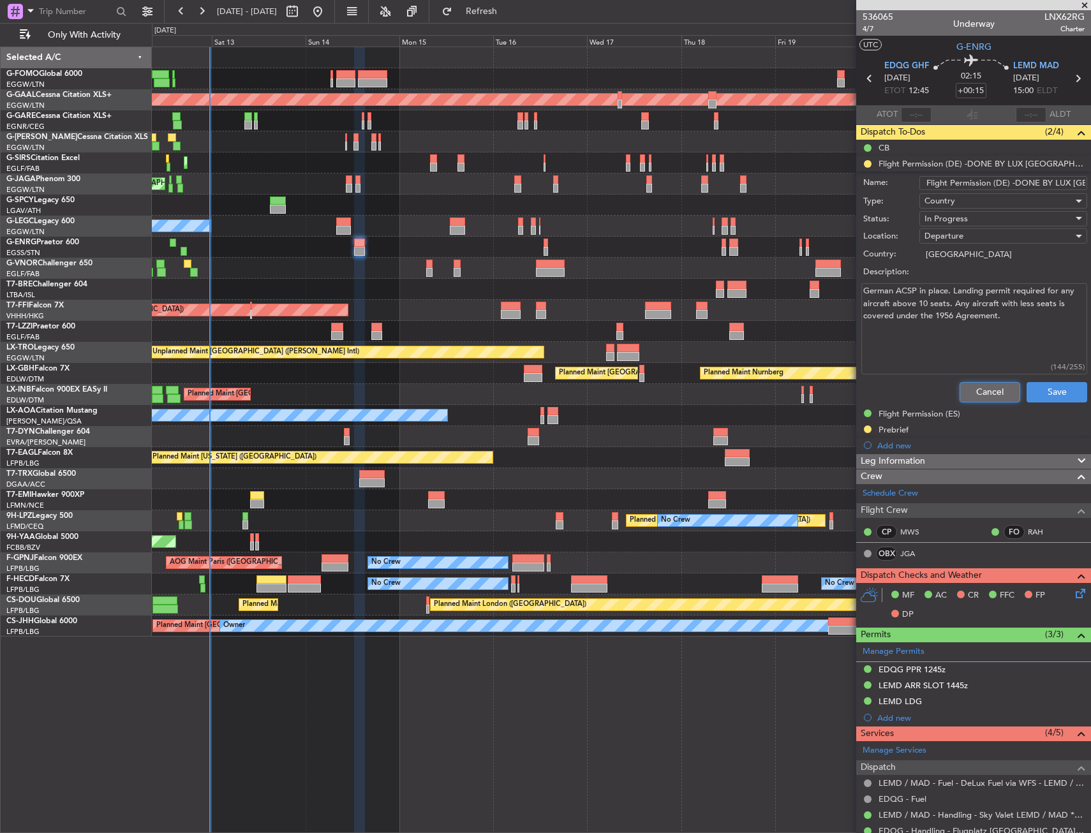
click at [982, 382] on button "Cancel" at bounding box center [989, 392] width 61 height 20
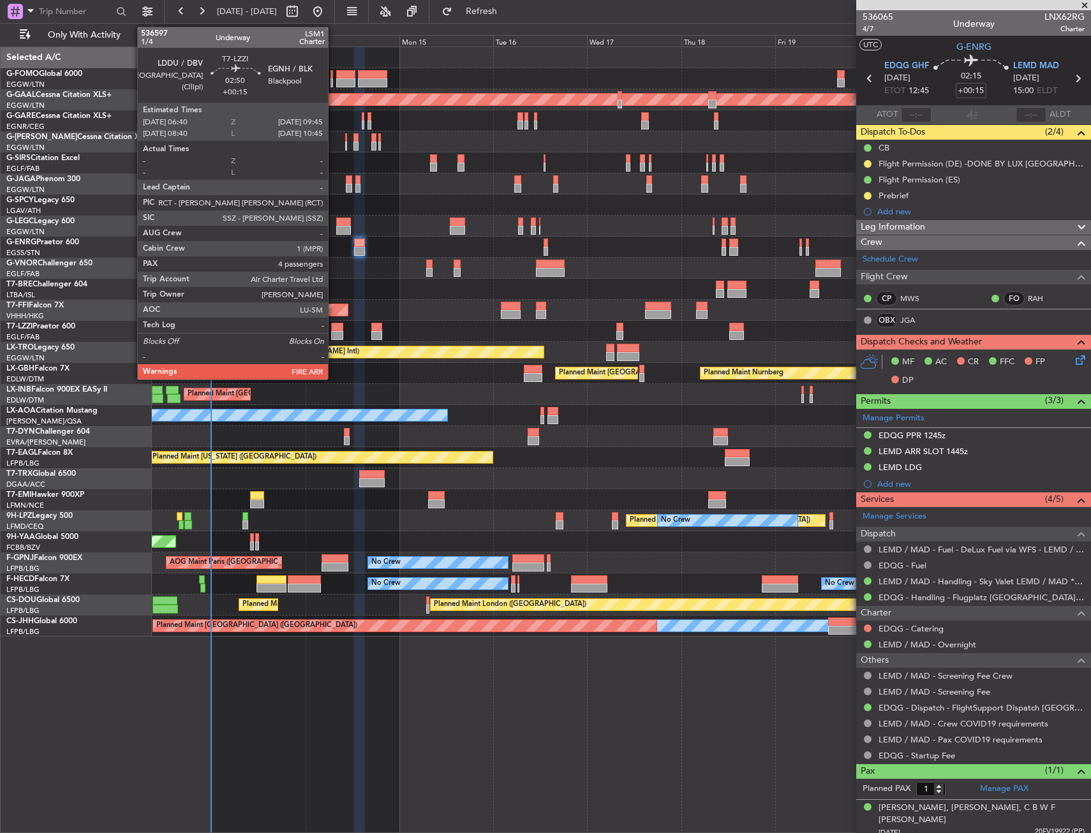
click at [334, 331] on div at bounding box center [337, 335] width 12 height 9
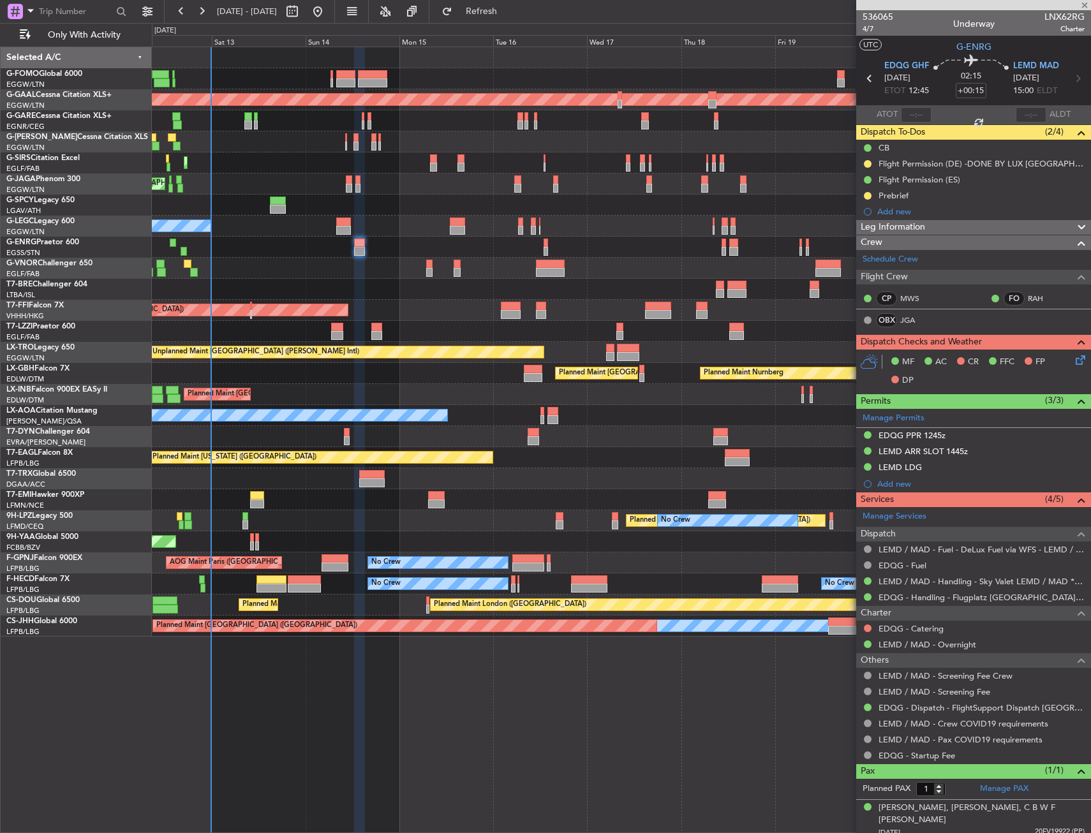
type input "4"
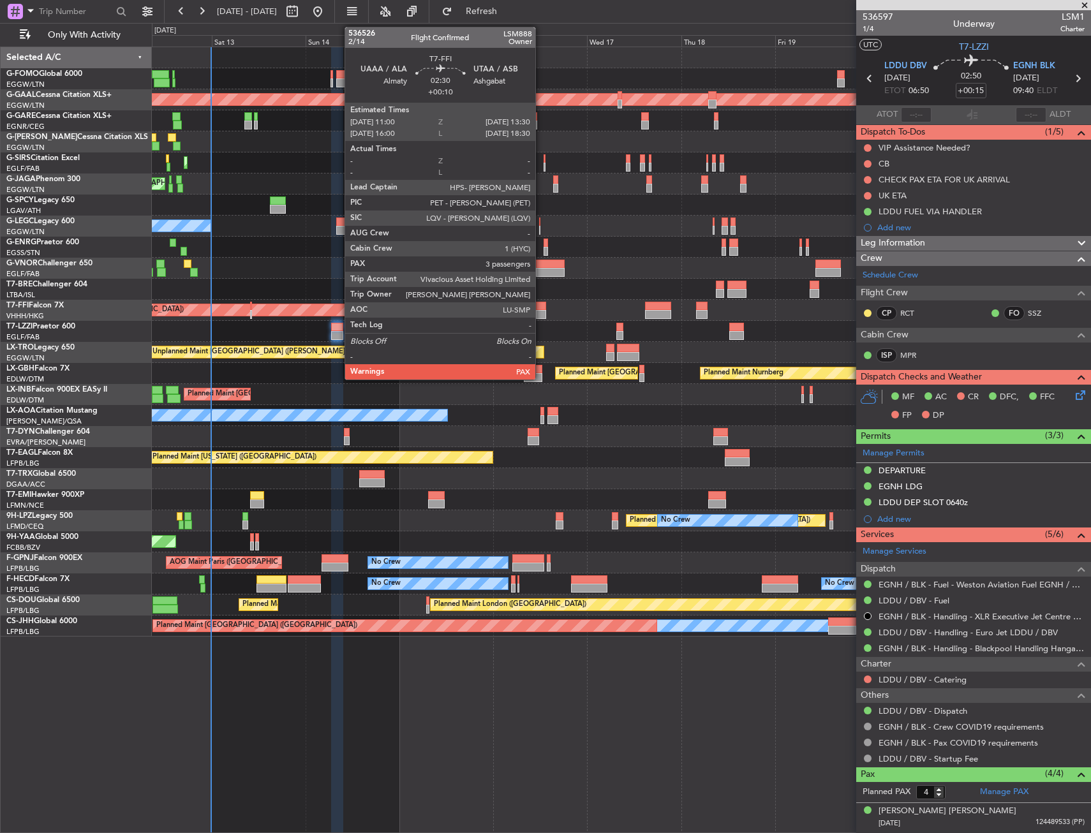
click at [541, 309] on div at bounding box center [541, 306] width 10 height 9
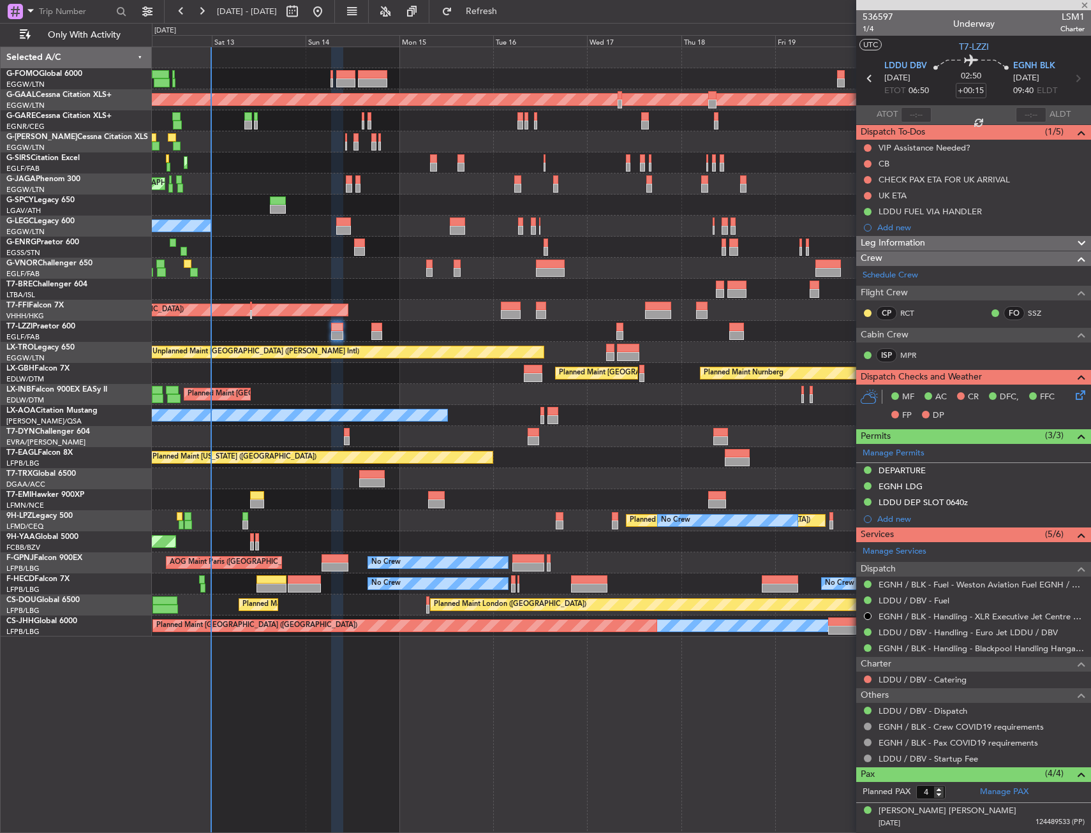
type input "+00:10"
type input "3"
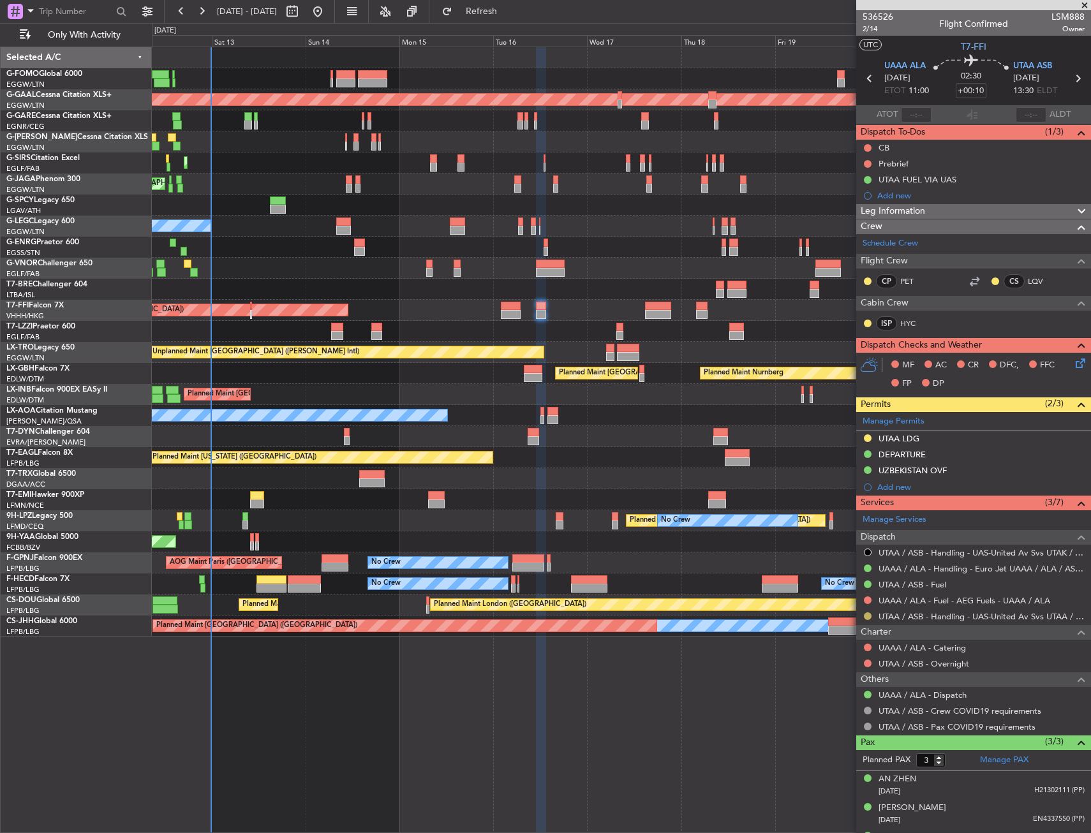
click at [864, 615] on button at bounding box center [868, 616] width 8 height 8
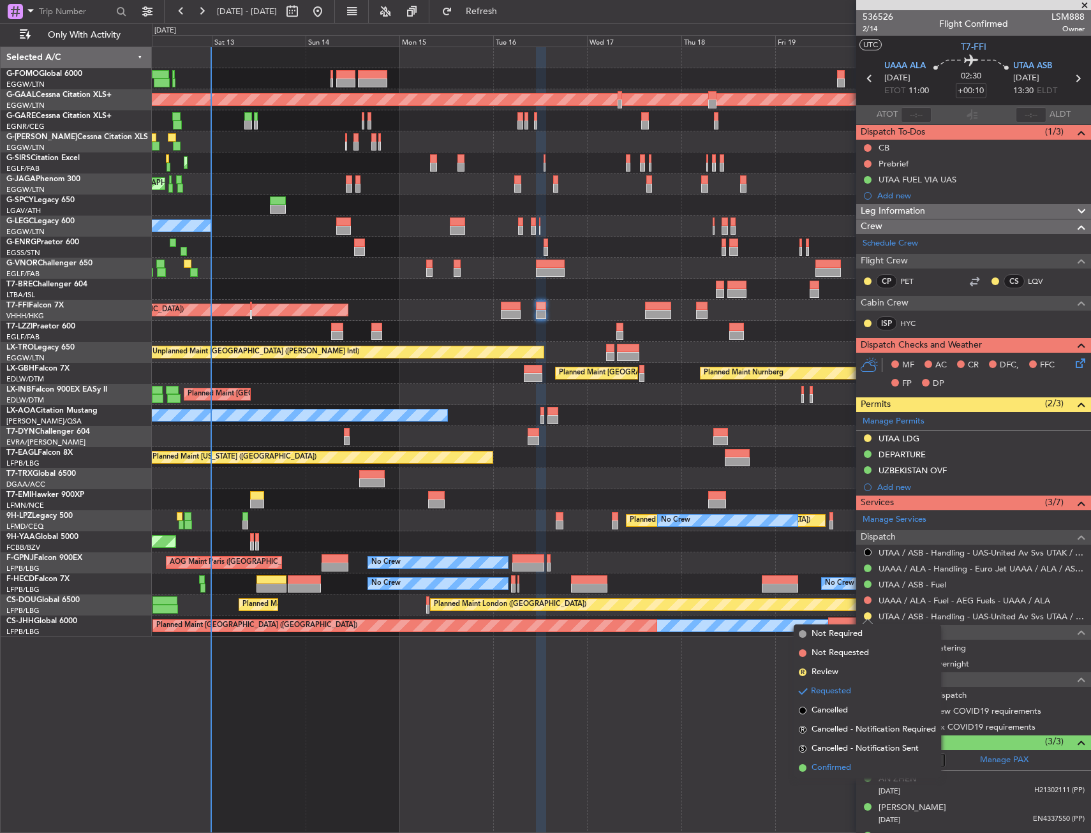
click at [832, 763] on span "Confirmed" at bounding box center [831, 768] width 40 height 13
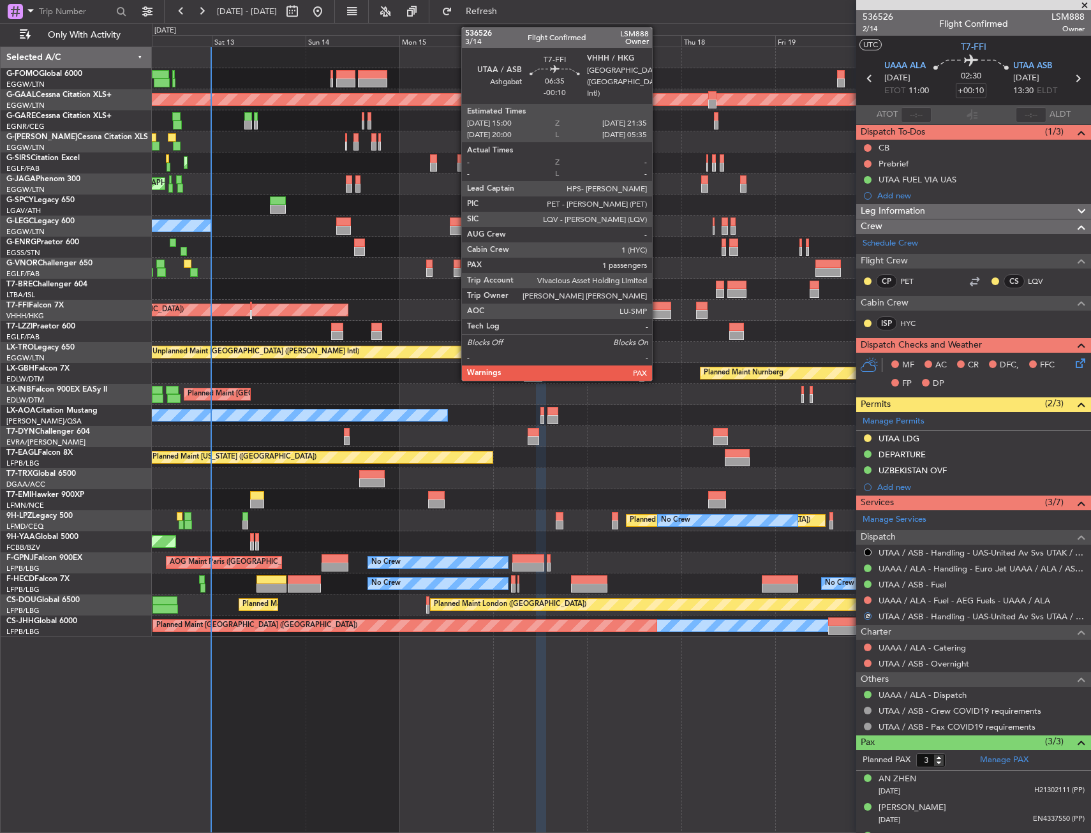
click at [658, 303] on div at bounding box center [658, 306] width 26 height 9
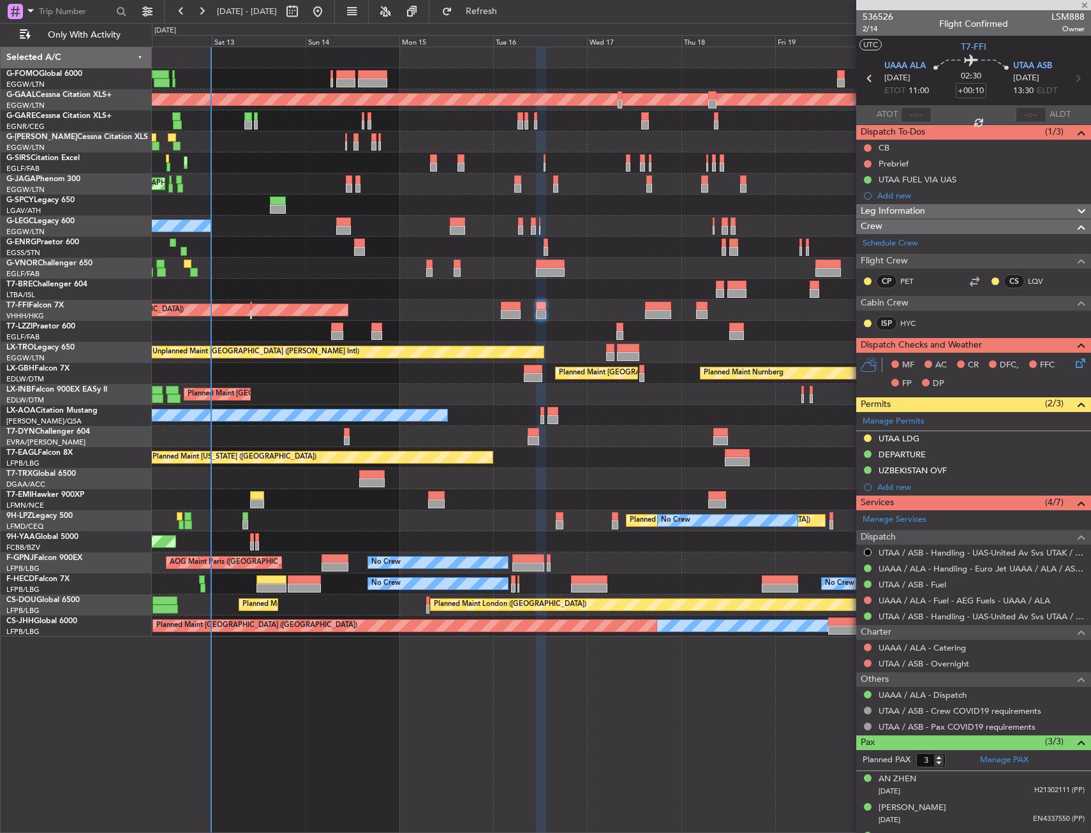
type input "-00:10"
type input "1"
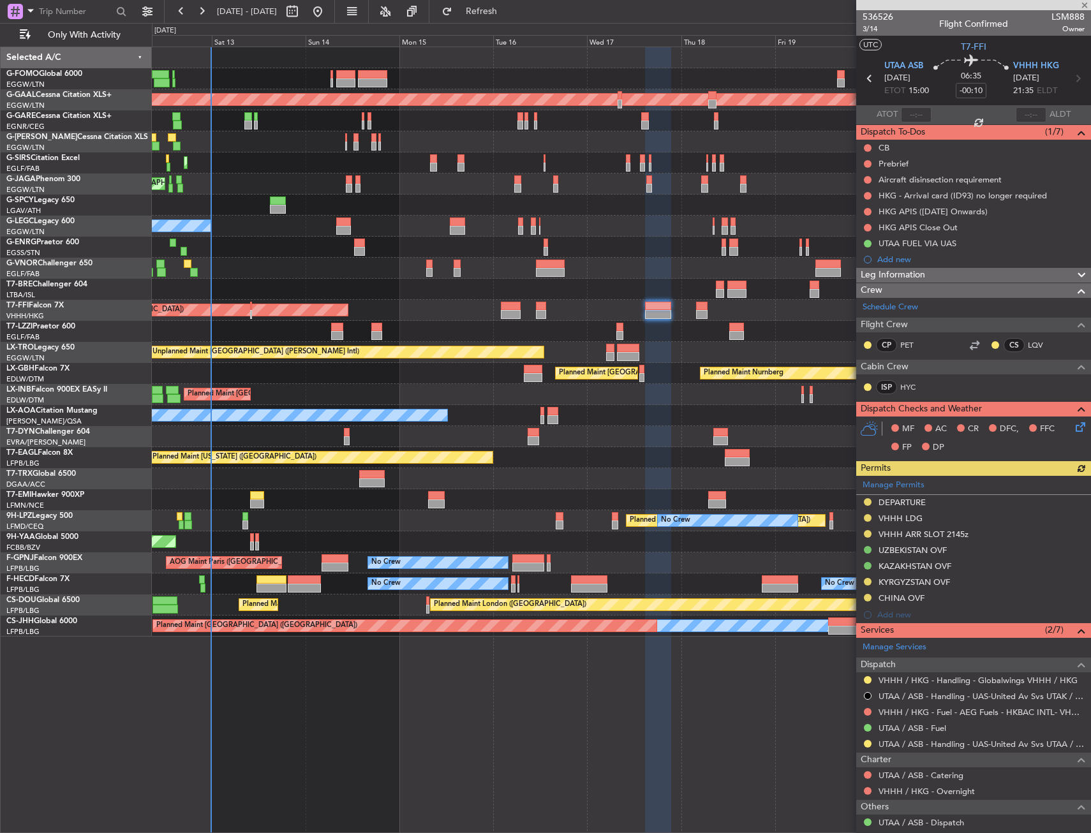
scroll to position [81, 0]
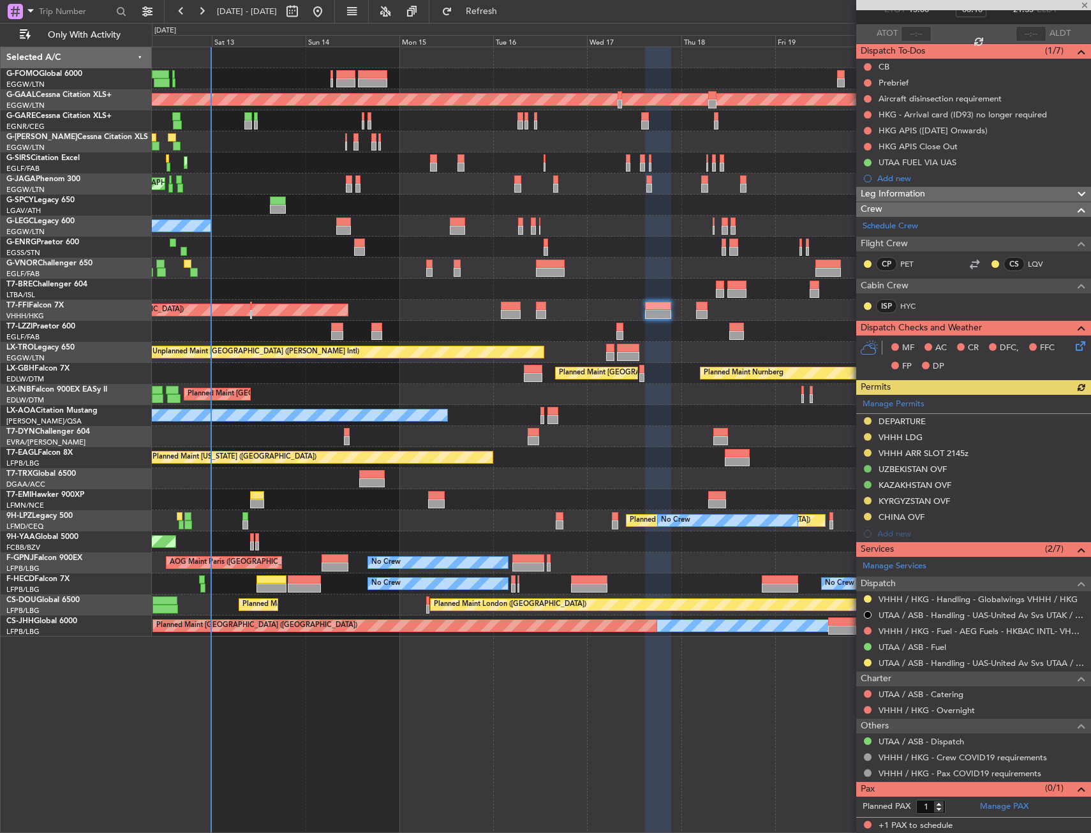
click at [862, 662] on div "UTAA / ASB - Handling - UAS-United Av Svs UTAA / ASB" at bounding box center [973, 663] width 235 height 16
click at [868, 663] on button at bounding box center [868, 663] width 8 height 8
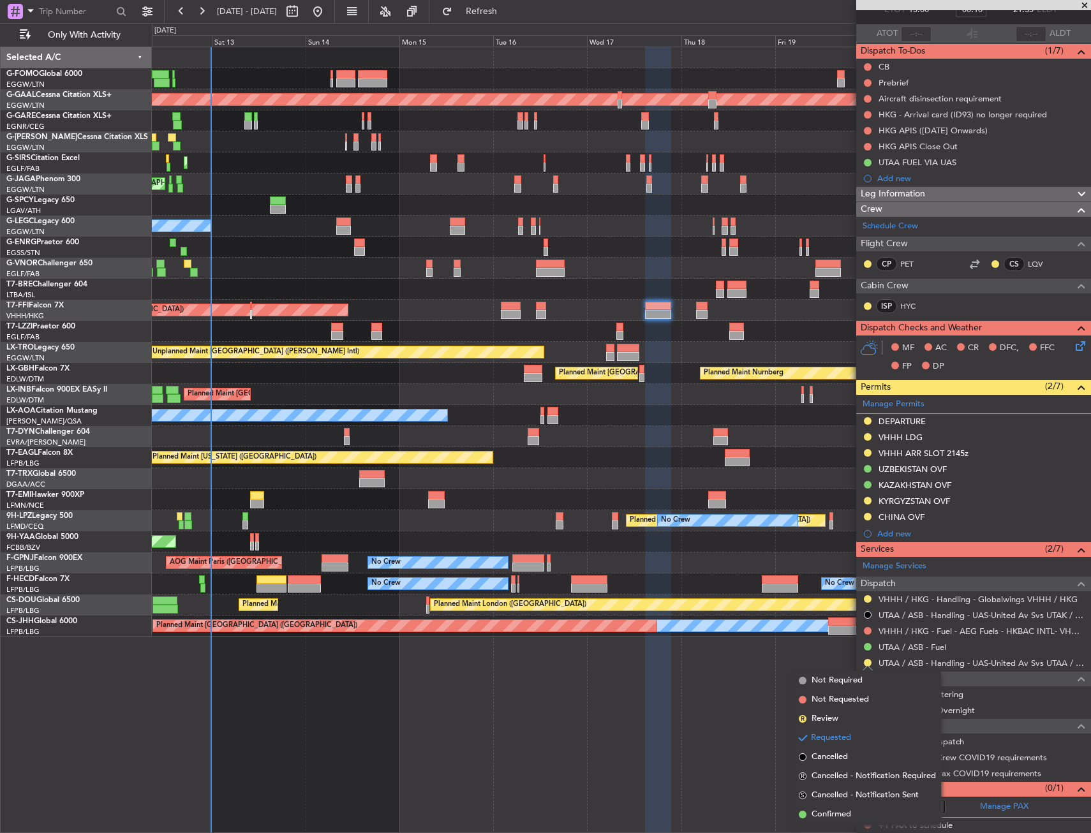
click at [833, 816] on span "Confirmed" at bounding box center [831, 814] width 40 height 13
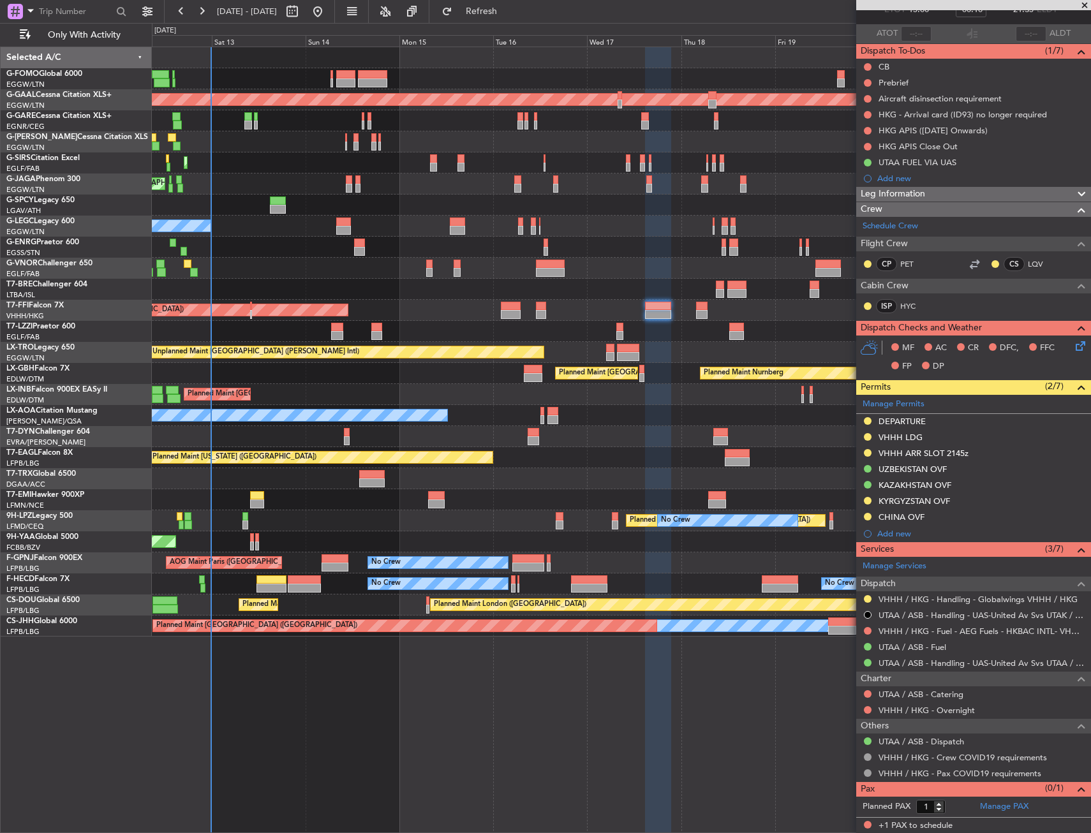
click at [606, 230] on div "Planned Maint [GEOGRAPHIC_DATA] ([GEOGRAPHIC_DATA]) Owner A/C Unavailable [GEOG…" at bounding box center [621, 226] width 938 height 21
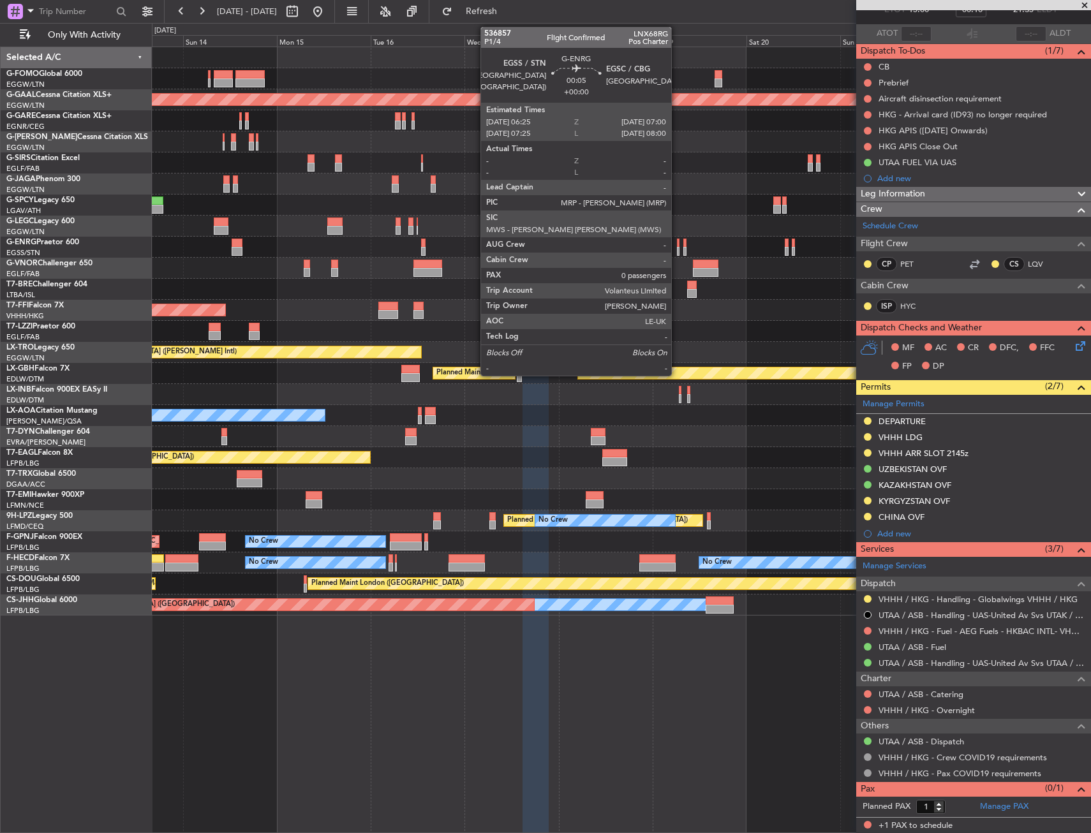
click at [677, 247] on div at bounding box center [678, 251] width 3 height 9
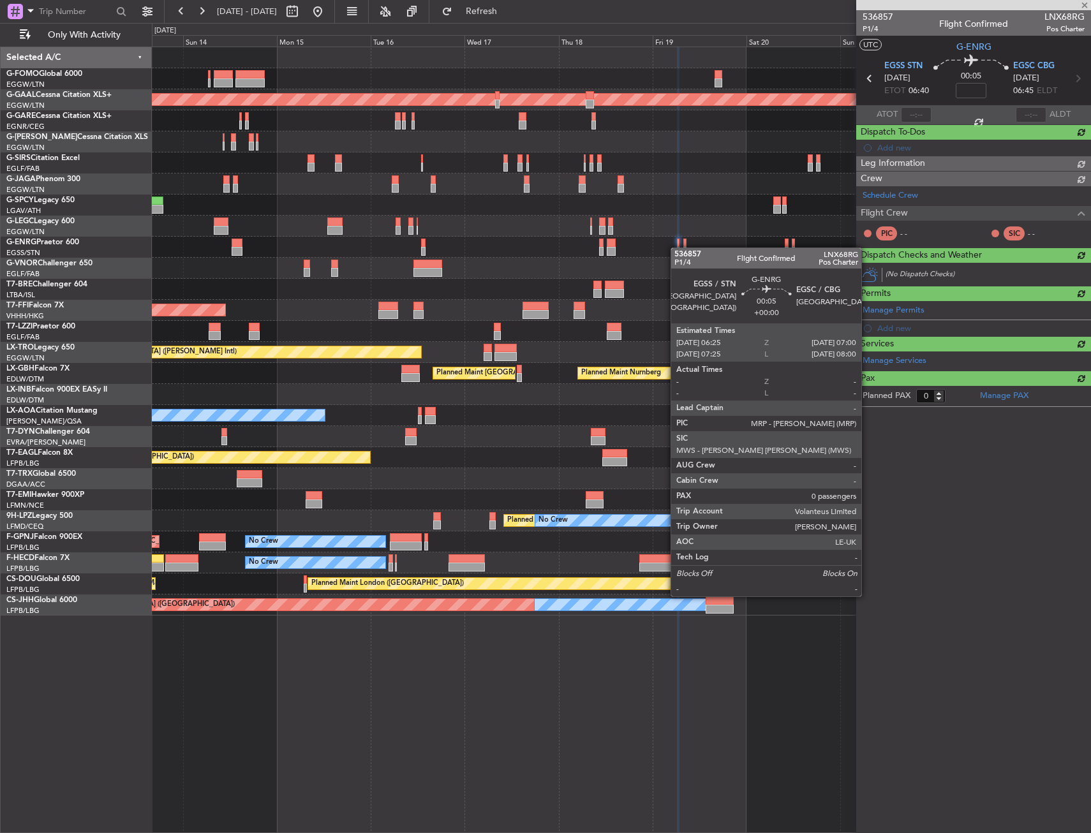
scroll to position [0, 0]
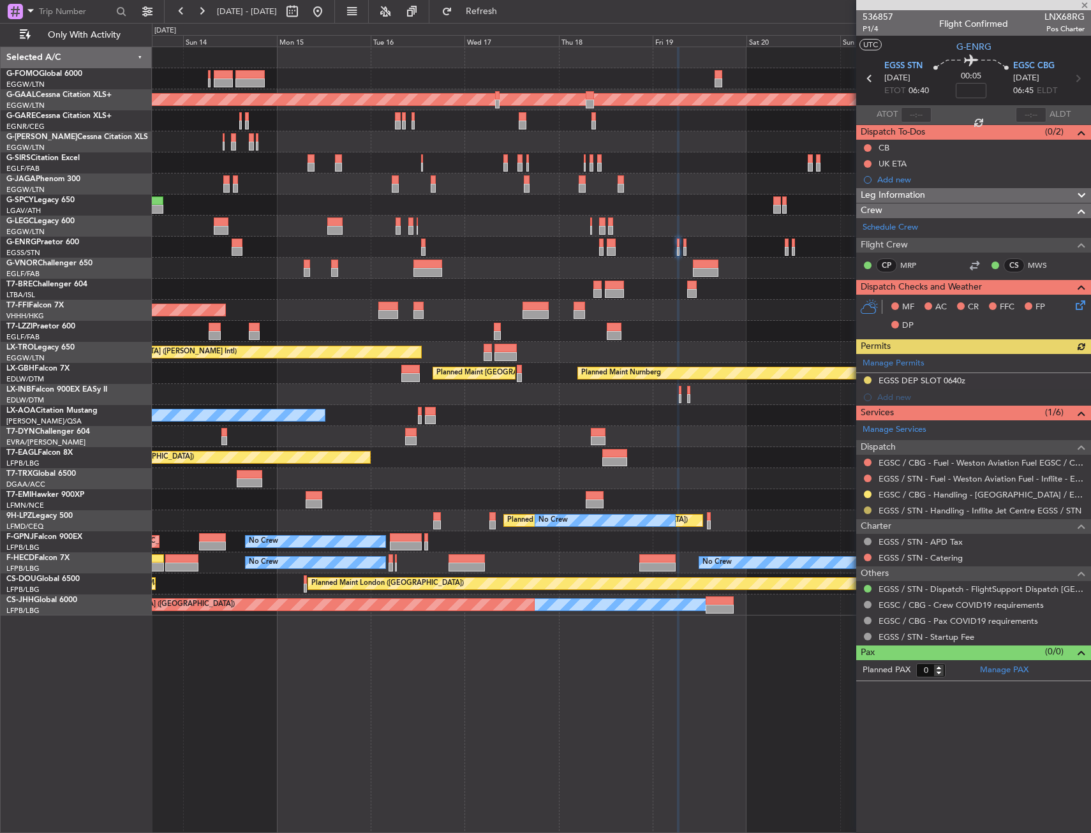
click at [864, 506] on button at bounding box center [868, 510] width 8 height 8
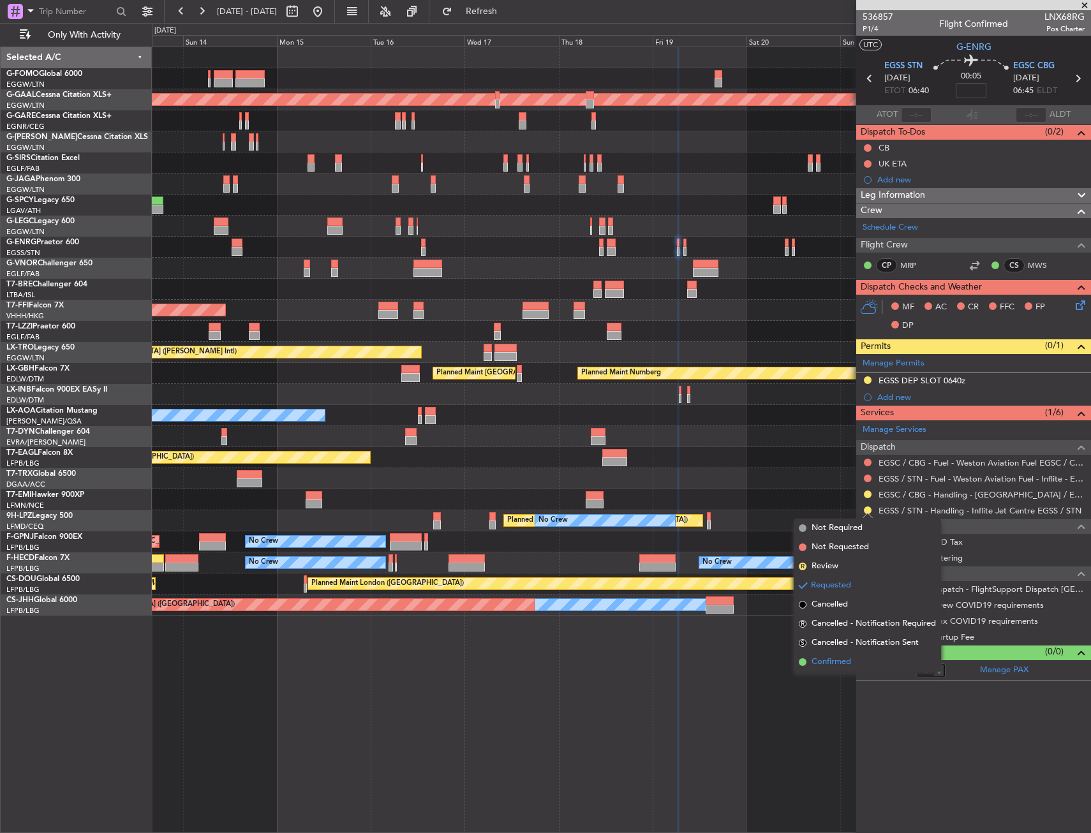
click at [848, 658] on span "Confirmed" at bounding box center [831, 662] width 40 height 13
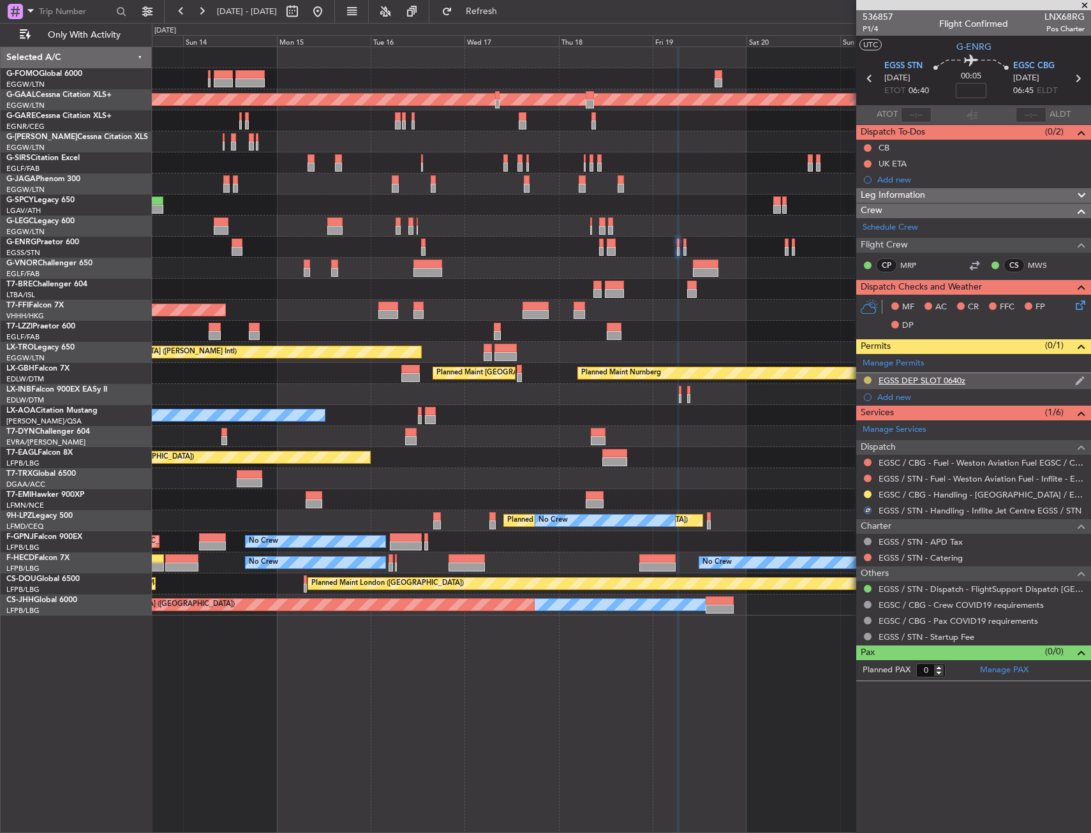
click at [866, 379] on button at bounding box center [868, 380] width 8 height 8
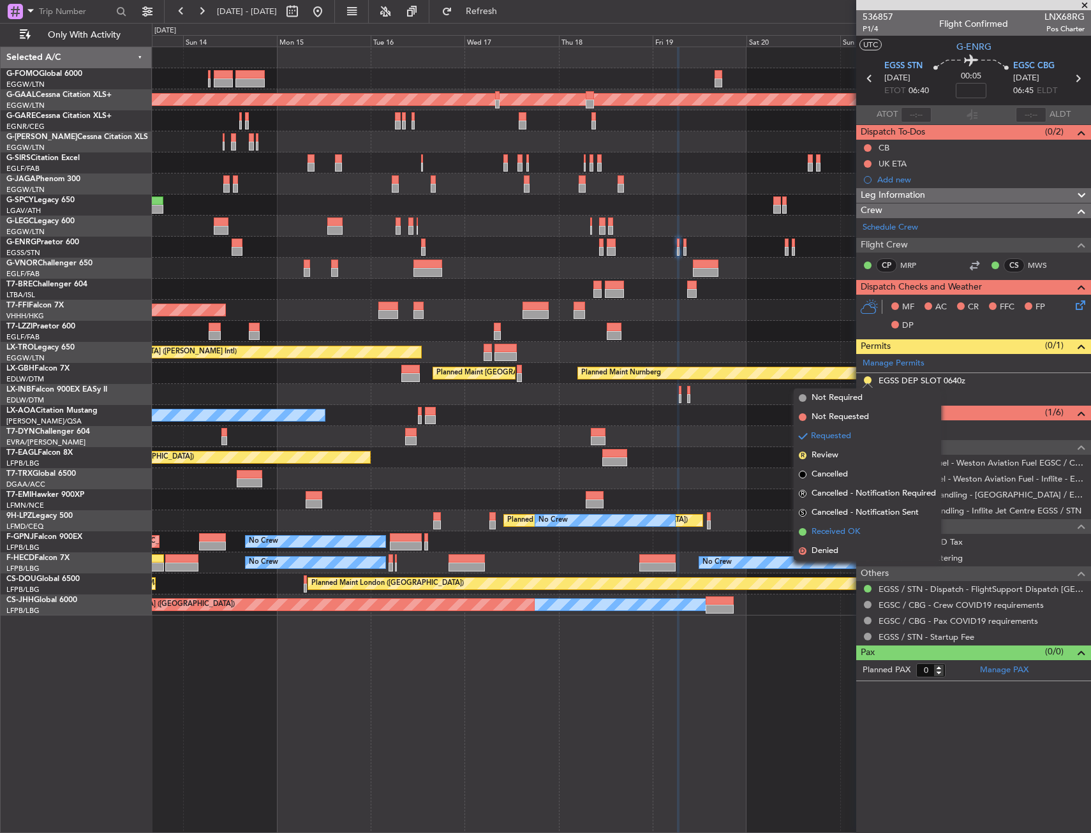
click at [848, 529] on span "Received OK" at bounding box center [835, 532] width 48 height 13
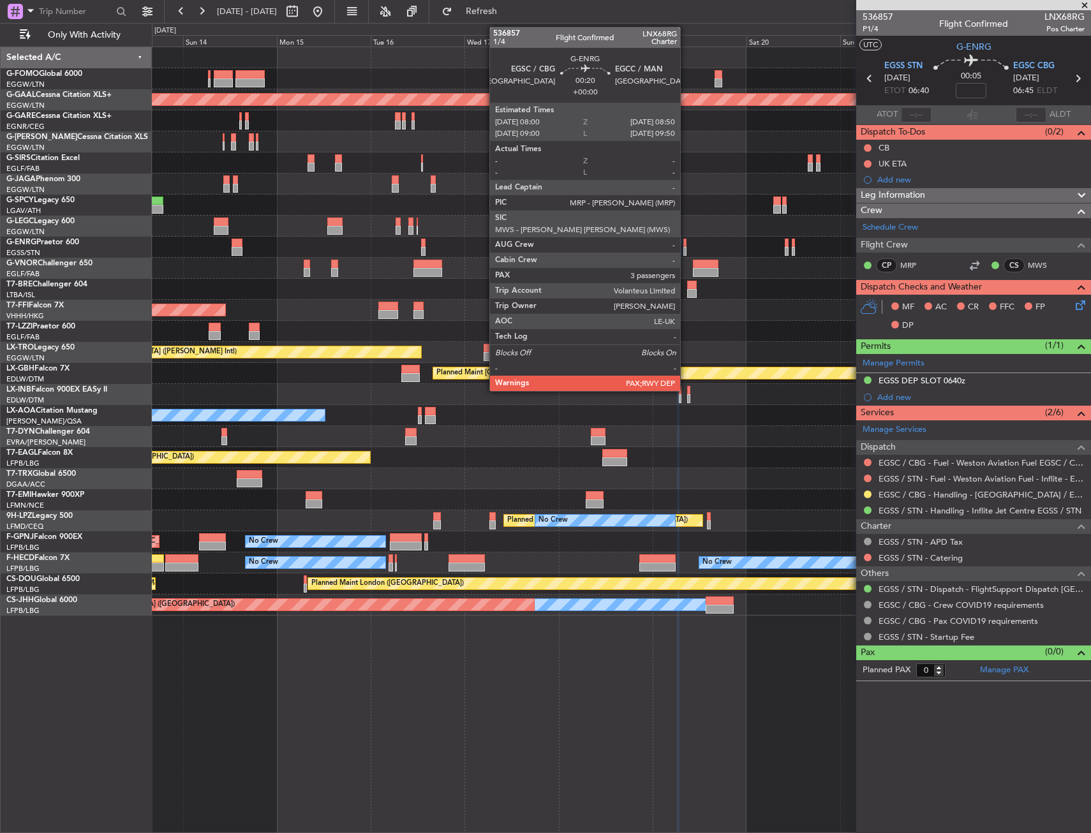
click at [686, 246] on div at bounding box center [685, 243] width 4 height 9
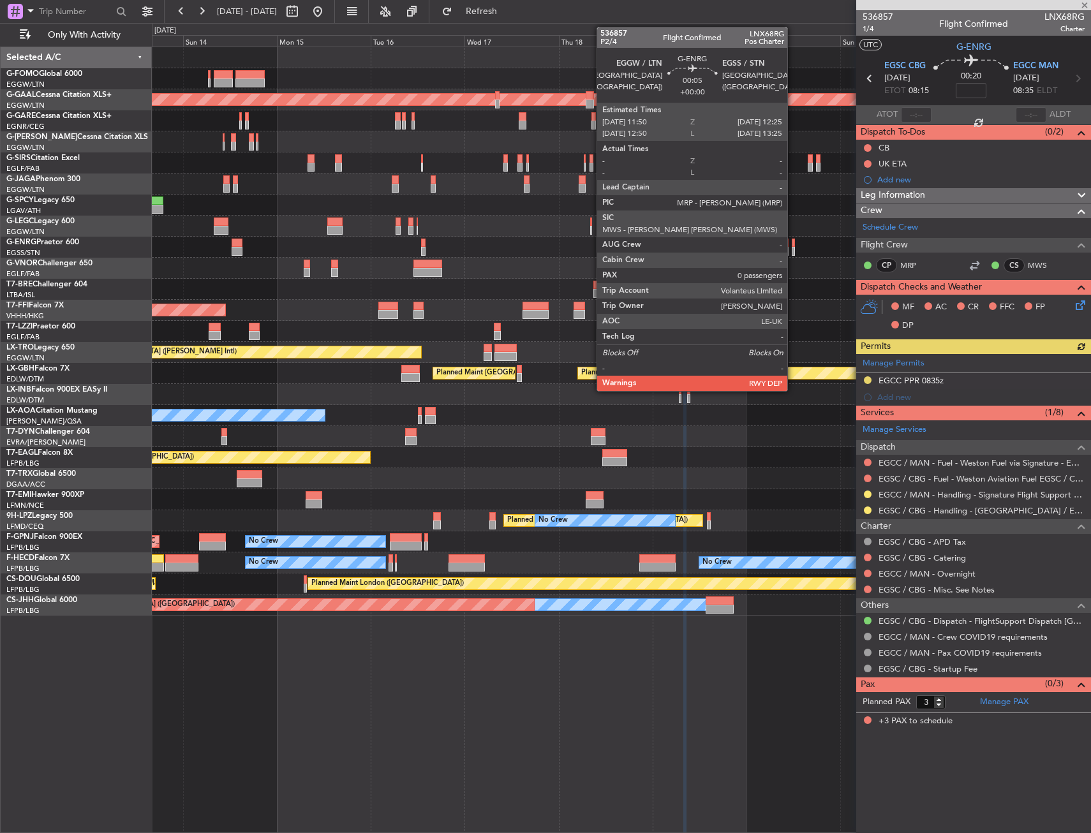
click at [793, 249] on div at bounding box center [793, 251] width 3 height 9
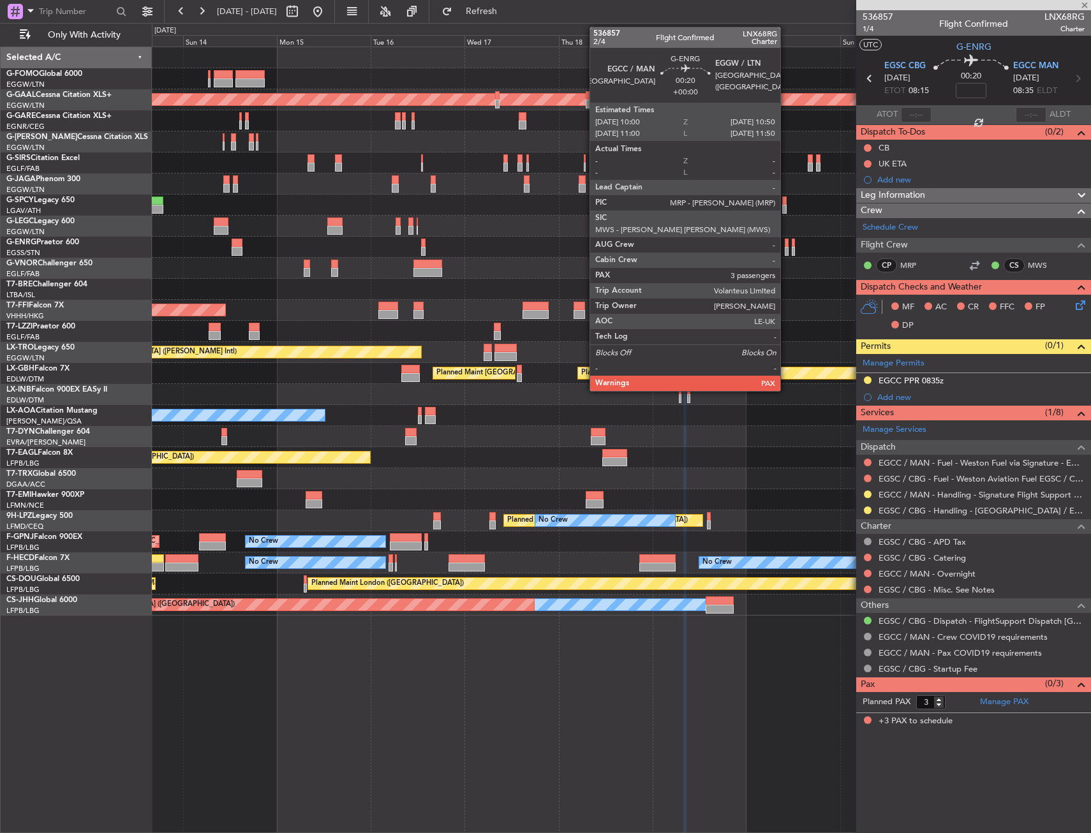
type input "0"
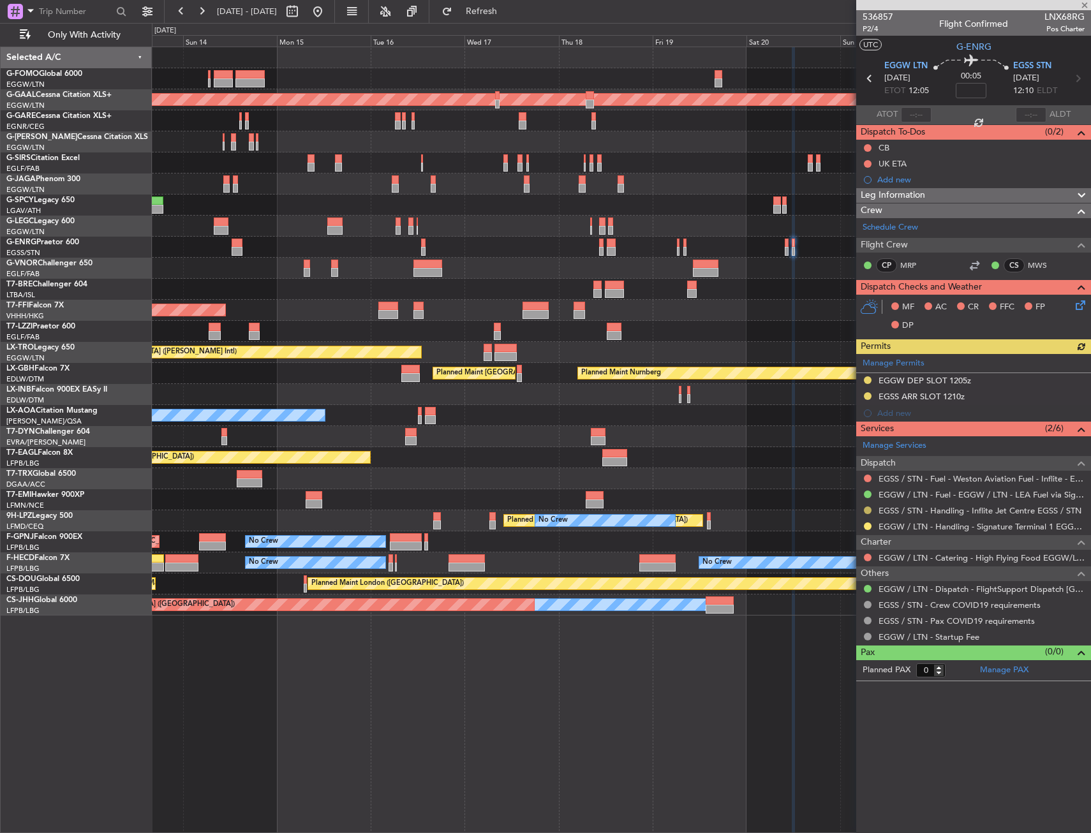
click at [866, 506] on button at bounding box center [868, 510] width 8 height 8
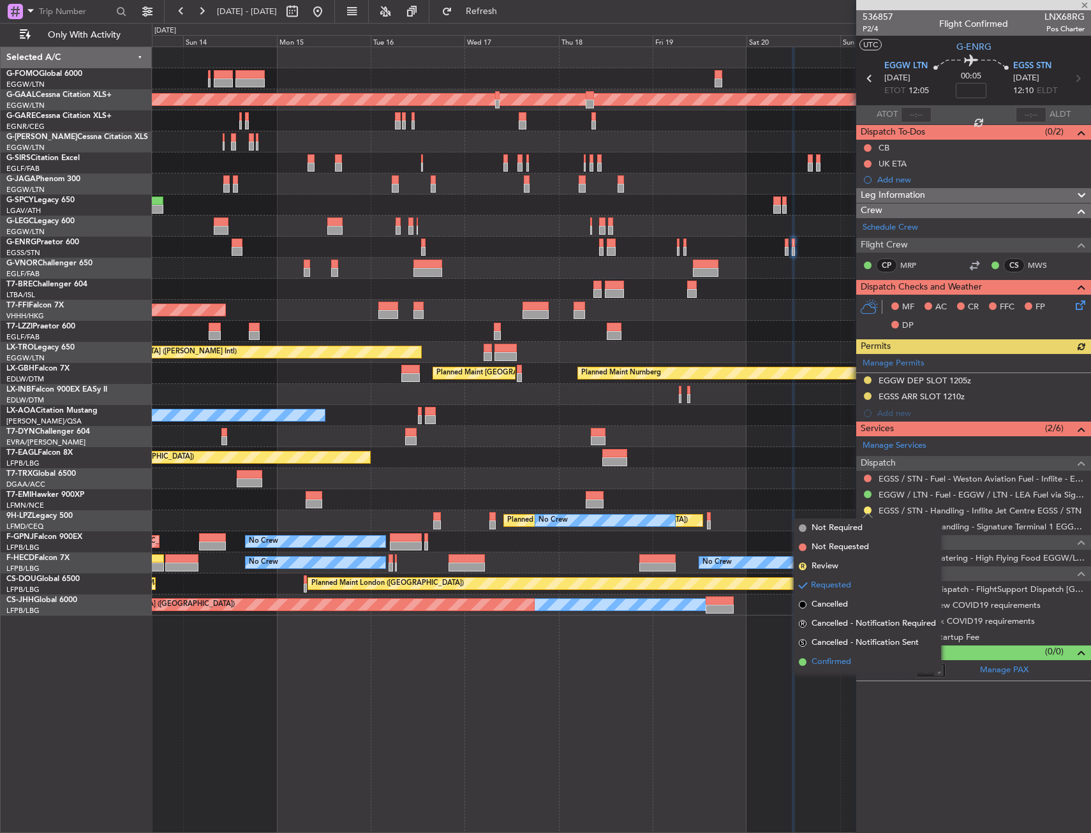
click at [827, 667] on span "Confirmed" at bounding box center [831, 662] width 40 height 13
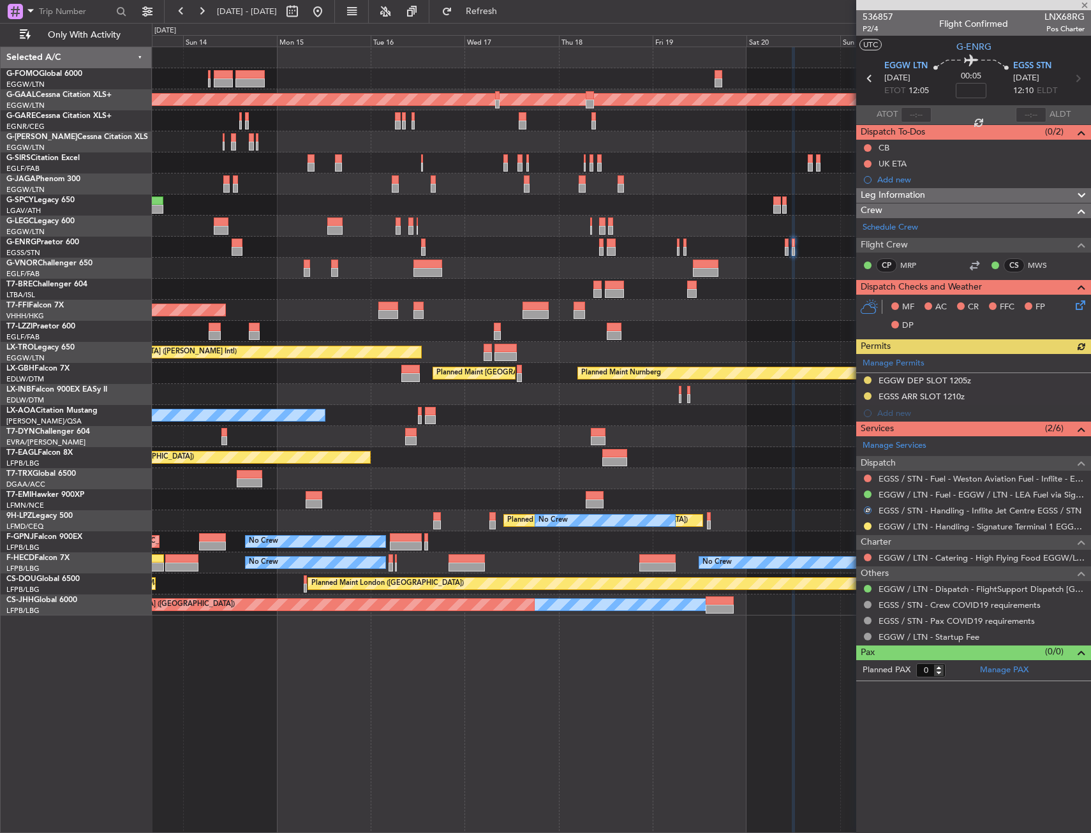
click at [869, 394] on div "Manage Permits EGGW DEP SLOT 1205z EGSS ARR SLOT 1210z Add new" at bounding box center [973, 388] width 235 height 68
click at [865, 395] on div "Manage Permits EGGW DEP SLOT 1205z EGSS ARR SLOT 1210z Add new" at bounding box center [973, 388] width 235 height 68
click at [866, 395] on button at bounding box center [868, 396] width 8 height 8
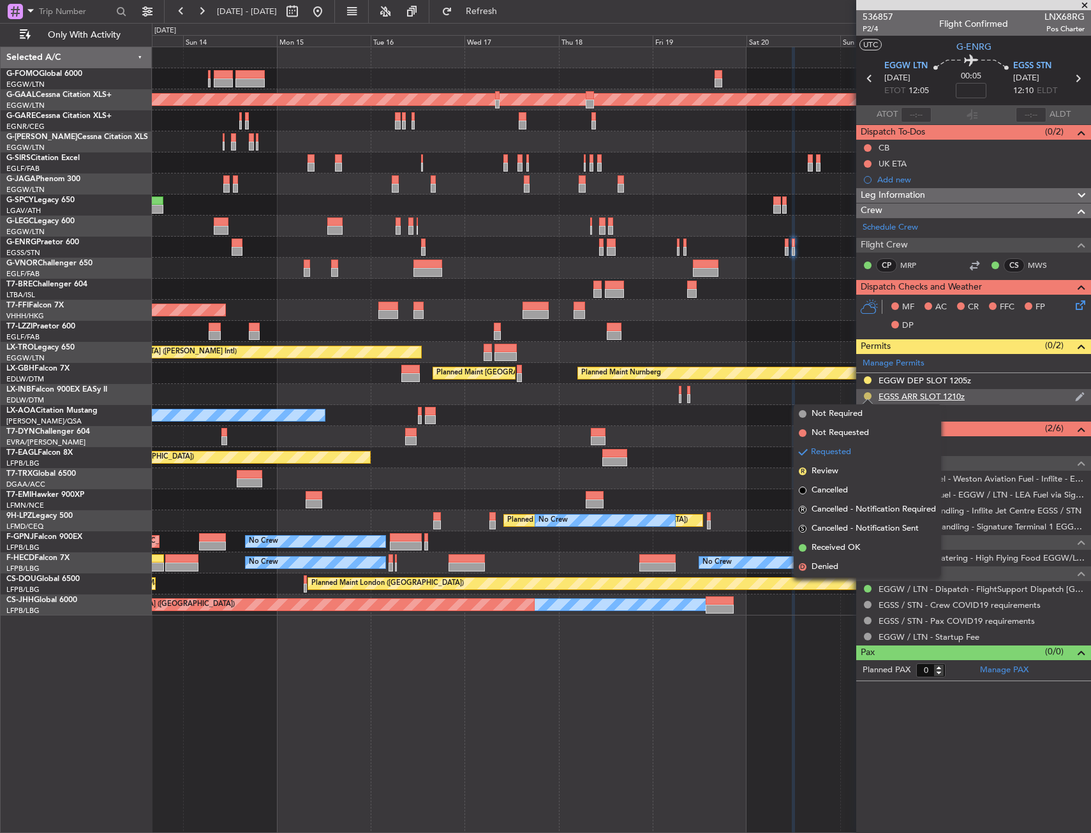
click at [866, 395] on button at bounding box center [868, 396] width 8 height 8
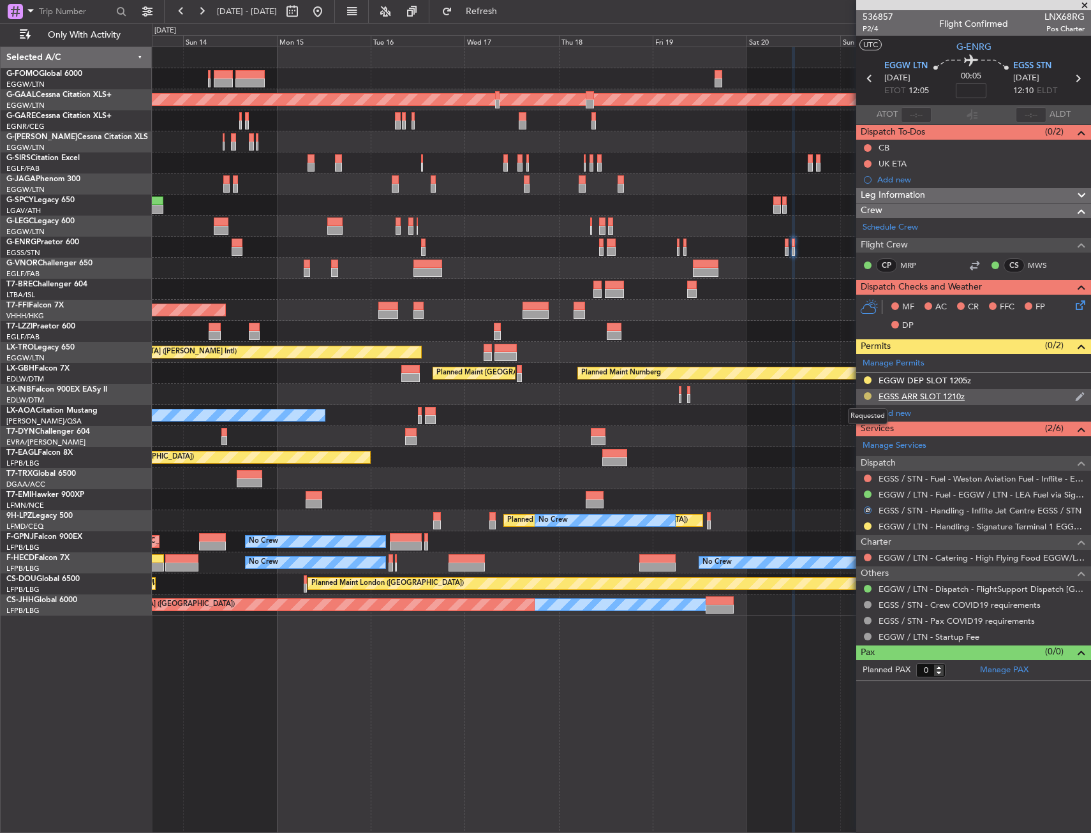
click at [866, 395] on button at bounding box center [868, 396] width 8 height 8
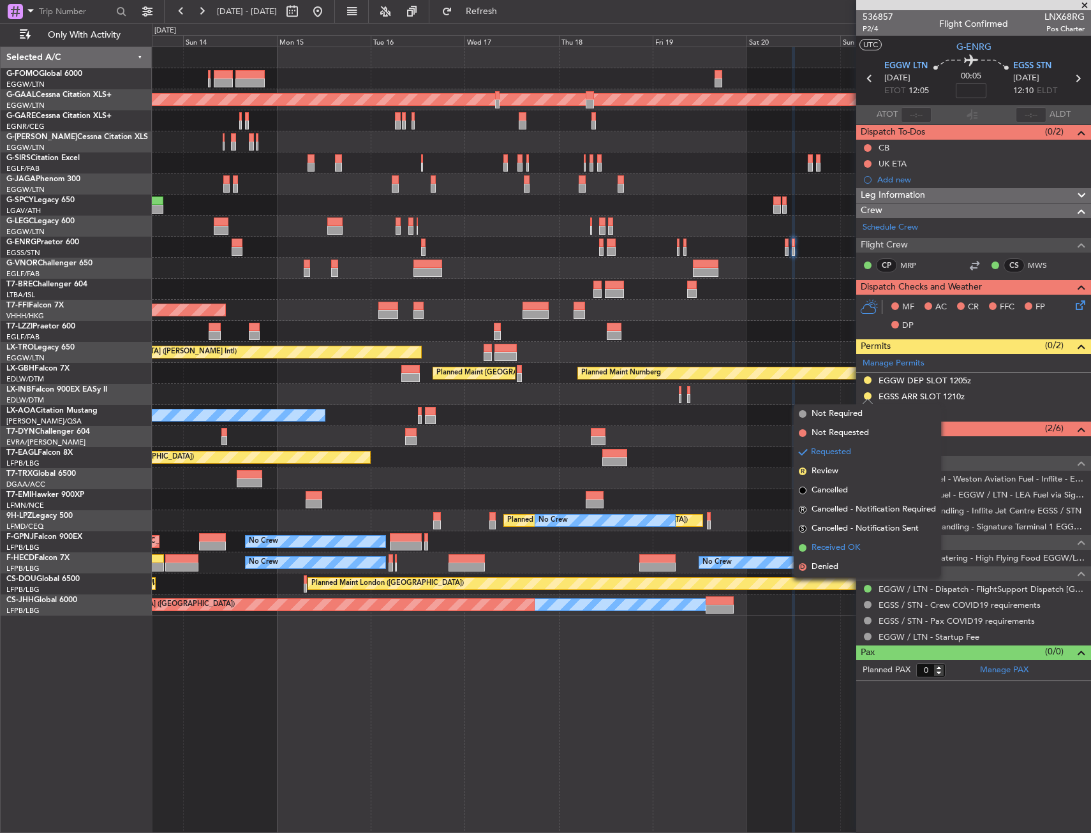
click at [831, 544] on span "Received OK" at bounding box center [835, 548] width 48 height 13
